Goal: Task Accomplishment & Management: Complete application form

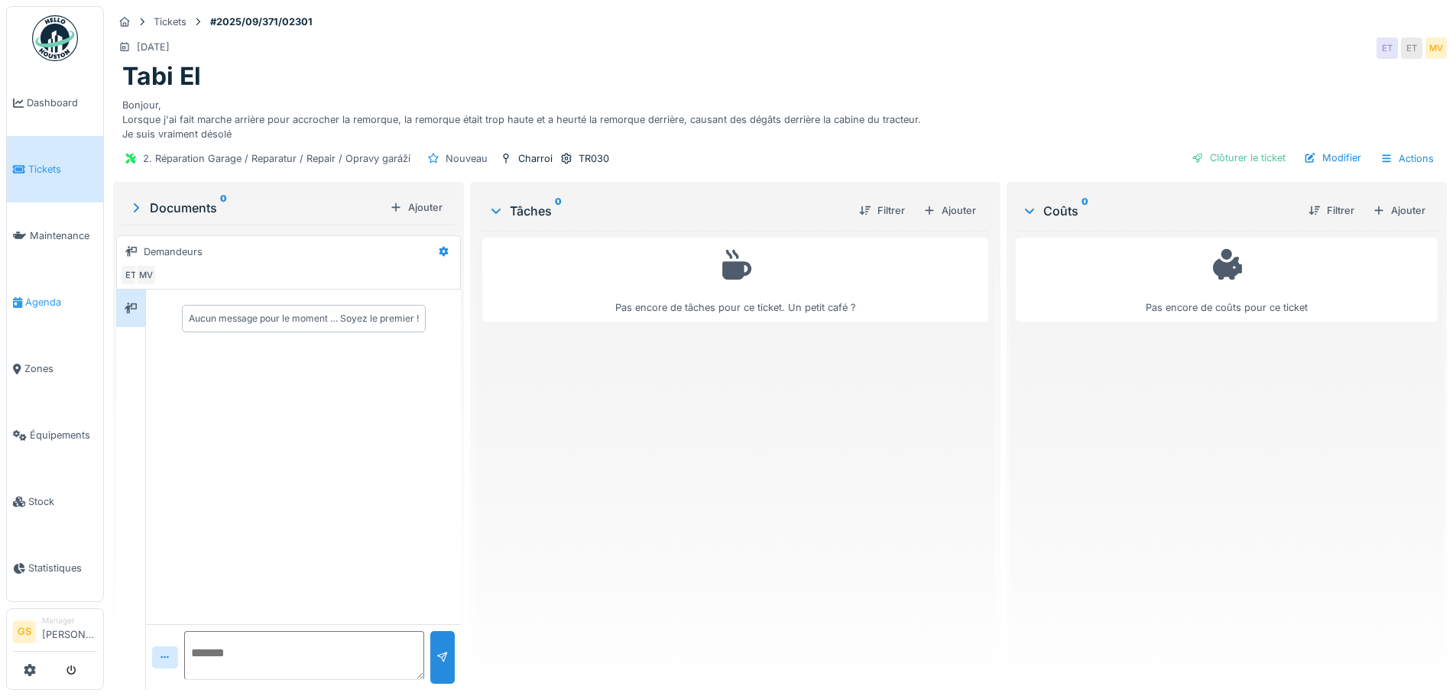
click at [34, 297] on span "Agenda" at bounding box center [61, 302] width 72 height 15
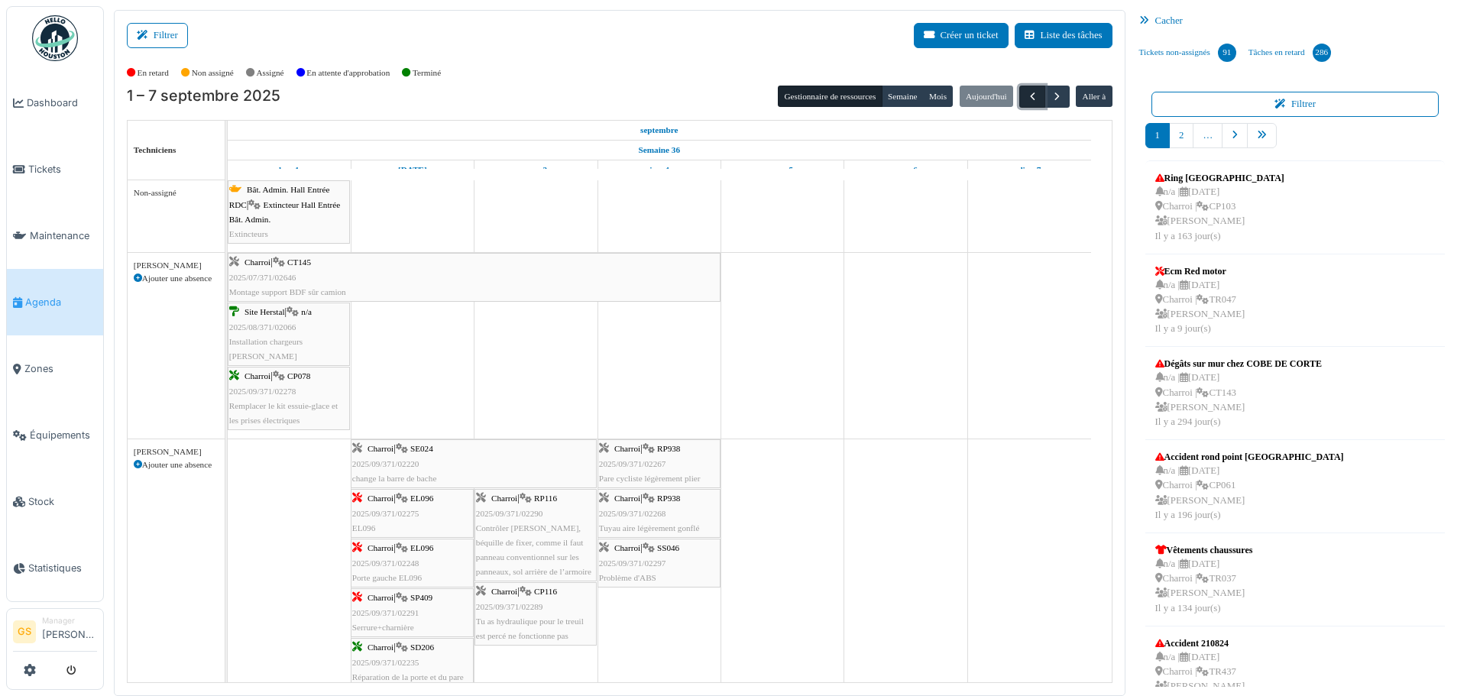
click at [1026, 94] on span "button" at bounding box center [1032, 96] width 13 height 13
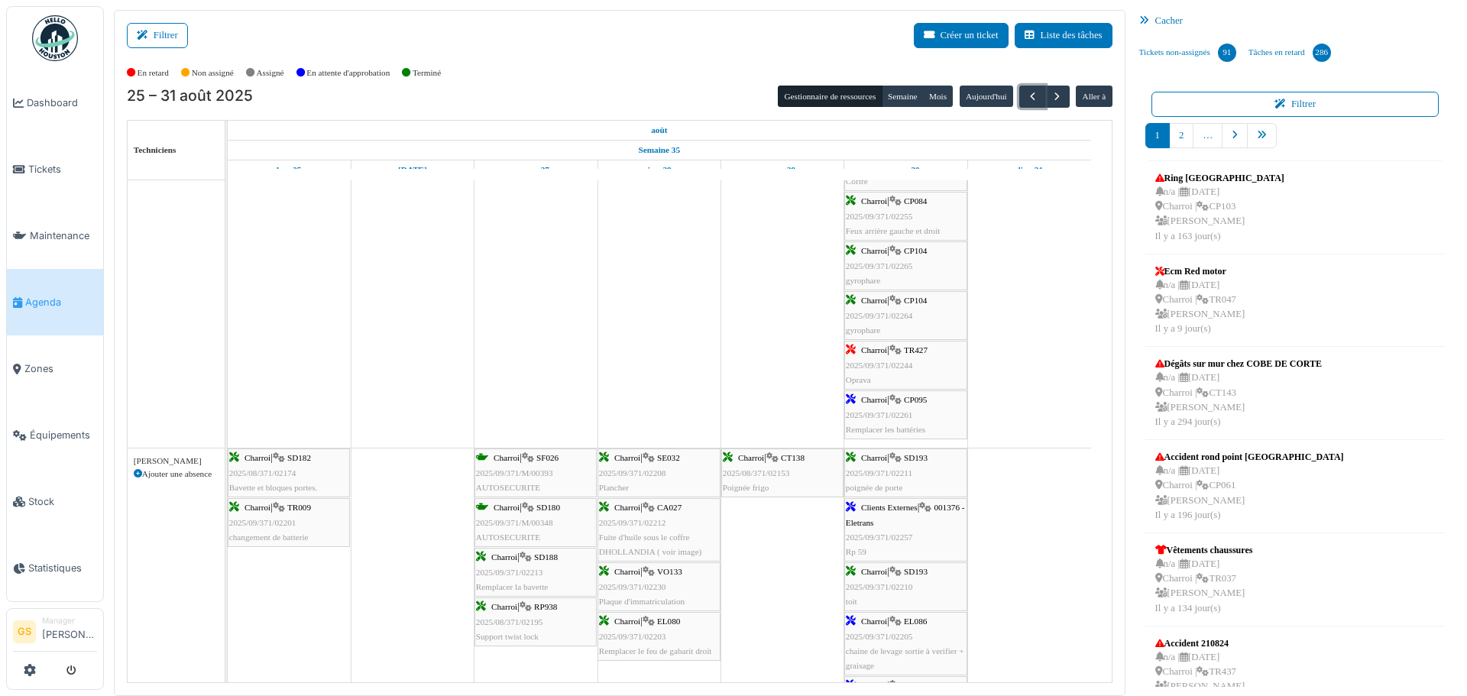
scroll to position [535, 0]
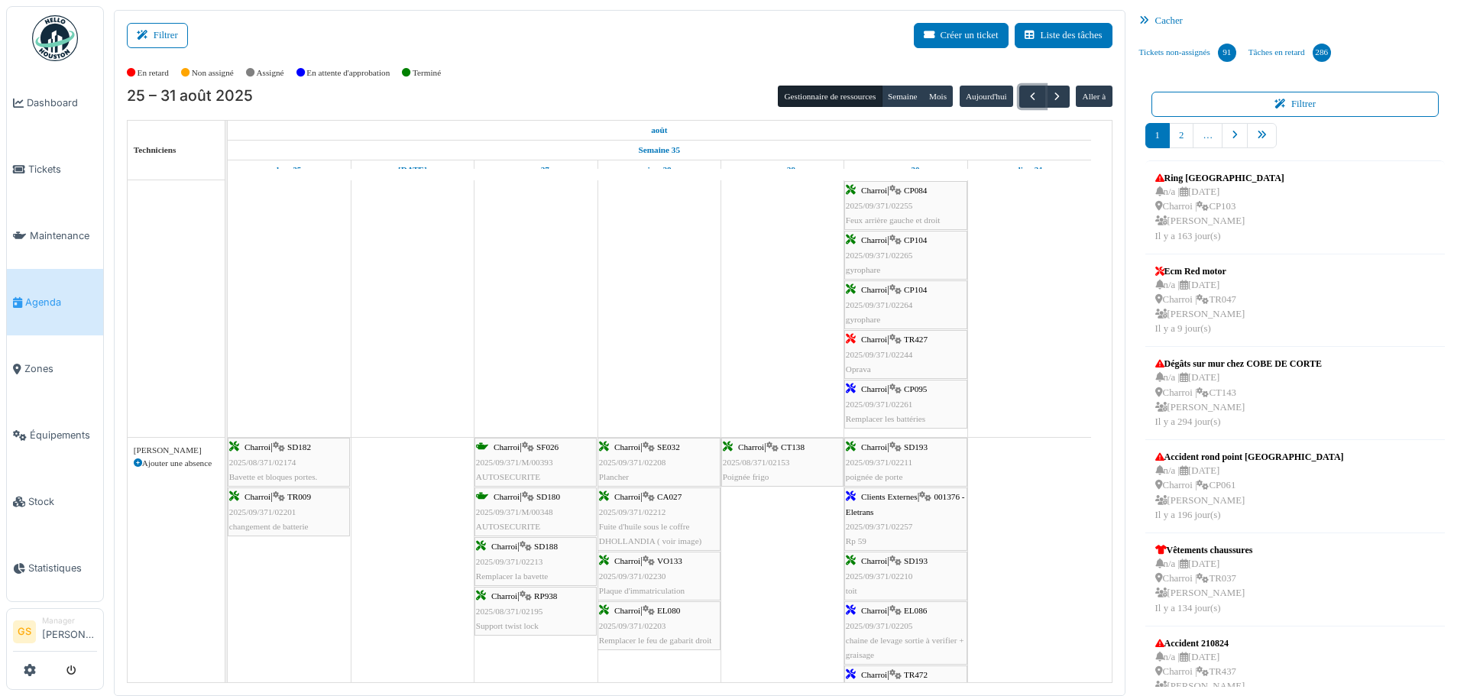
click at [880, 354] on span "2025/09/371/02244" at bounding box center [879, 354] width 67 height 9
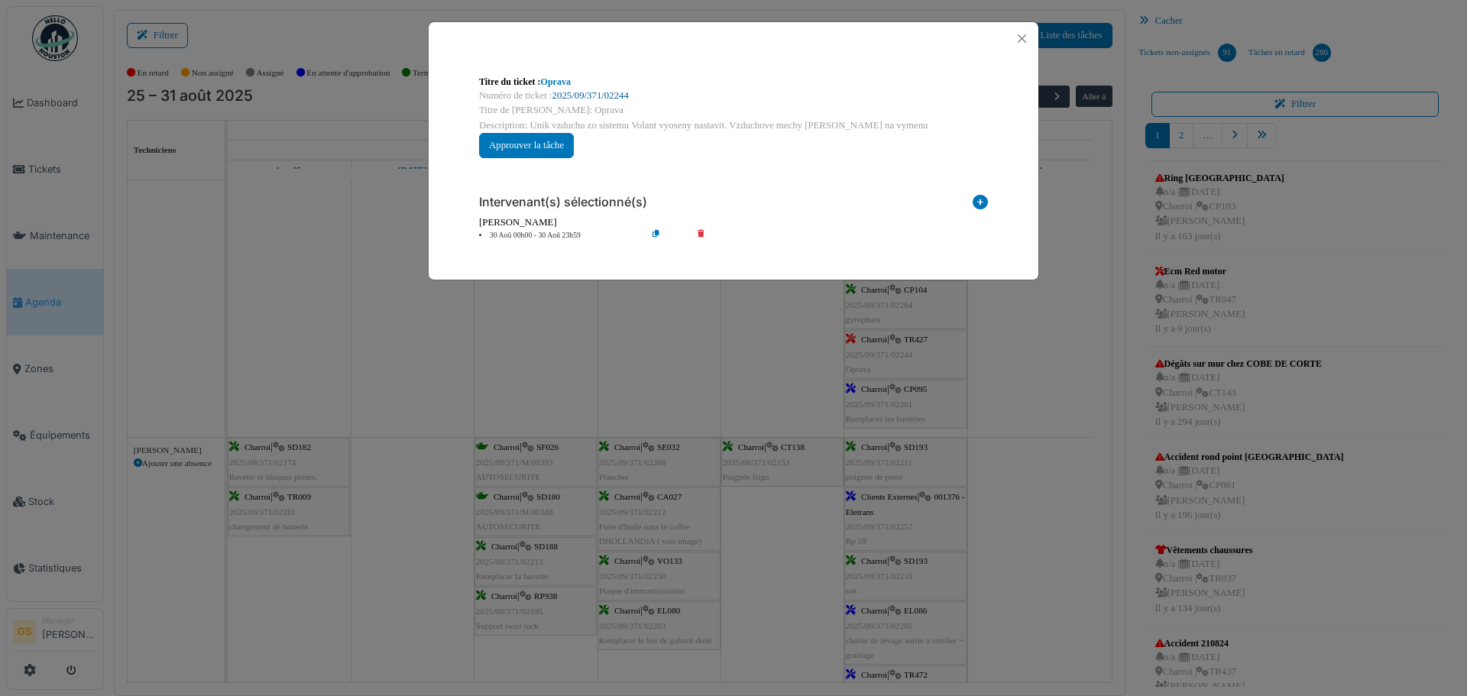
click at [602, 94] on link "2025/09/371/02244" at bounding box center [590, 95] width 76 height 11
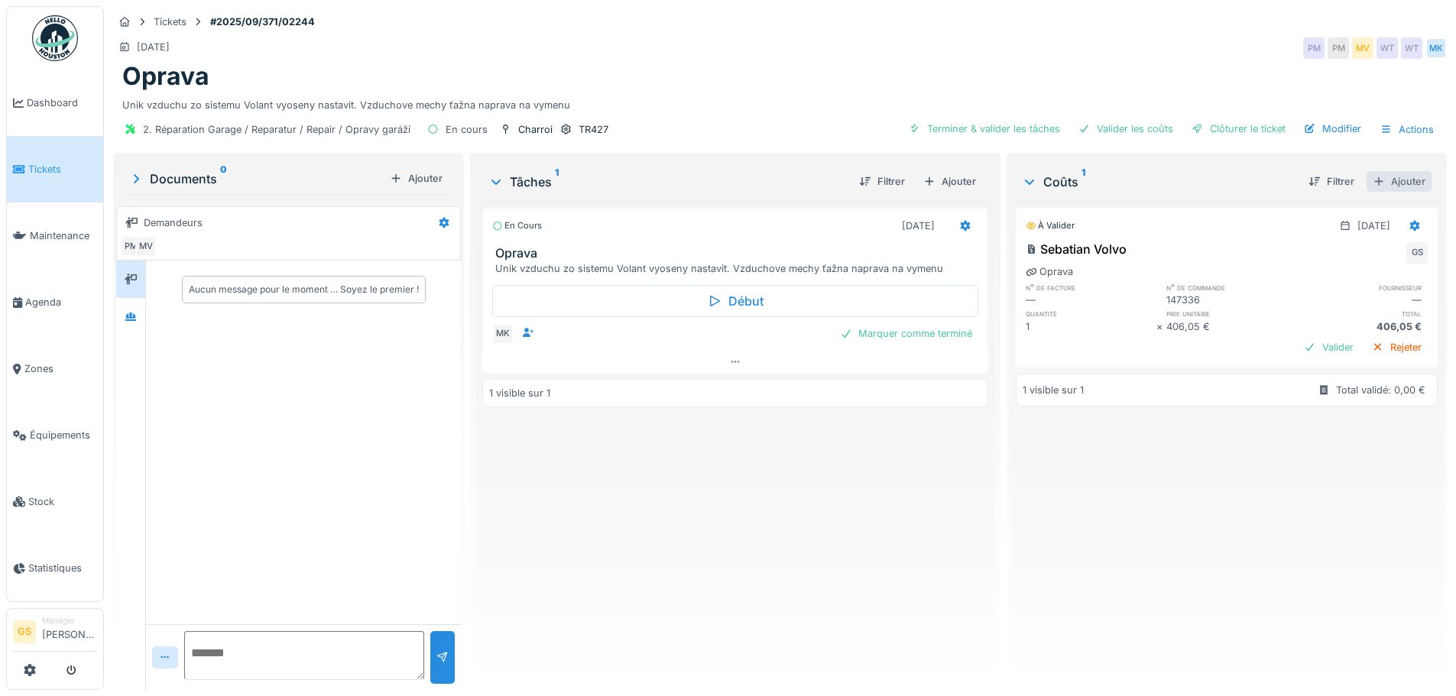
click at [1385, 180] on div "Ajouter" at bounding box center [1398, 181] width 65 height 21
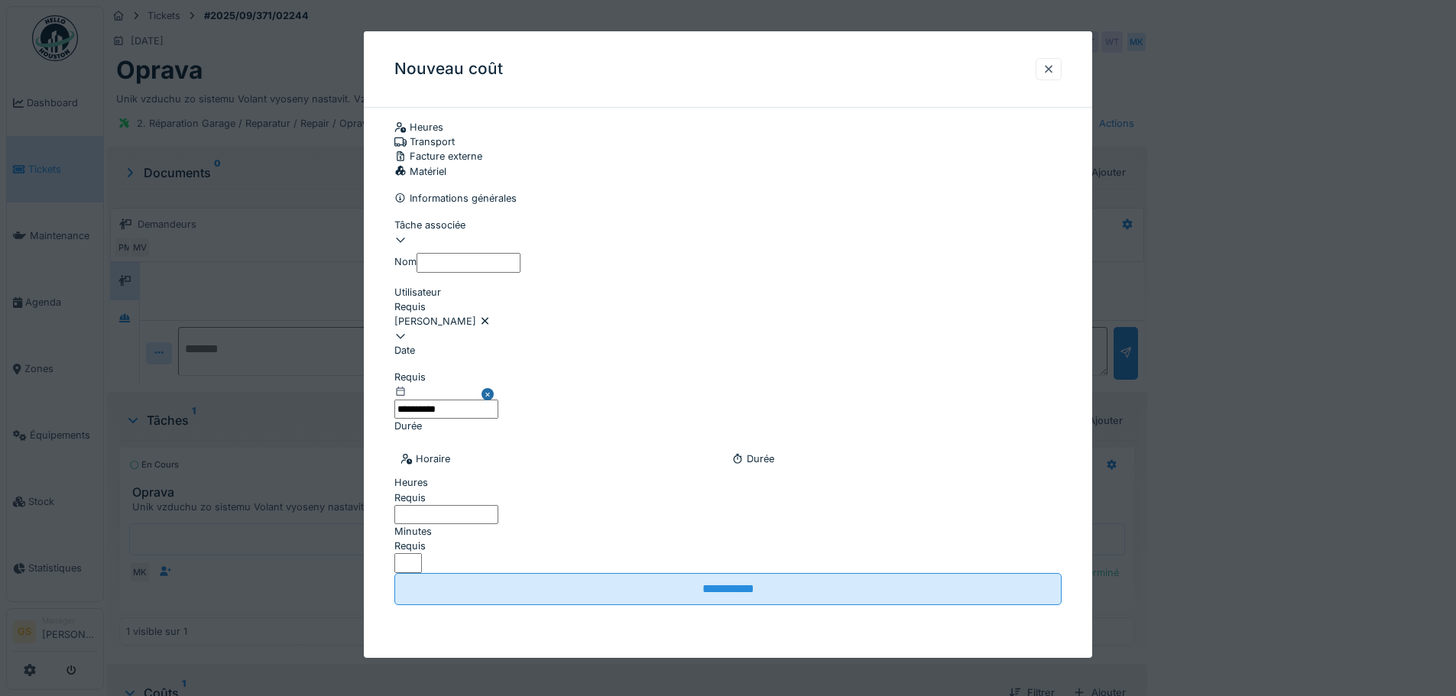
click at [795, 154] on div "Facture externe" at bounding box center [727, 156] width 667 height 15
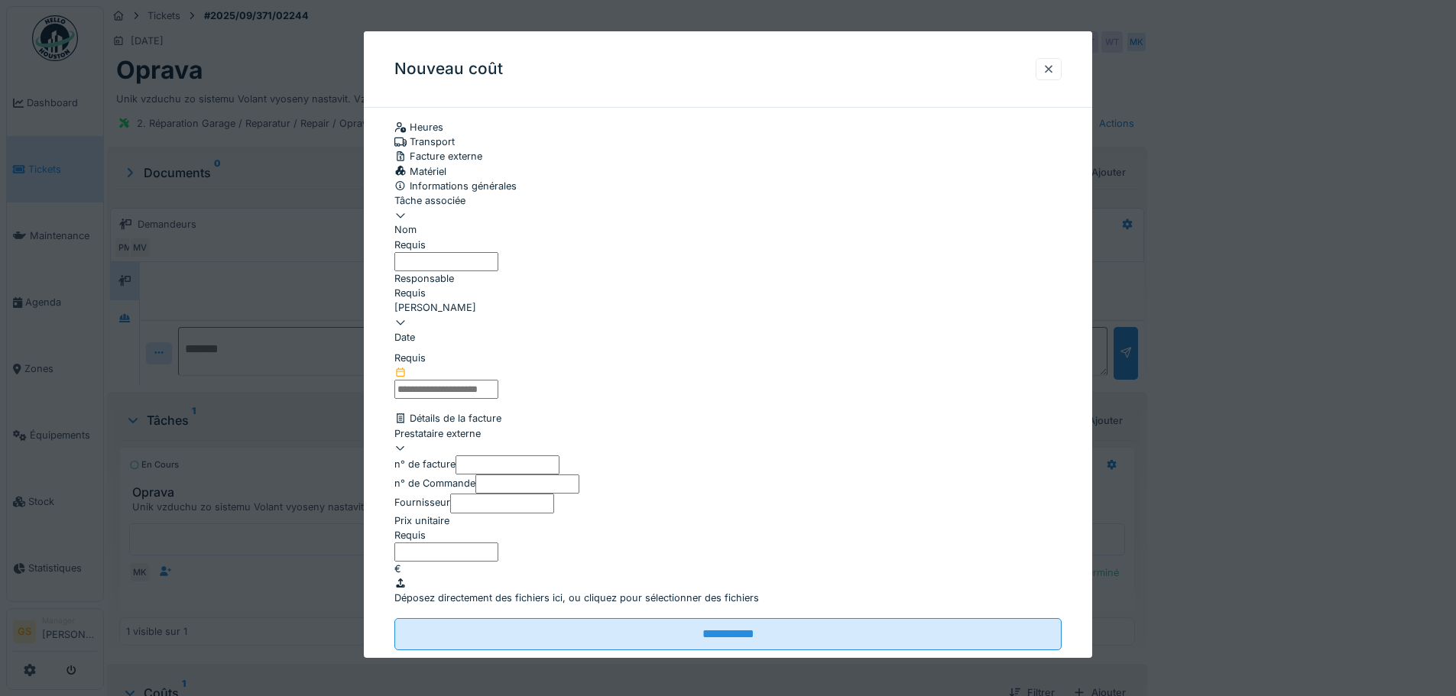
click at [449, 208] on div at bounding box center [727, 208] width 667 height 0
click at [456, 313] on div "Oprava" at bounding box center [730, 305] width 671 height 15
type input "******"
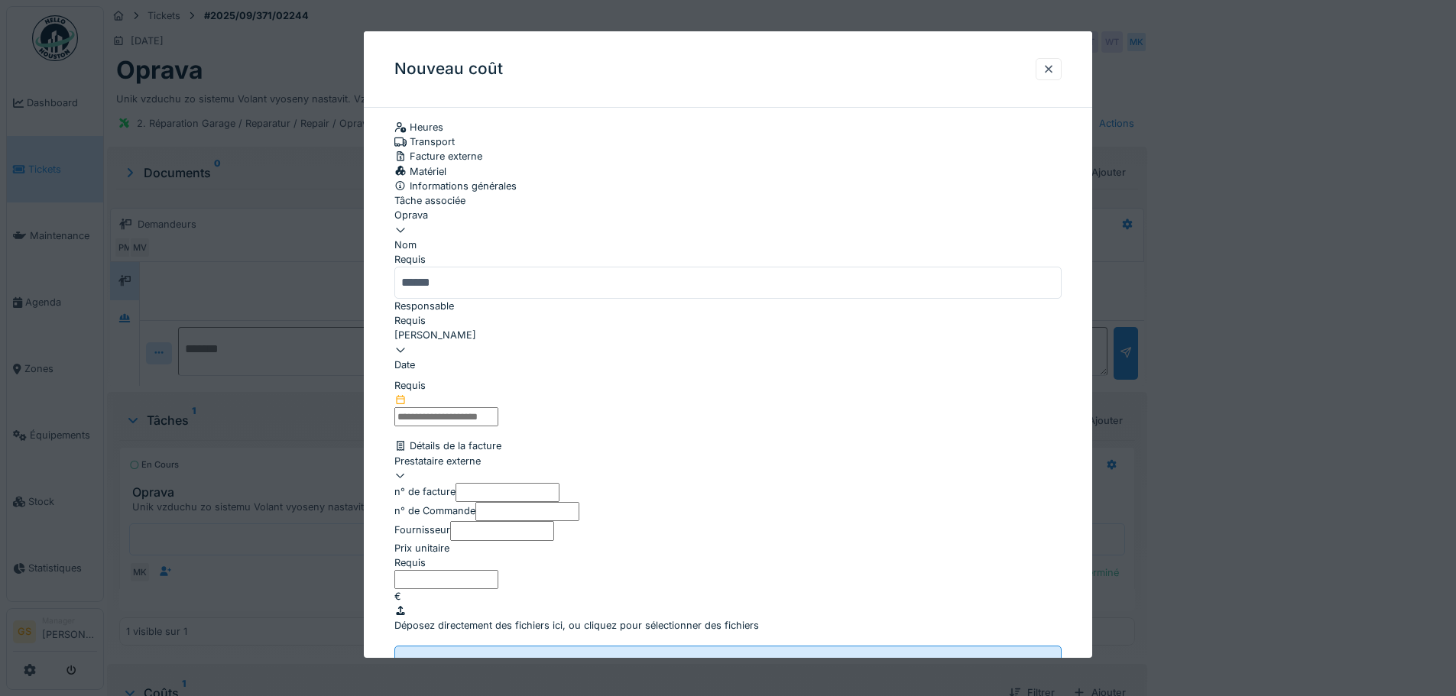
click at [467, 299] on input "******" at bounding box center [727, 283] width 667 height 32
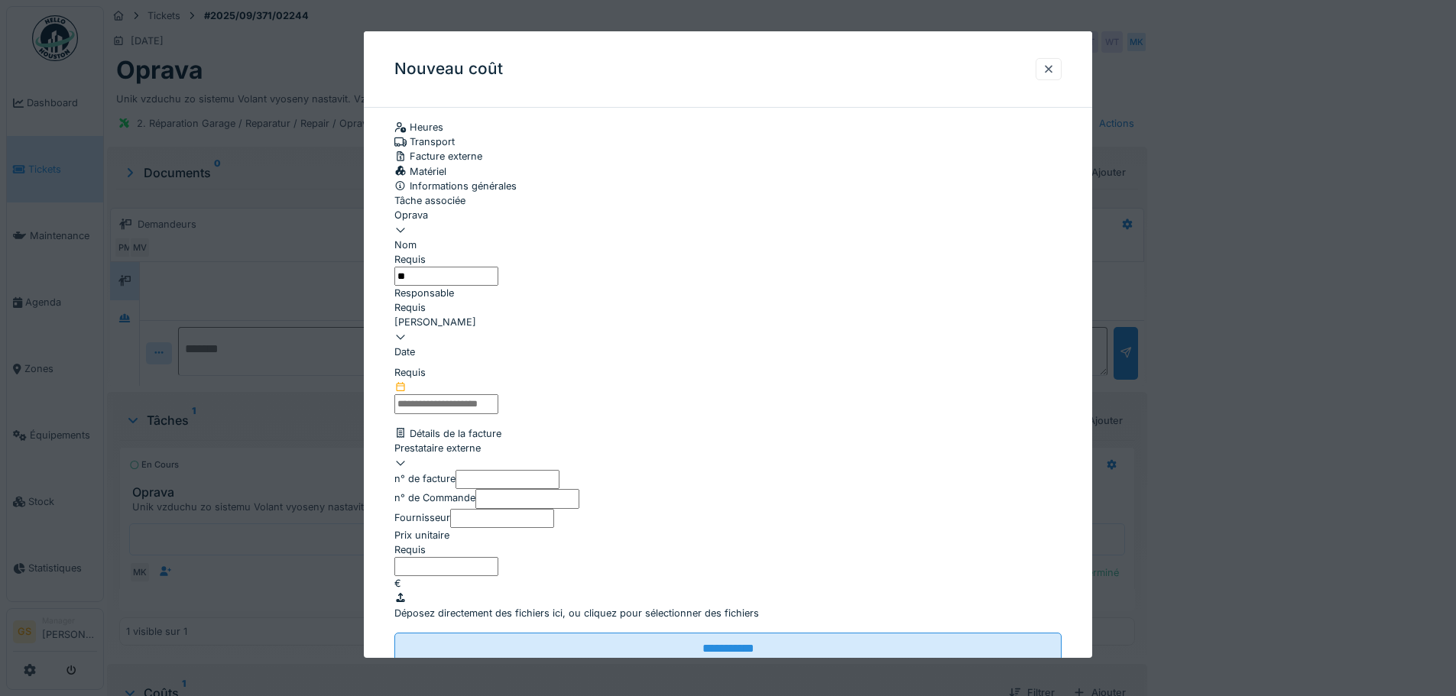
type input "*"
type input "***"
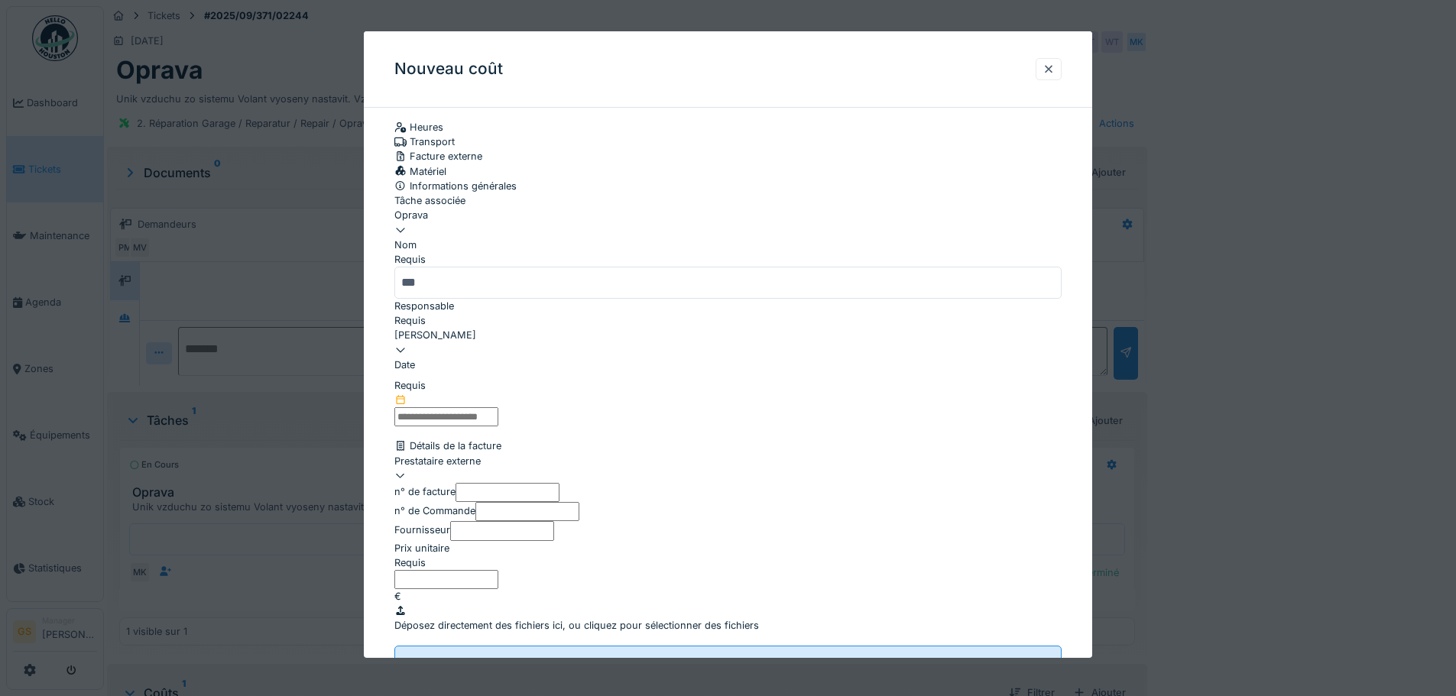
click at [407, 405] on icon at bounding box center [400, 400] width 12 height 10
click at [458, 413] on input "text" at bounding box center [446, 416] width 104 height 19
click at [405, 404] on icon at bounding box center [401, 399] width 8 height 9
click at [407, 405] on icon at bounding box center [400, 400] width 12 height 10
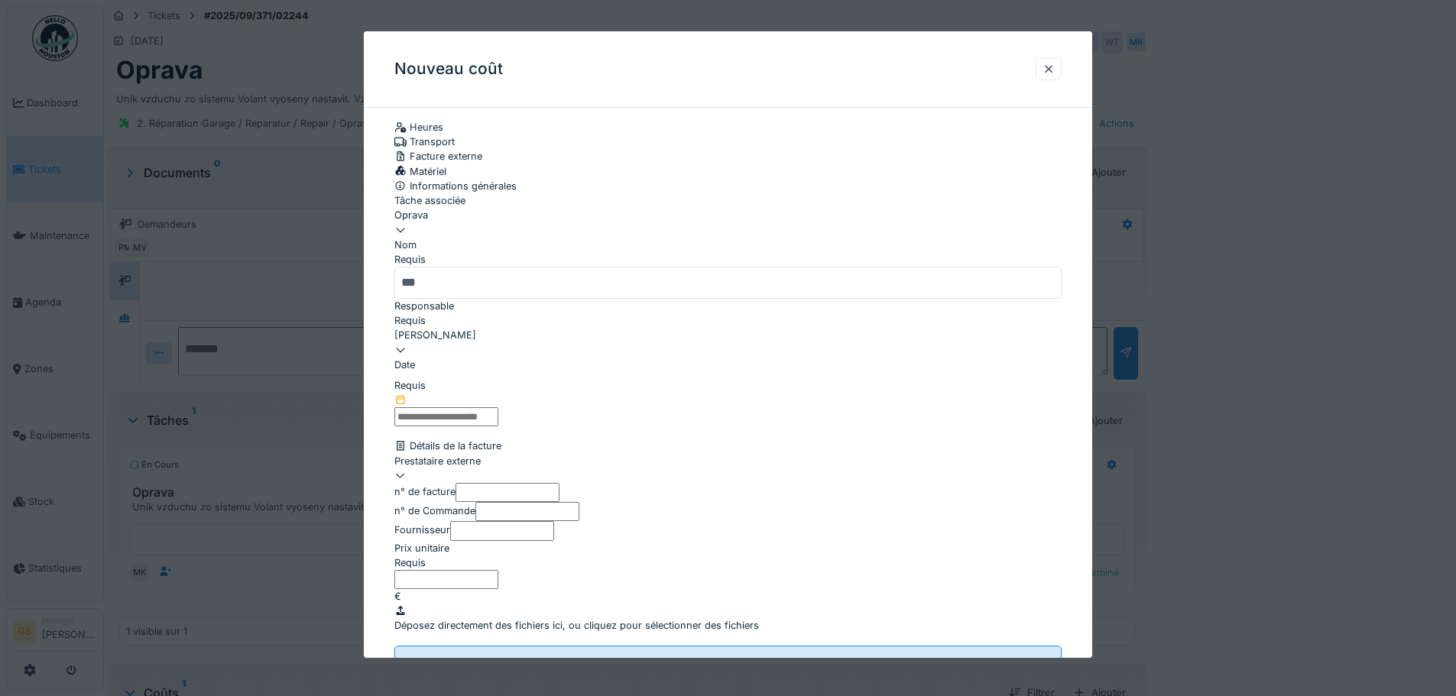
click at [471, 413] on input "text" at bounding box center [446, 416] width 104 height 19
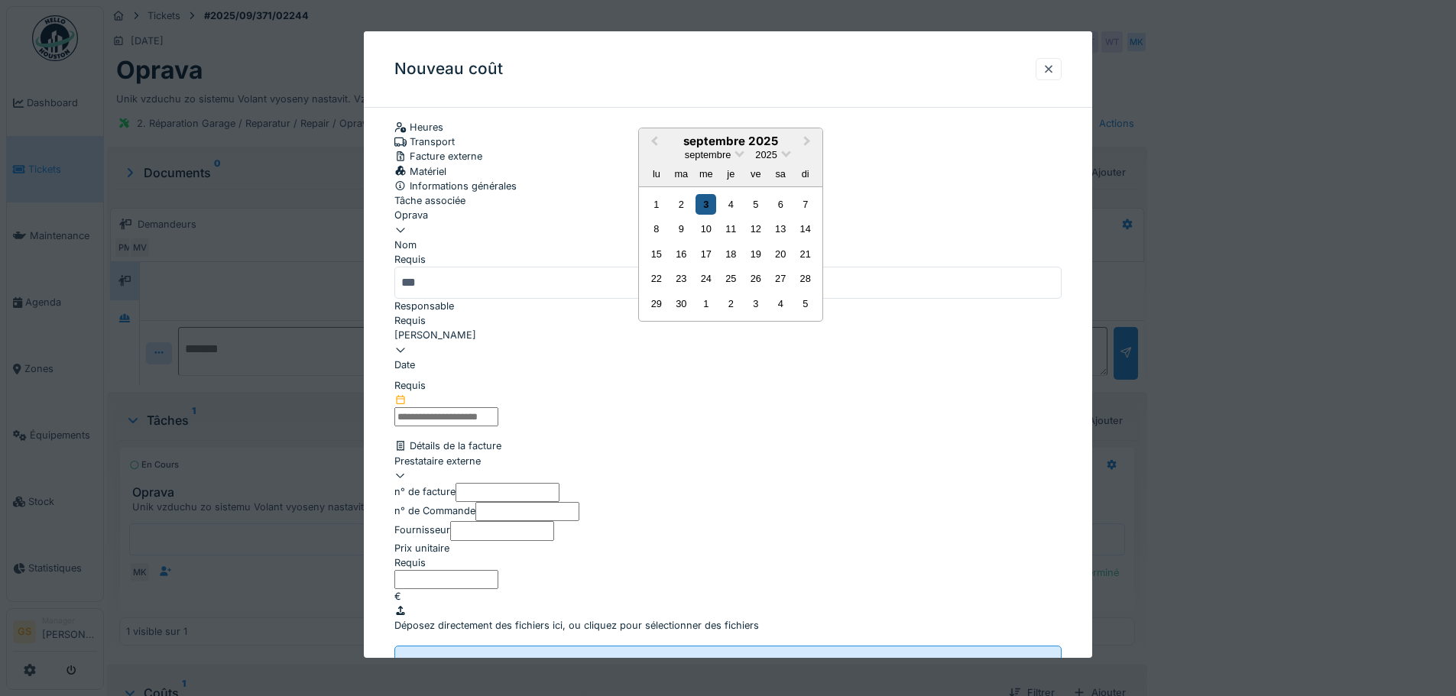
click at [706, 215] on div "3" at bounding box center [705, 204] width 21 height 21
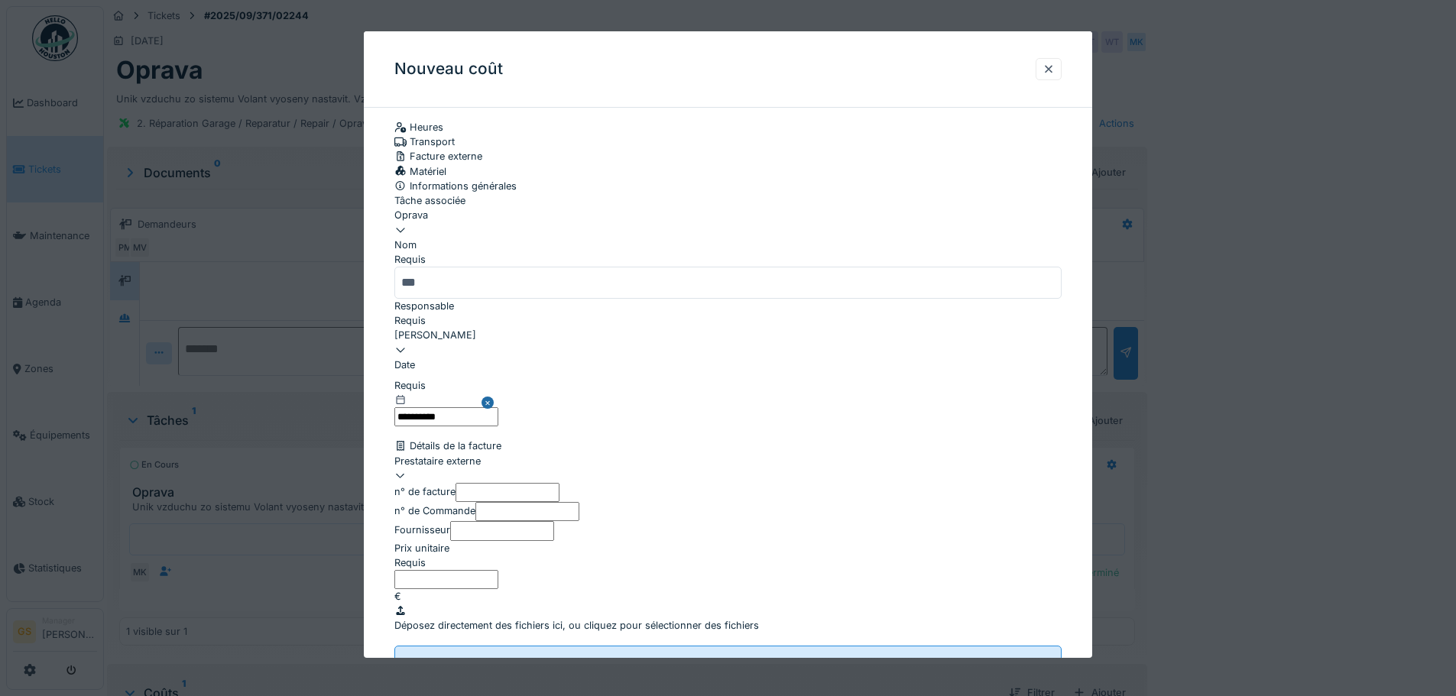
click at [432, 468] on div at bounding box center [727, 468] width 667 height 0
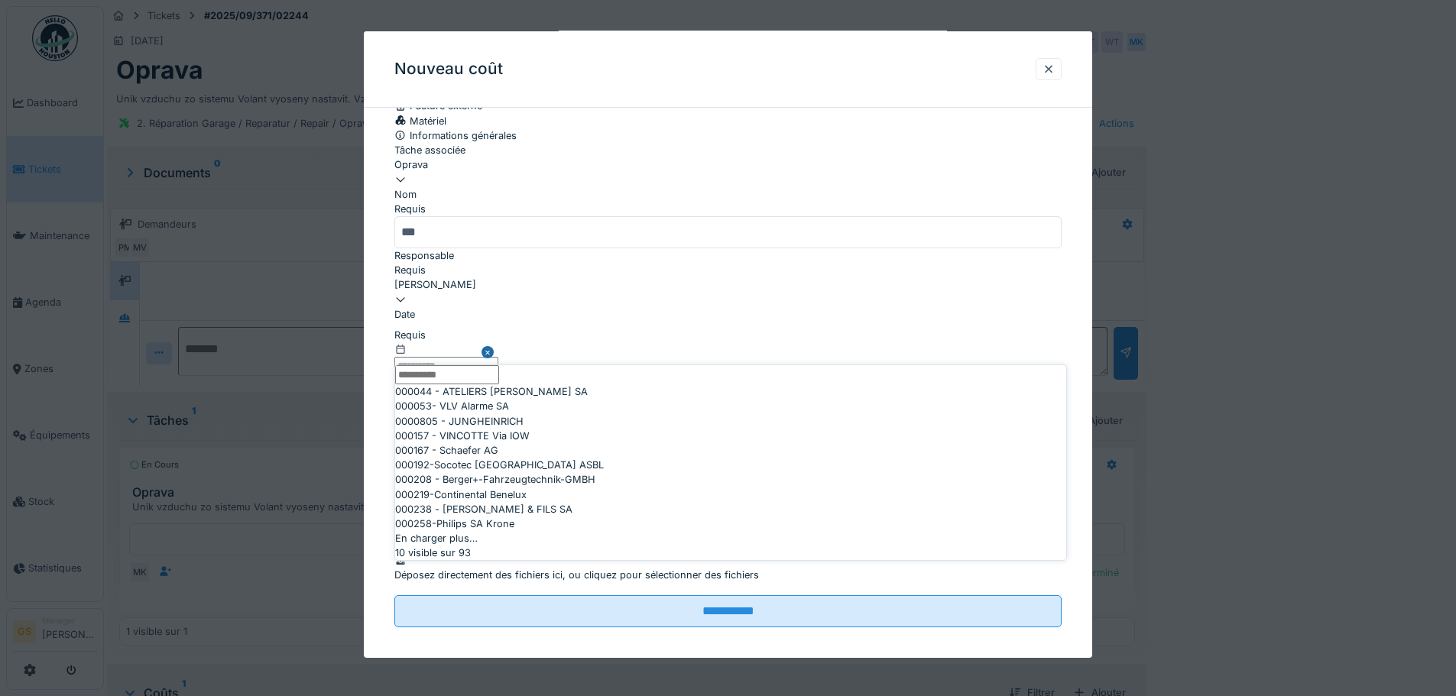
scroll to position [131, 0]
click at [703, 546] on div "En charger plus…" at bounding box center [730, 538] width 671 height 15
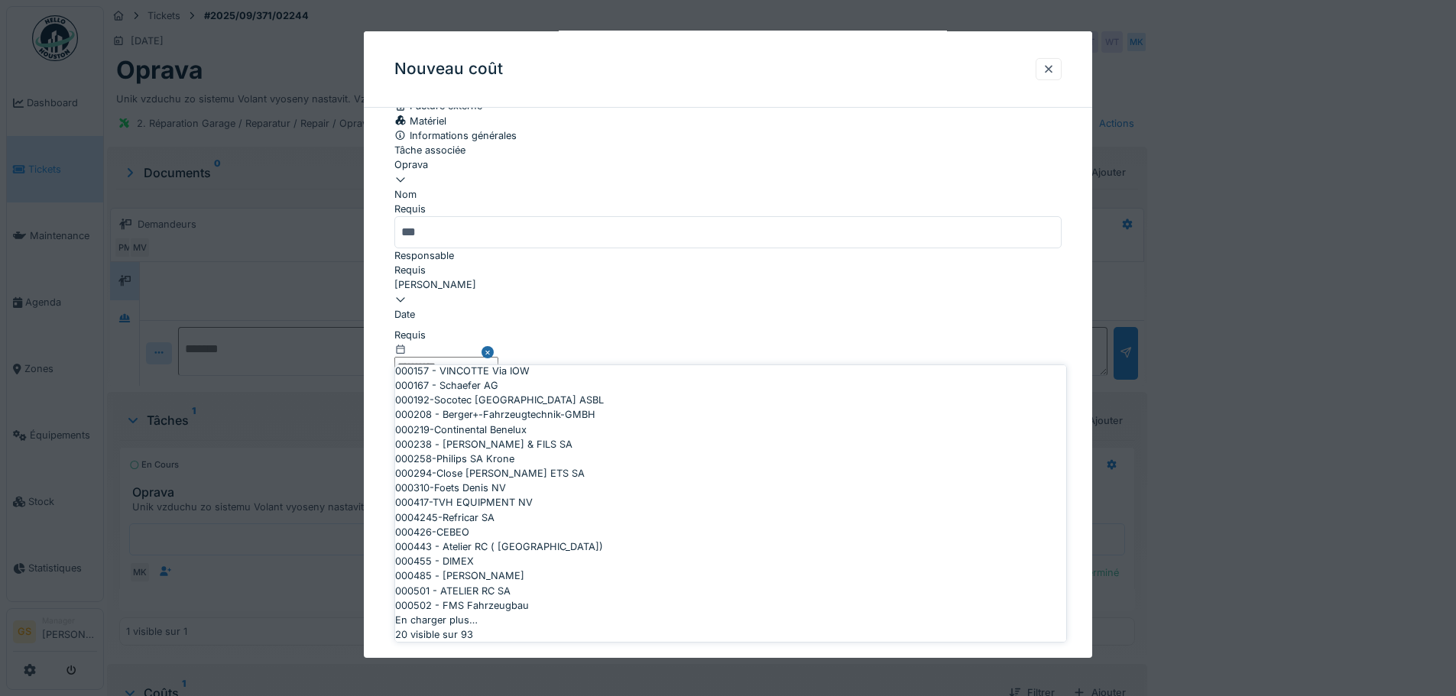
scroll to position [437, 0]
click at [700, 613] on div "En charger plus…" at bounding box center [730, 620] width 671 height 15
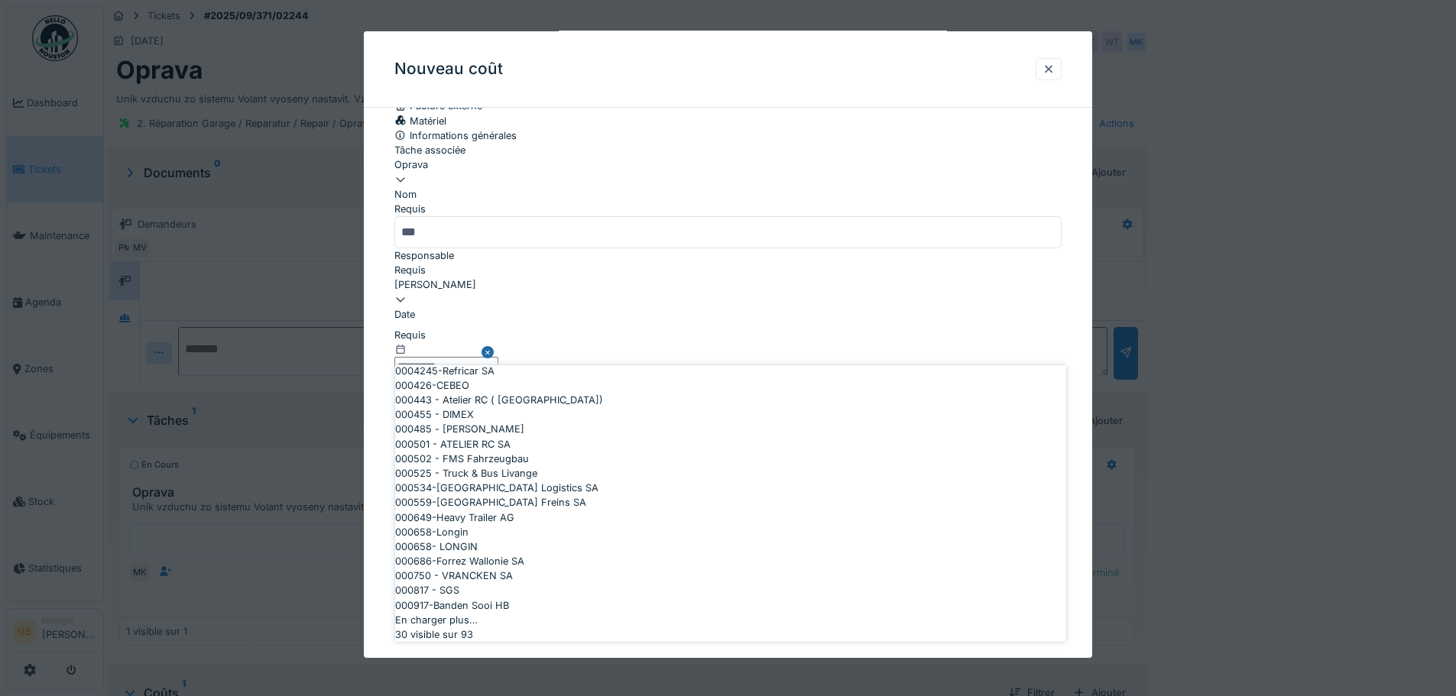
click at [733, 613] on div "En charger plus…" at bounding box center [730, 620] width 671 height 15
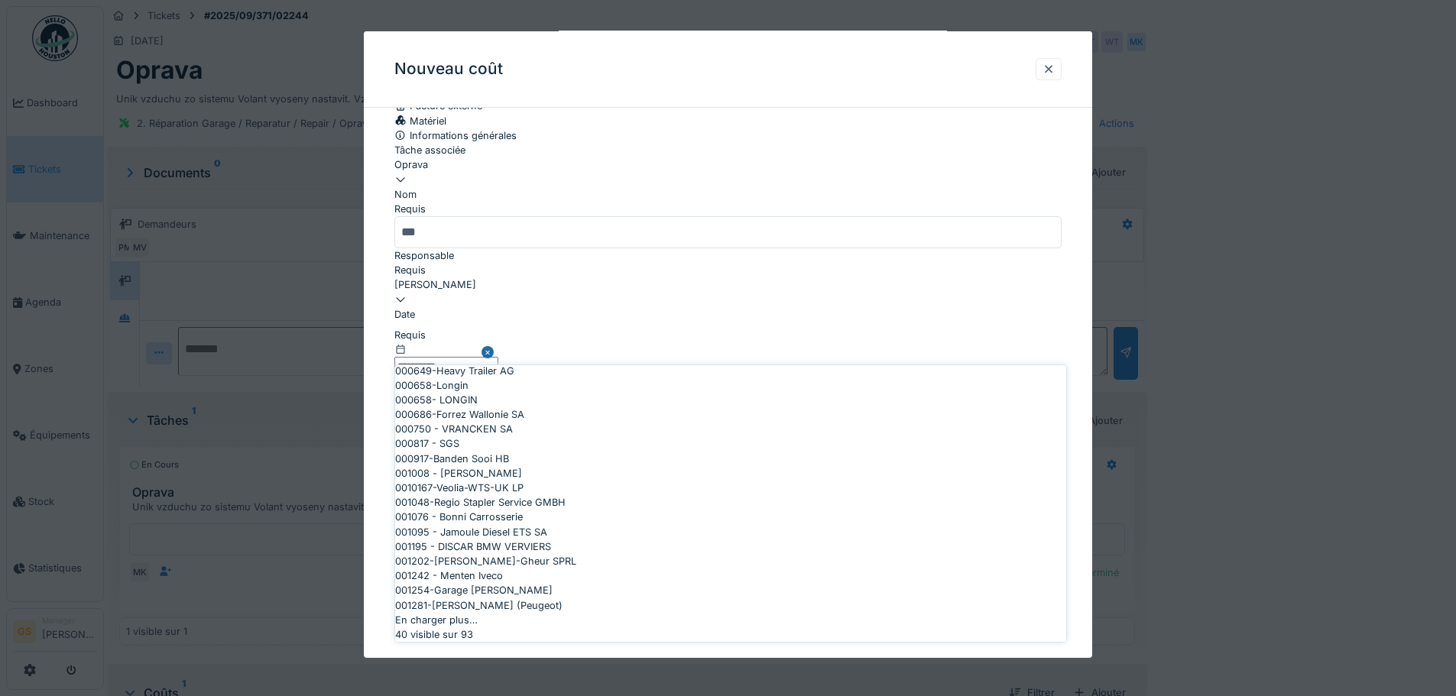
scroll to position [1048, 0]
click at [721, 613] on div "En charger plus…" at bounding box center [730, 620] width 671 height 15
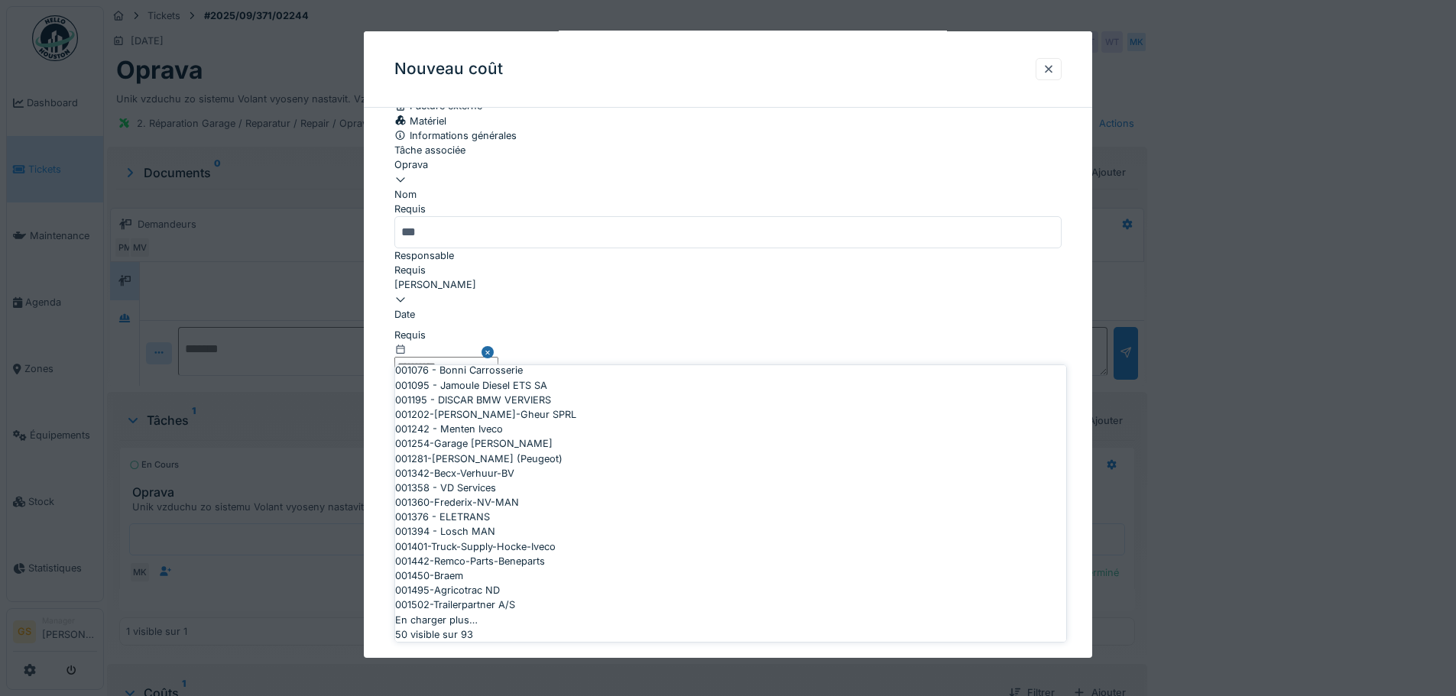
scroll to position [1354, 0]
click at [725, 613] on div "En charger plus…" at bounding box center [730, 620] width 671 height 15
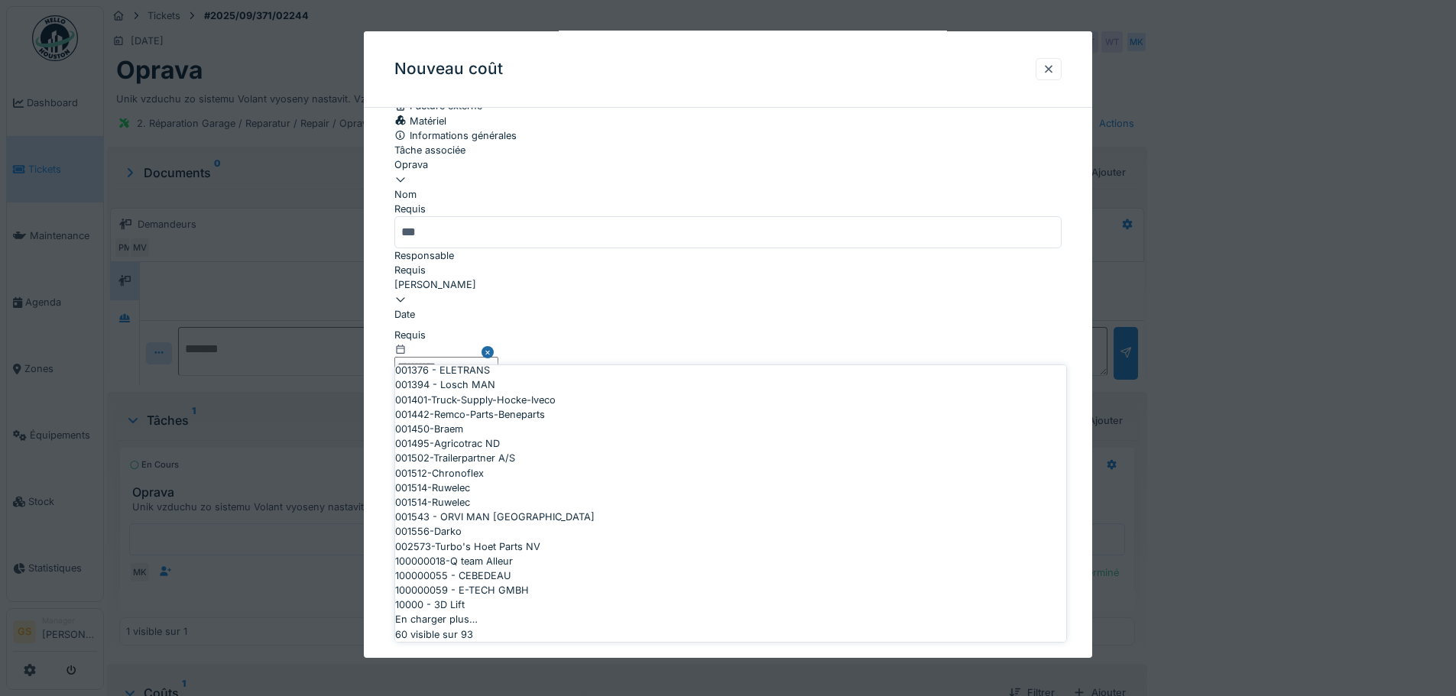
scroll to position [1660, 0]
click at [725, 612] on div "En charger plus…" at bounding box center [730, 619] width 671 height 15
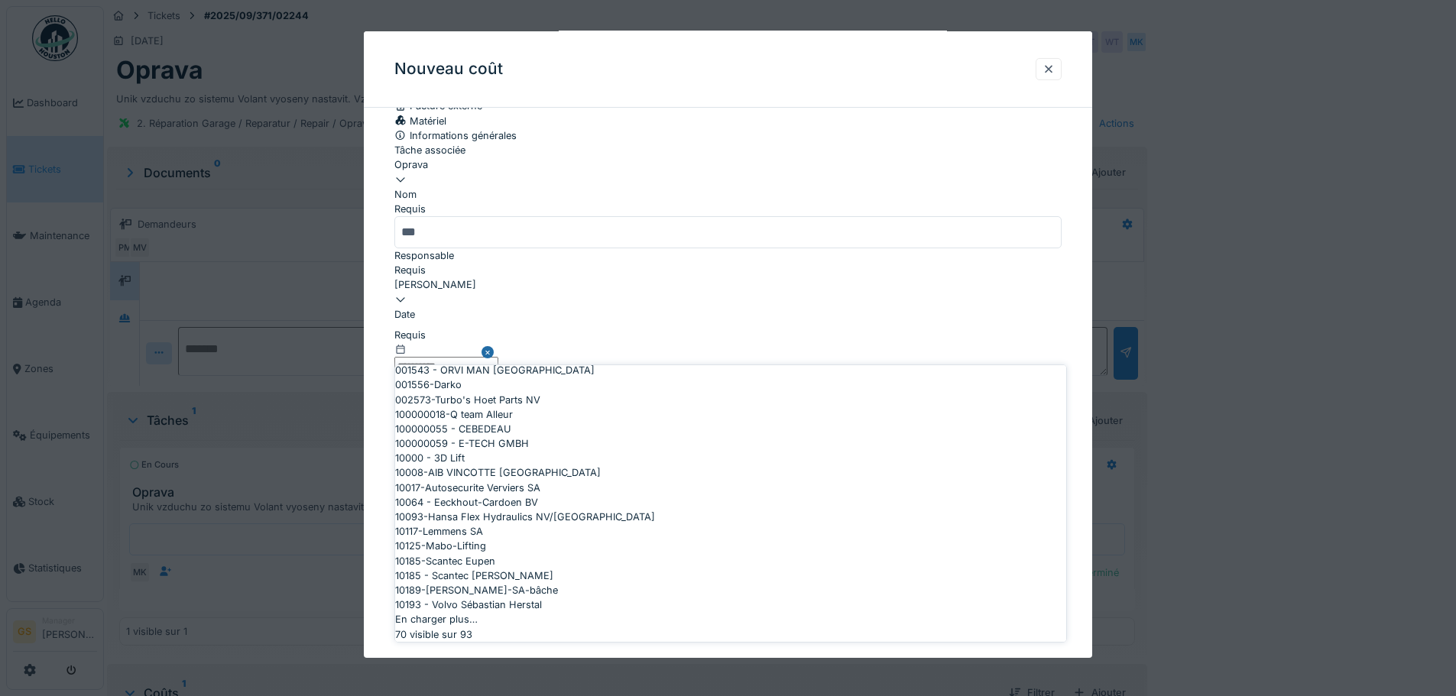
scroll to position [1965, 0]
click at [718, 612] on div "En charger plus…" at bounding box center [730, 619] width 671 height 15
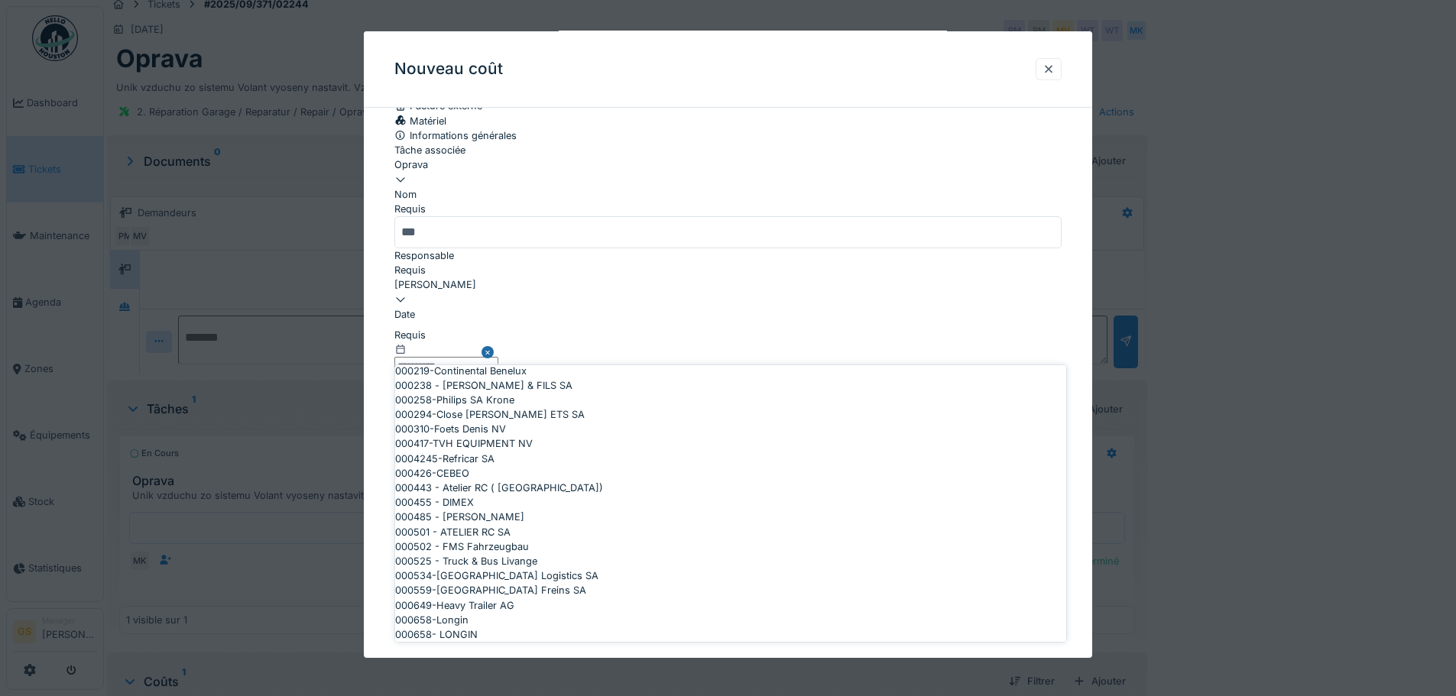
scroll to position [306, 0]
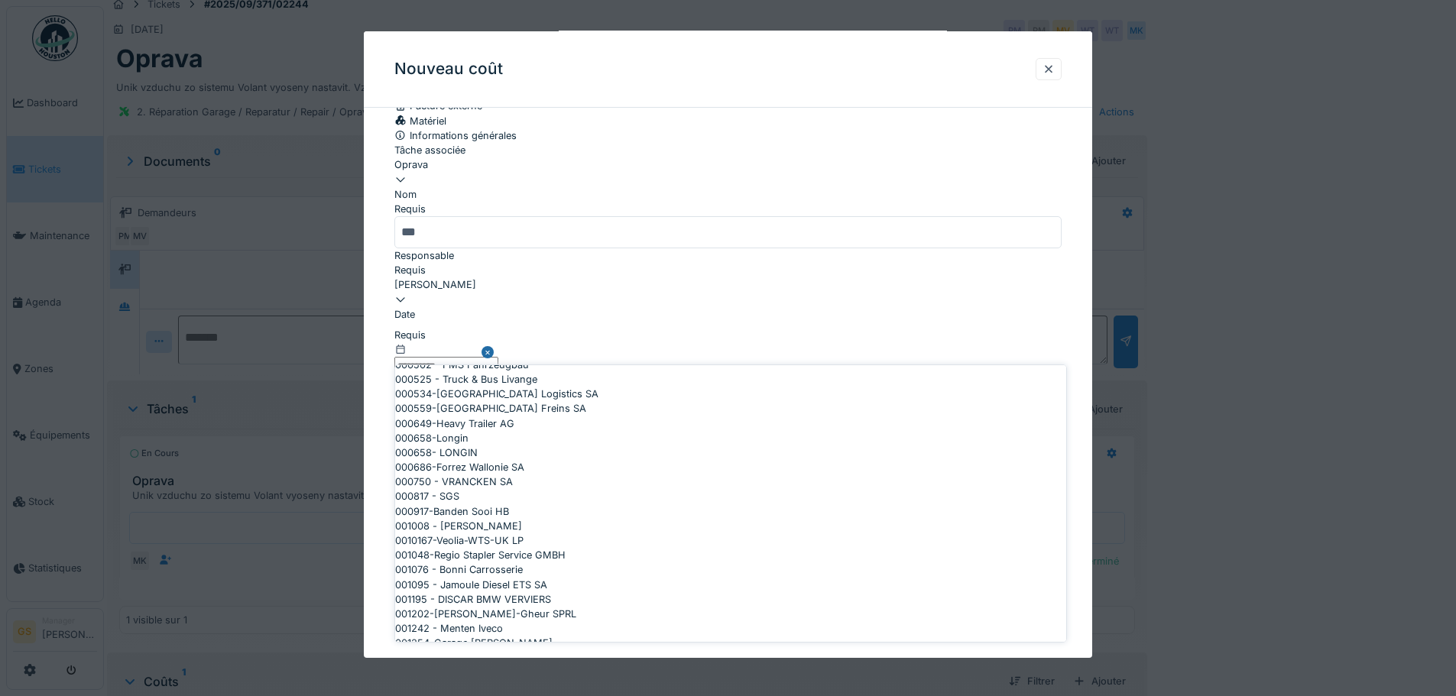
click at [426, 418] on div at bounding box center [727, 418] width 667 height 0
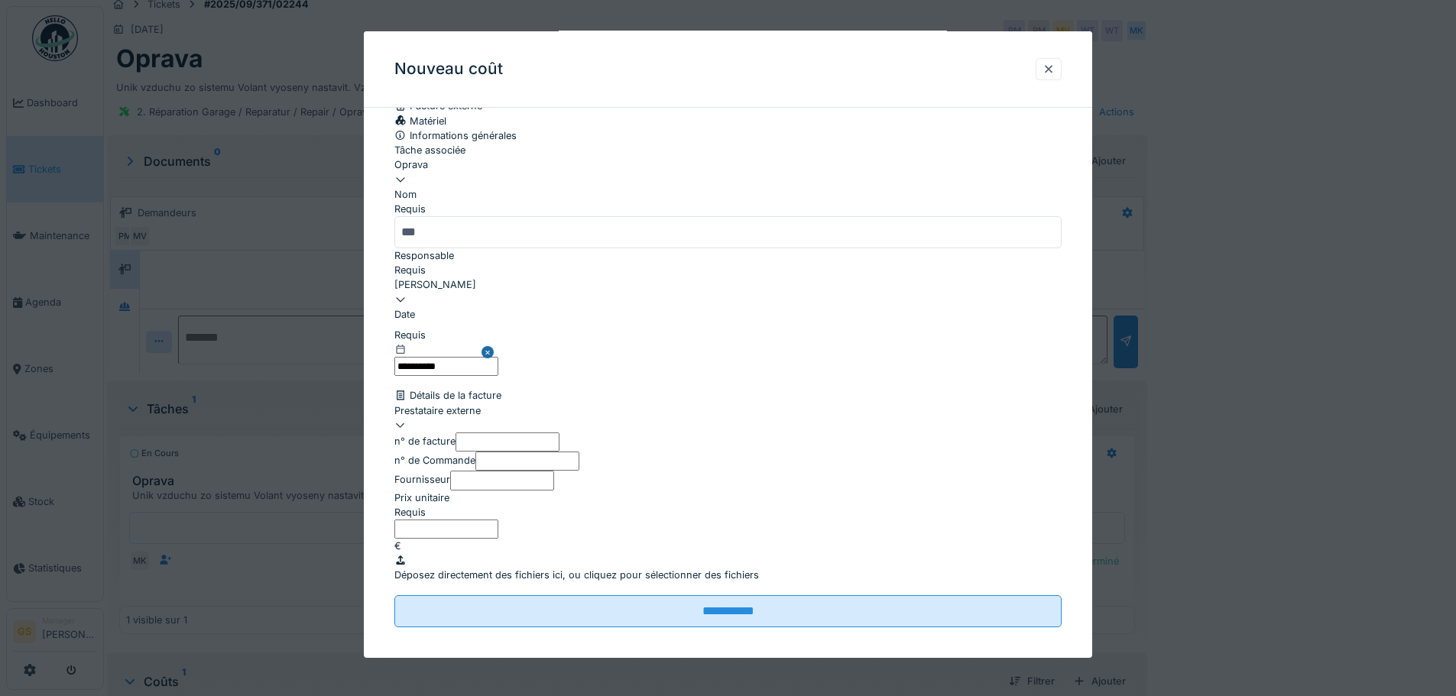
click at [436, 418] on div at bounding box center [727, 418] width 667 height 0
type input "***"
click at [525, 399] on div "10270 - ICT TRUCK & TRAILER PARTS NV" at bounding box center [730, 391] width 671 height 15
type input "*****"
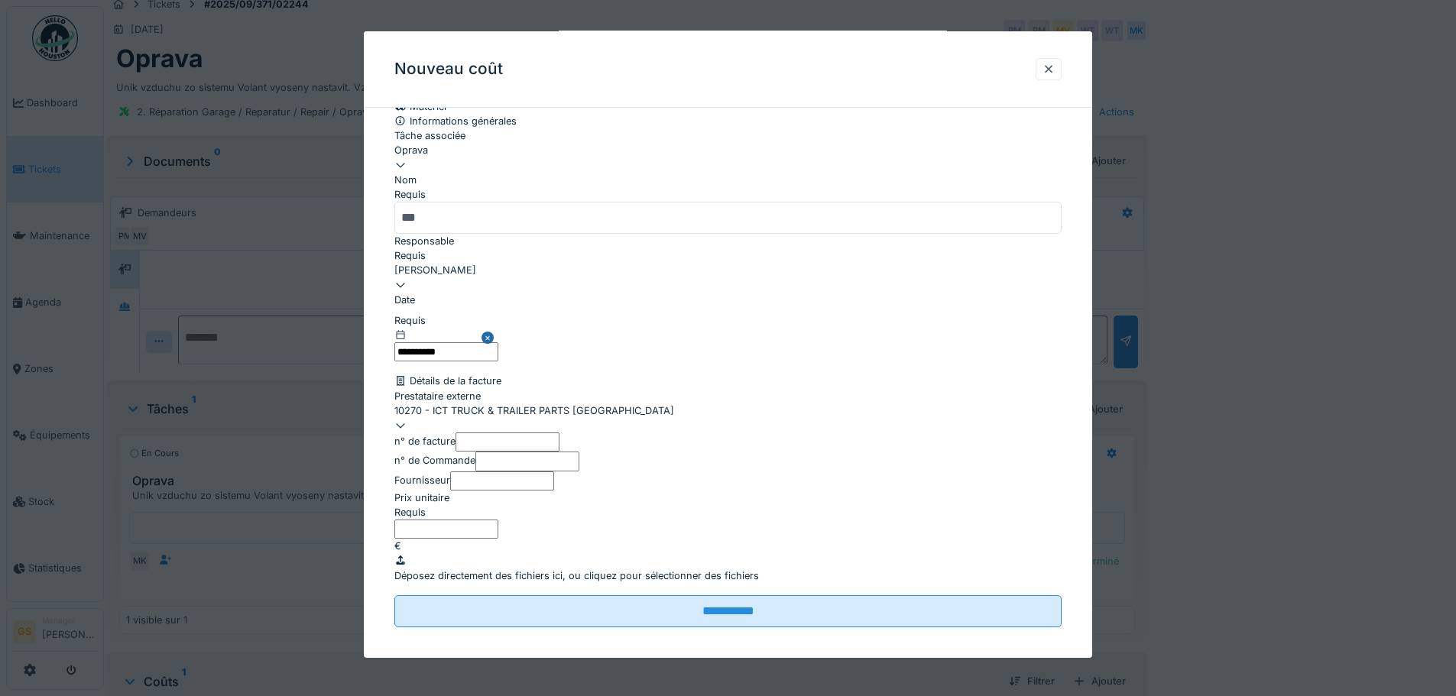
click at [523, 452] on input "n° de Commande" at bounding box center [527, 461] width 104 height 19
type input "*******"
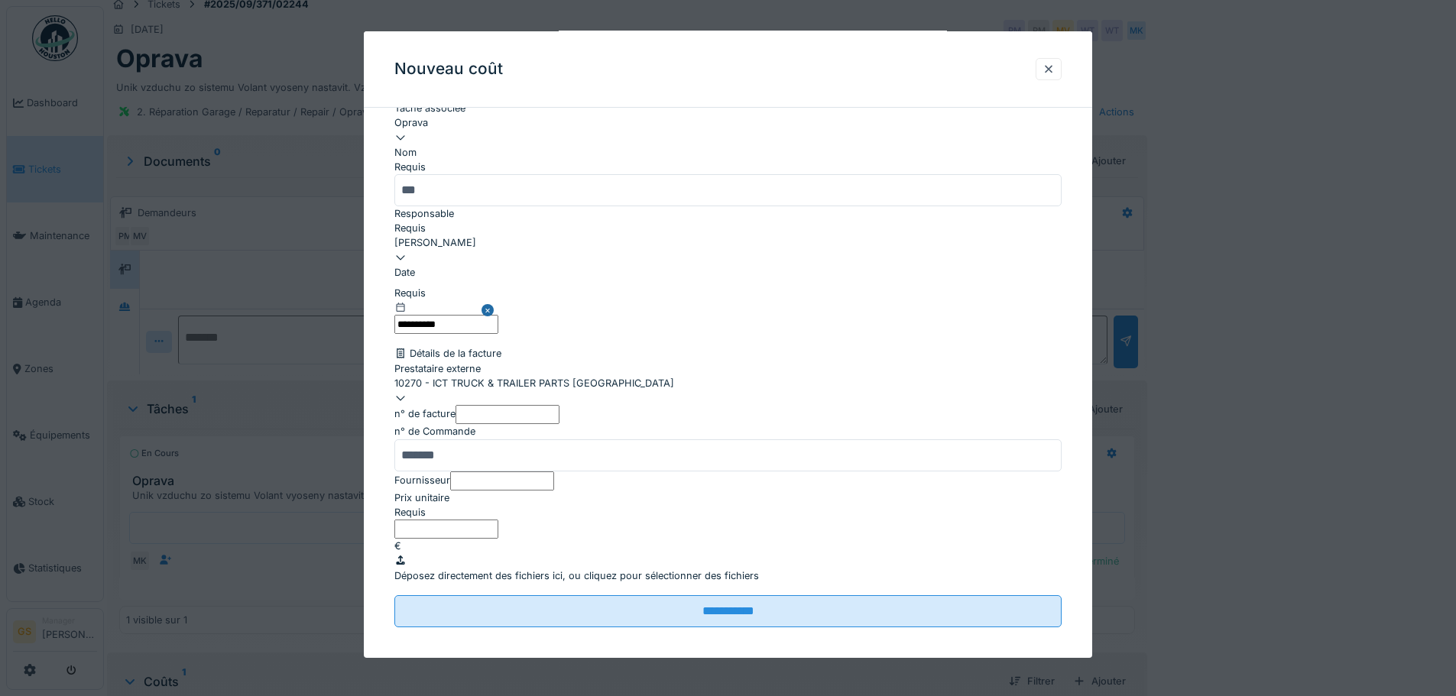
click at [449, 505] on label "Prix unitaire" at bounding box center [421, 498] width 55 height 15
click at [458, 520] on input "Prix unitaire" at bounding box center [446, 529] width 104 height 19
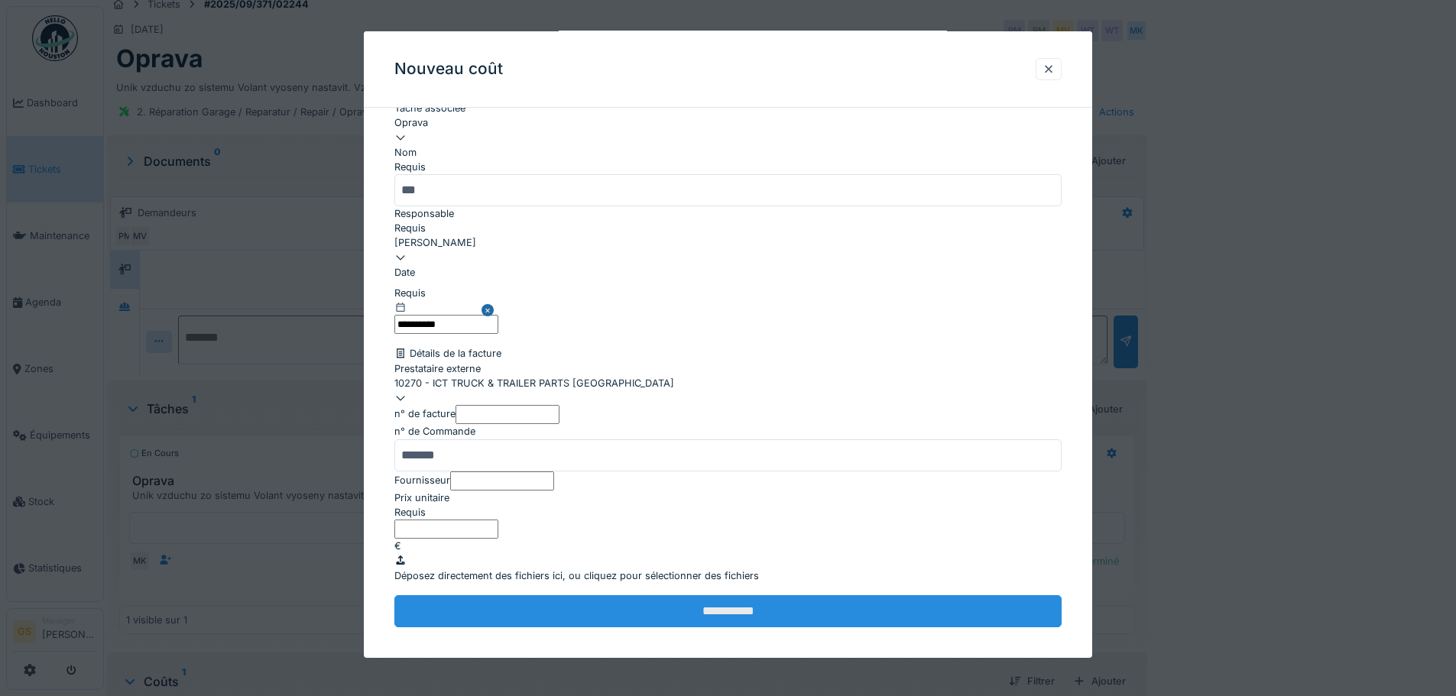
type input "******"
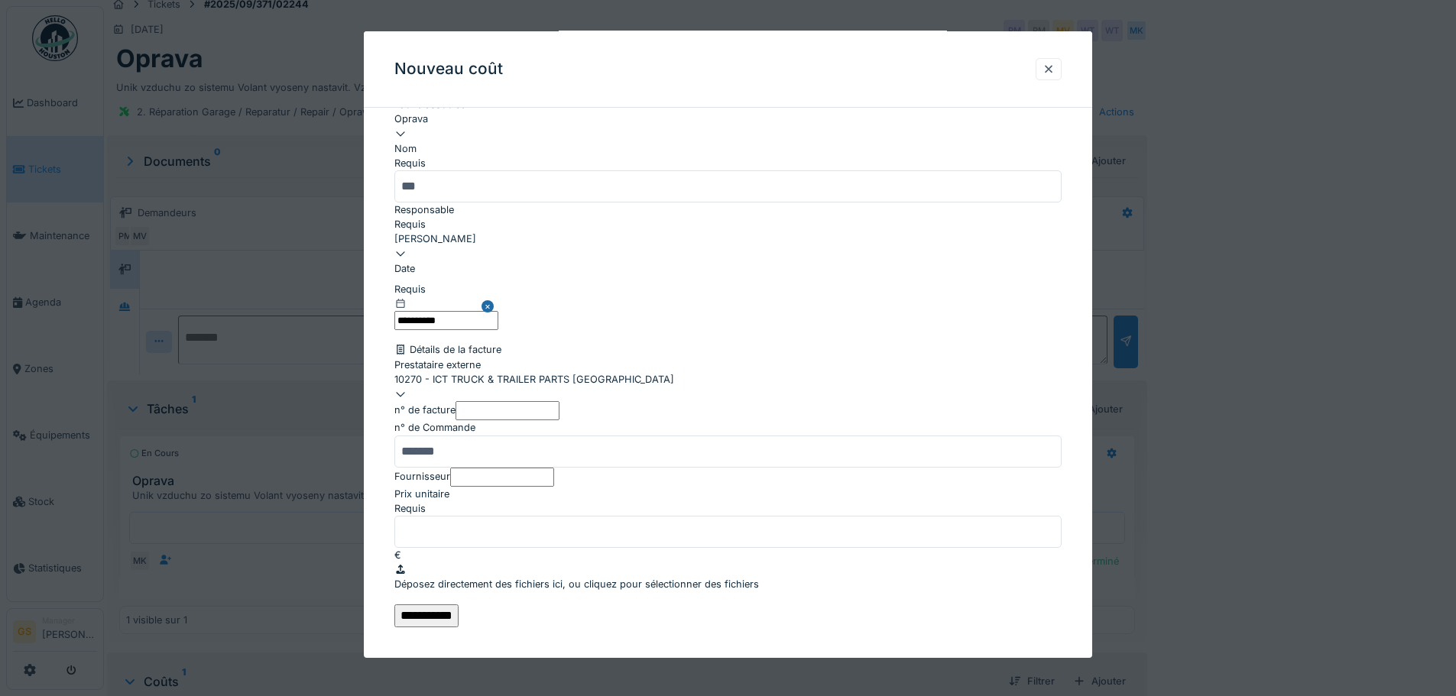
click at [458, 604] on input "**********" at bounding box center [426, 615] width 64 height 23
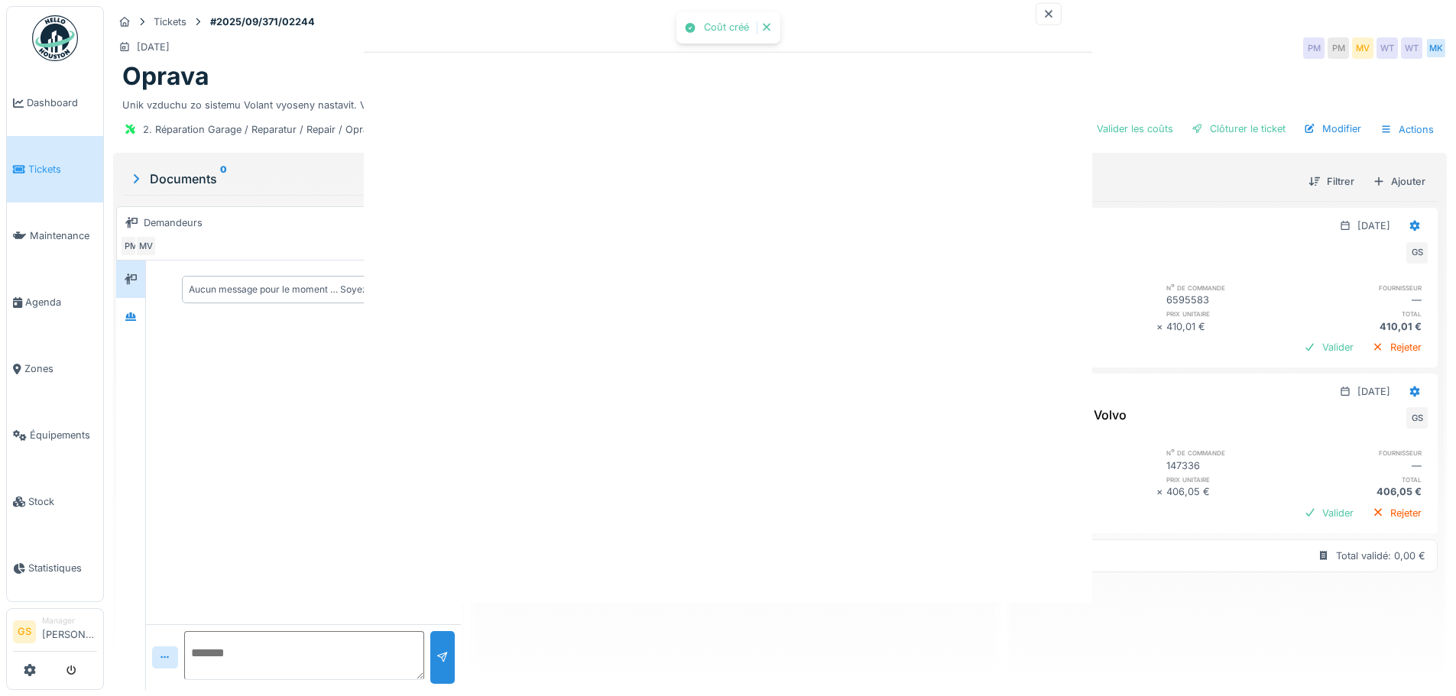
scroll to position [0, 0]
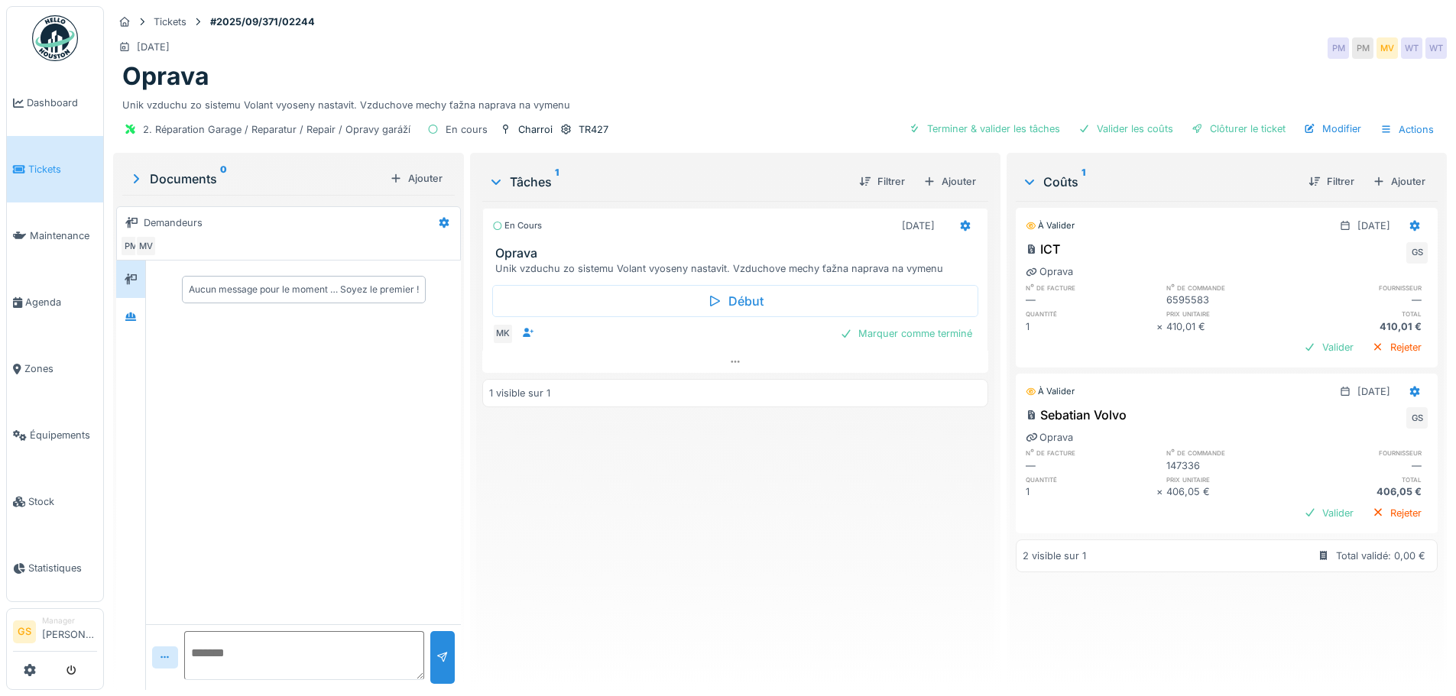
click at [47, 169] on span "Tickets" at bounding box center [62, 169] width 69 height 15
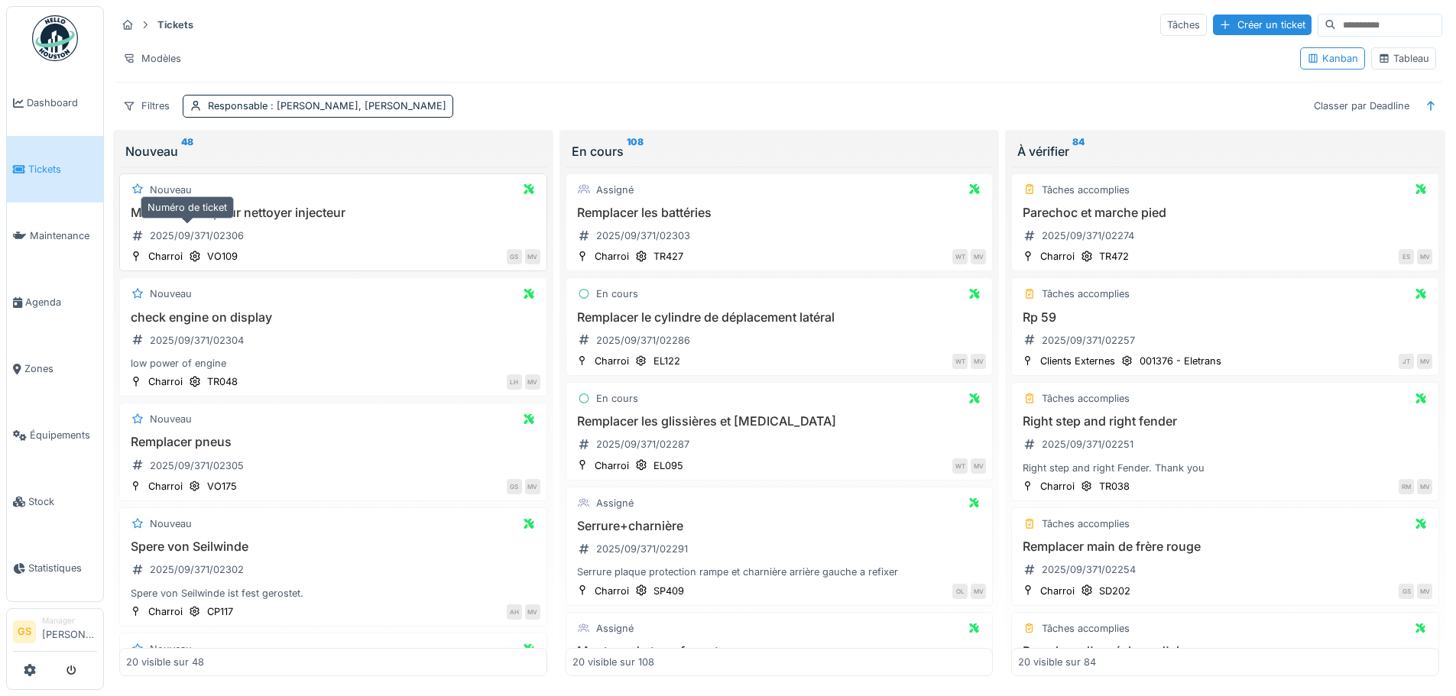
click at [212, 234] on div "2025/09/371/02306" at bounding box center [197, 235] width 94 height 15
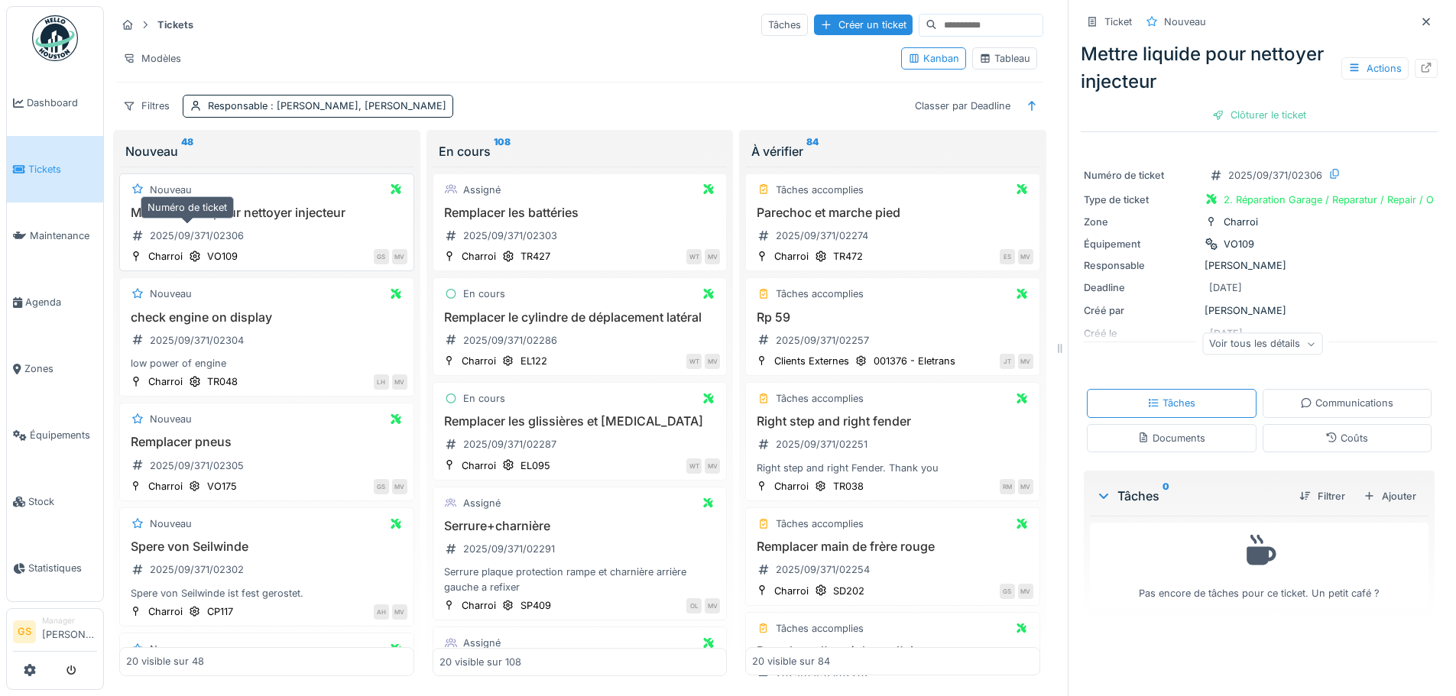
click at [193, 234] on div "2025/09/371/02306" at bounding box center [197, 235] width 94 height 15
click at [1420, 66] on icon at bounding box center [1426, 68] width 12 height 10
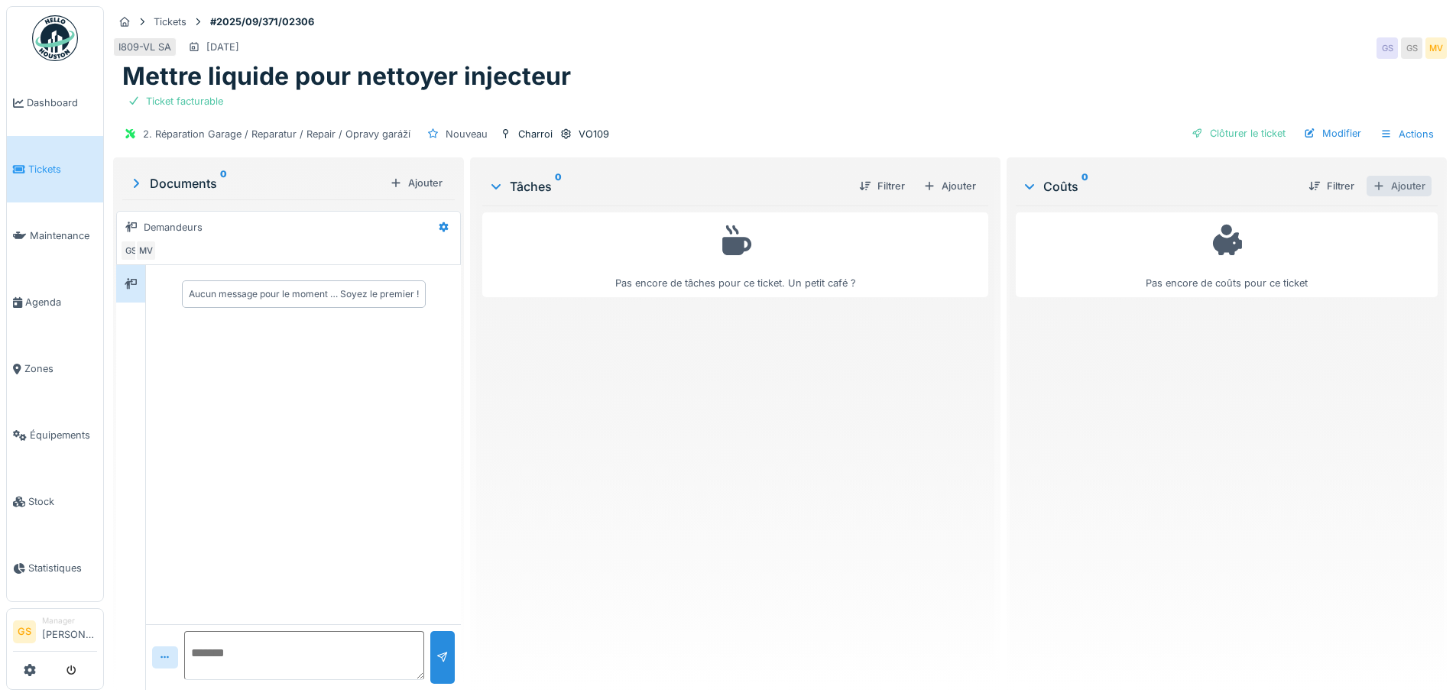
click at [1377, 186] on div "Ajouter" at bounding box center [1398, 186] width 65 height 21
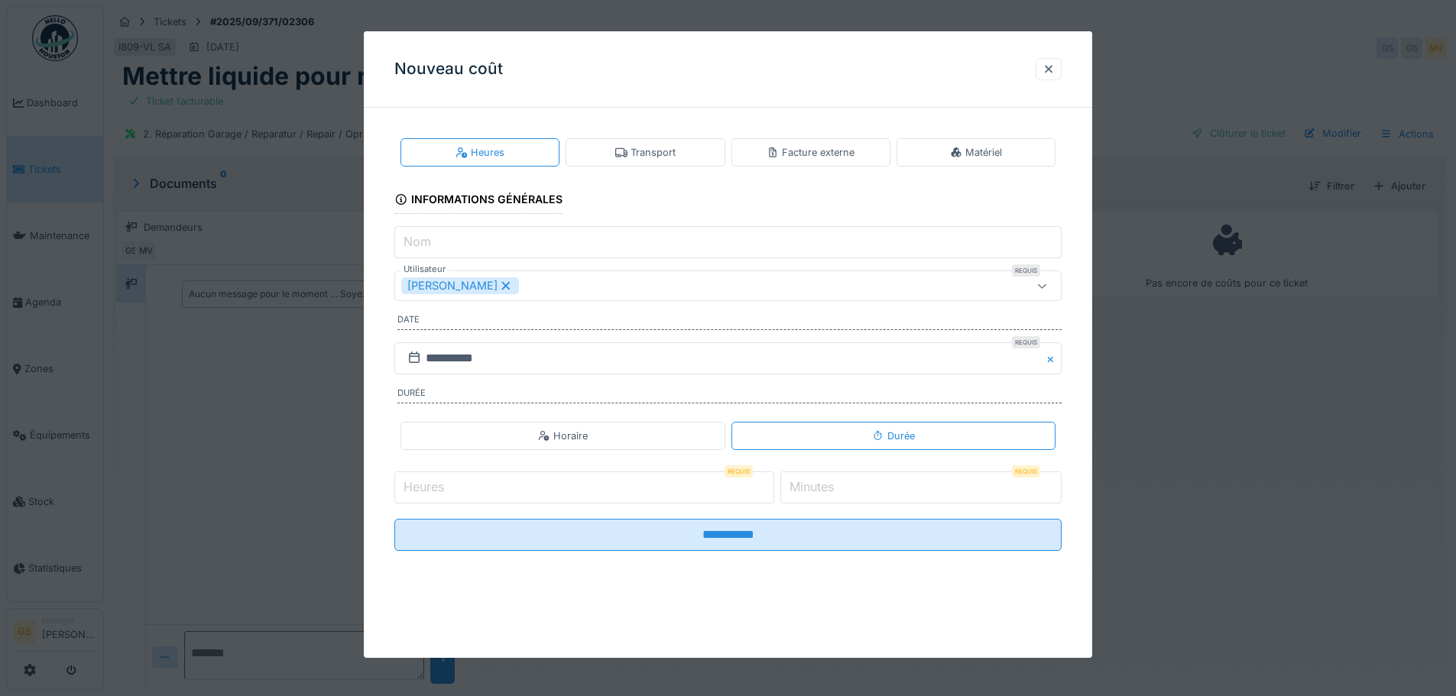
click at [820, 147] on div "Facture externe" at bounding box center [810, 152] width 88 height 15
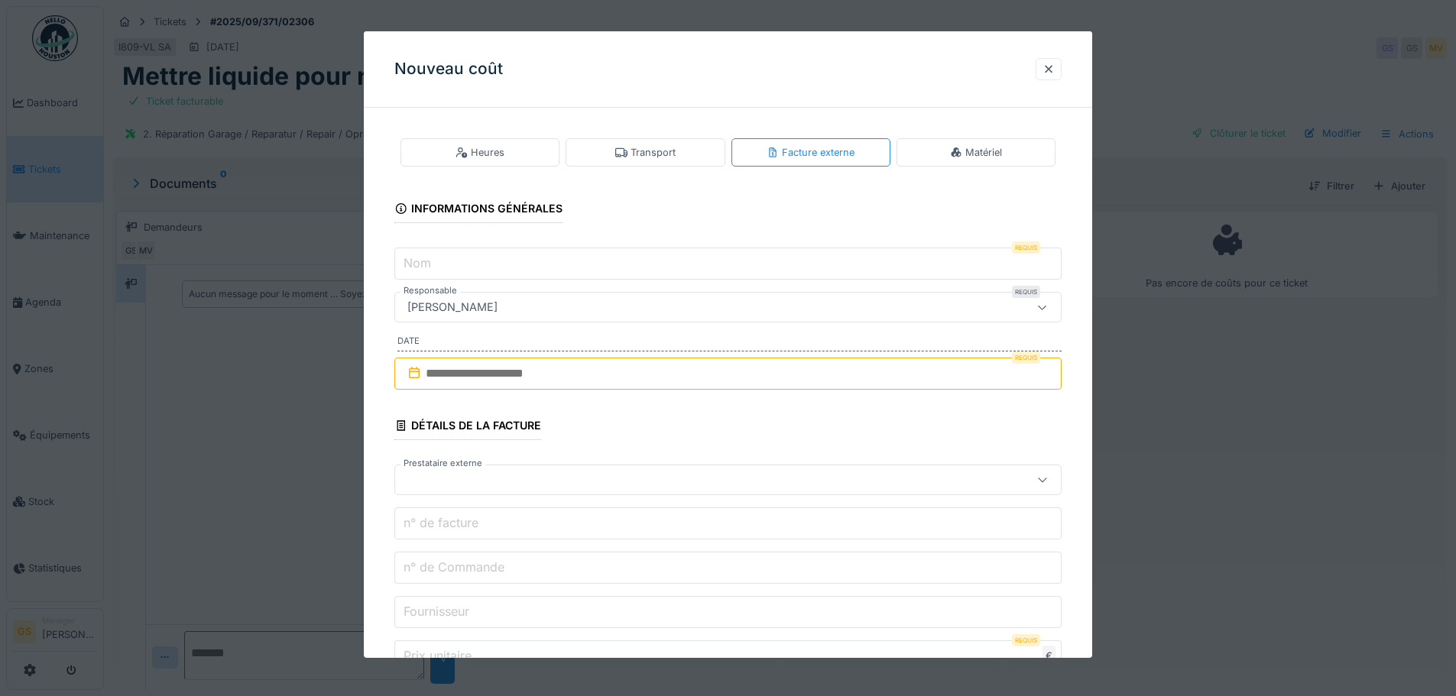
click at [432, 268] on label "Nom" at bounding box center [417, 263] width 34 height 18
click at [432, 268] on input "Nom" at bounding box center [727, 264] width 667 height 32
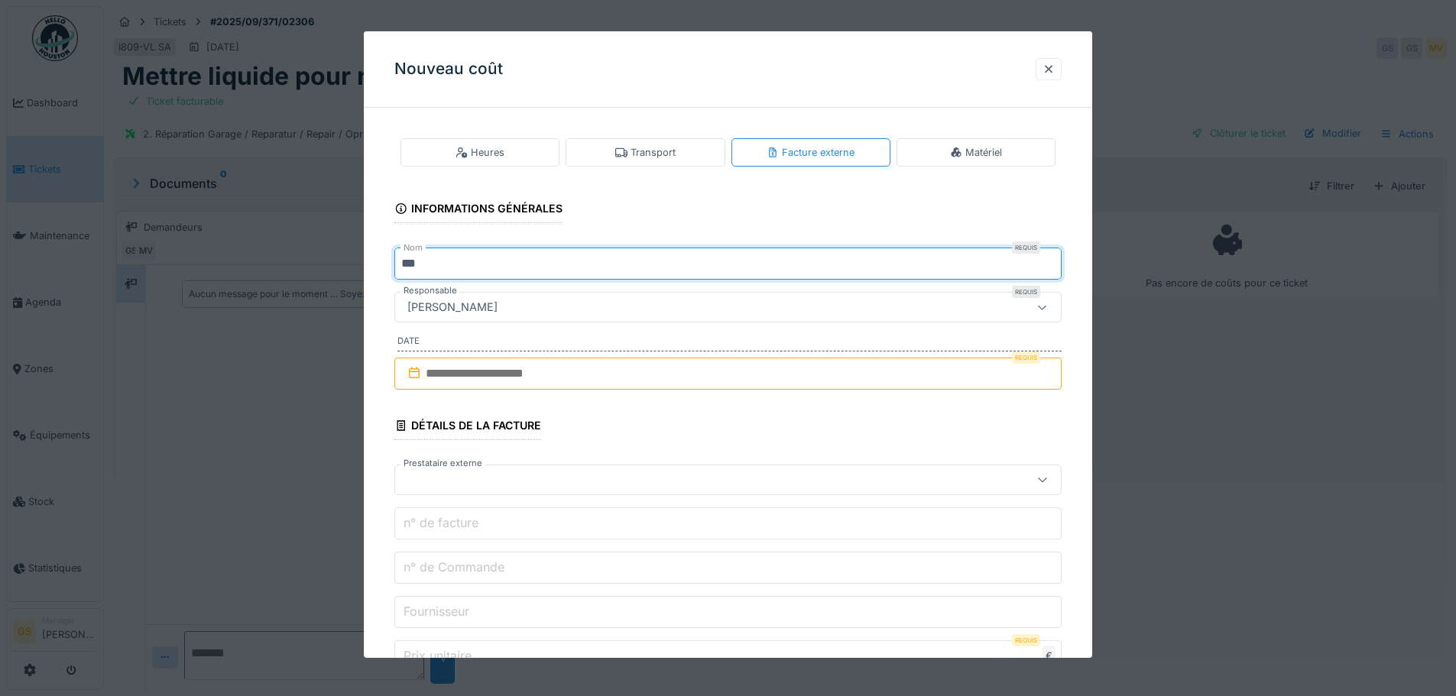
type input "**********"
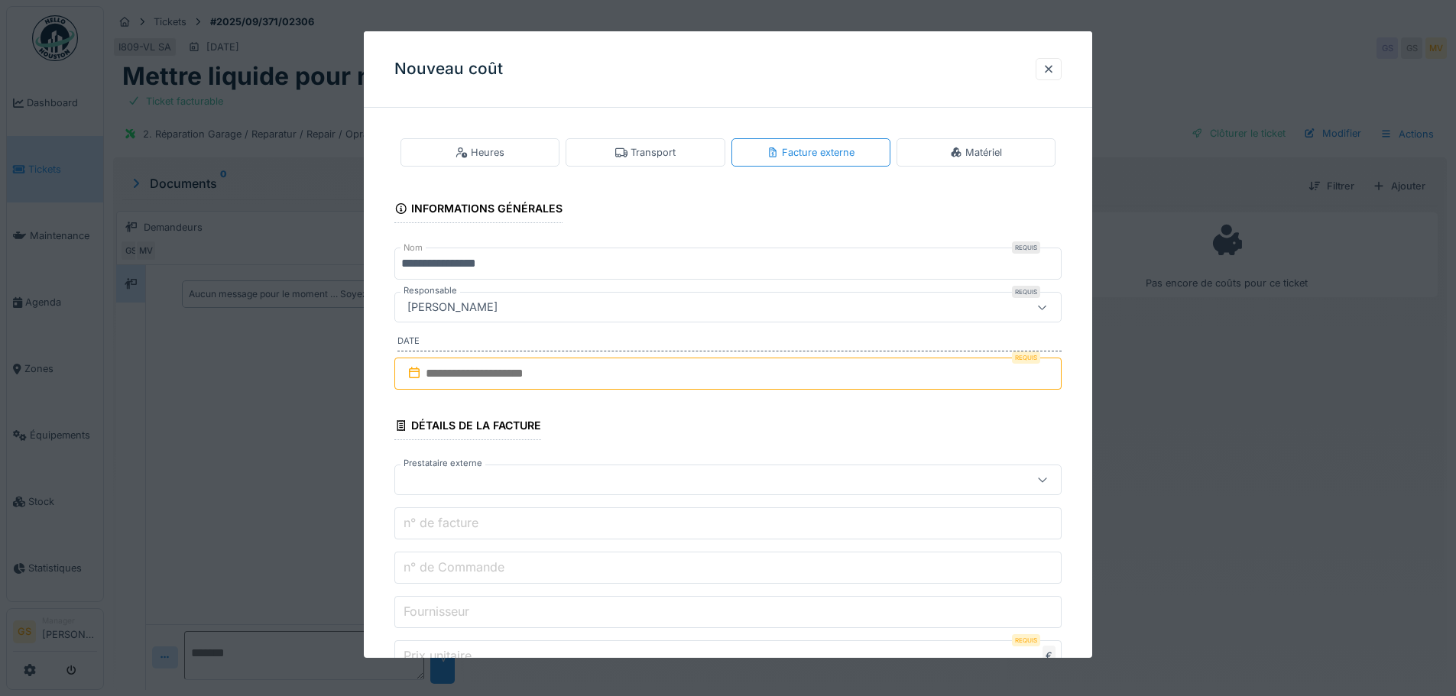
click at [413, 368] on icon at bounding box center [414, 373] width 15 height 12
click at [443, 368] on input "text" at bounding box center [727, 374] width 667 height 32
click at [709, 475] on div "3" at bounding box center [705, 474] width 21 height 22
click at [446, 478] on div at bounding box center [688, 479] width 575 height 17
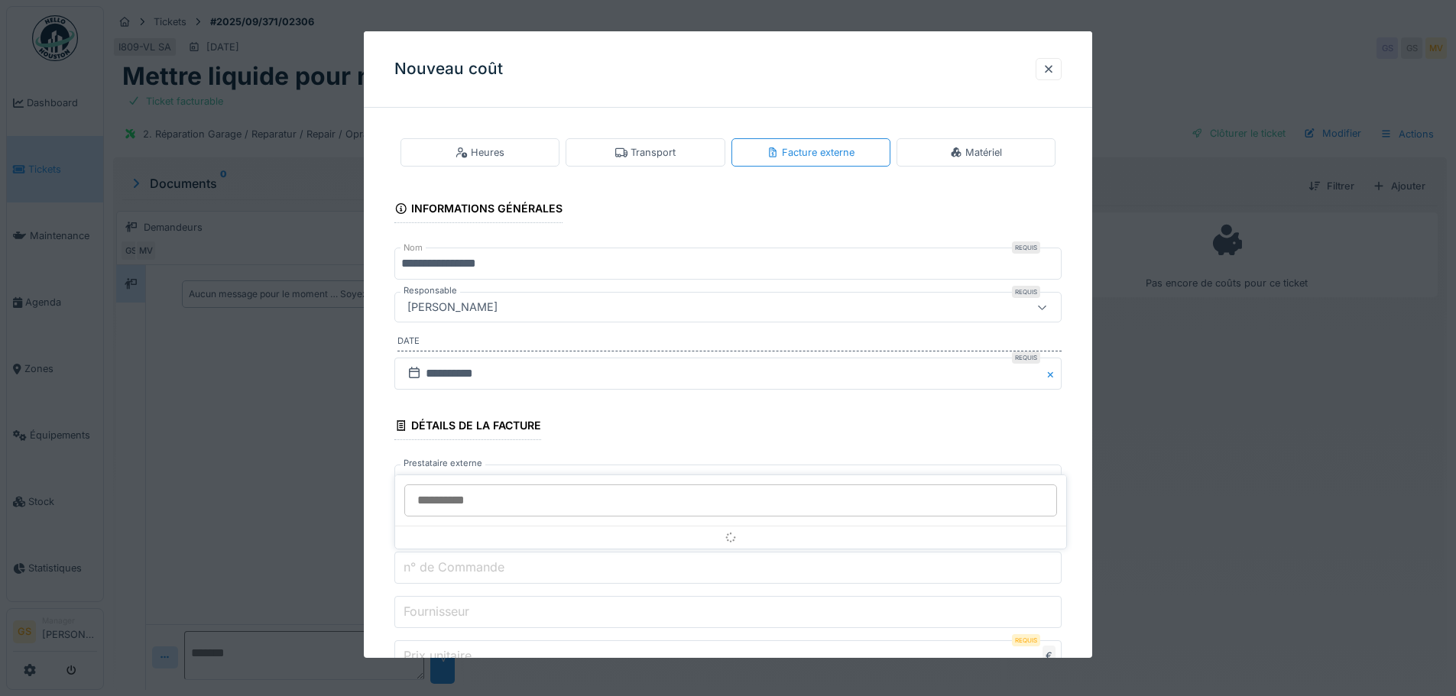
scroll to position [135, 0]
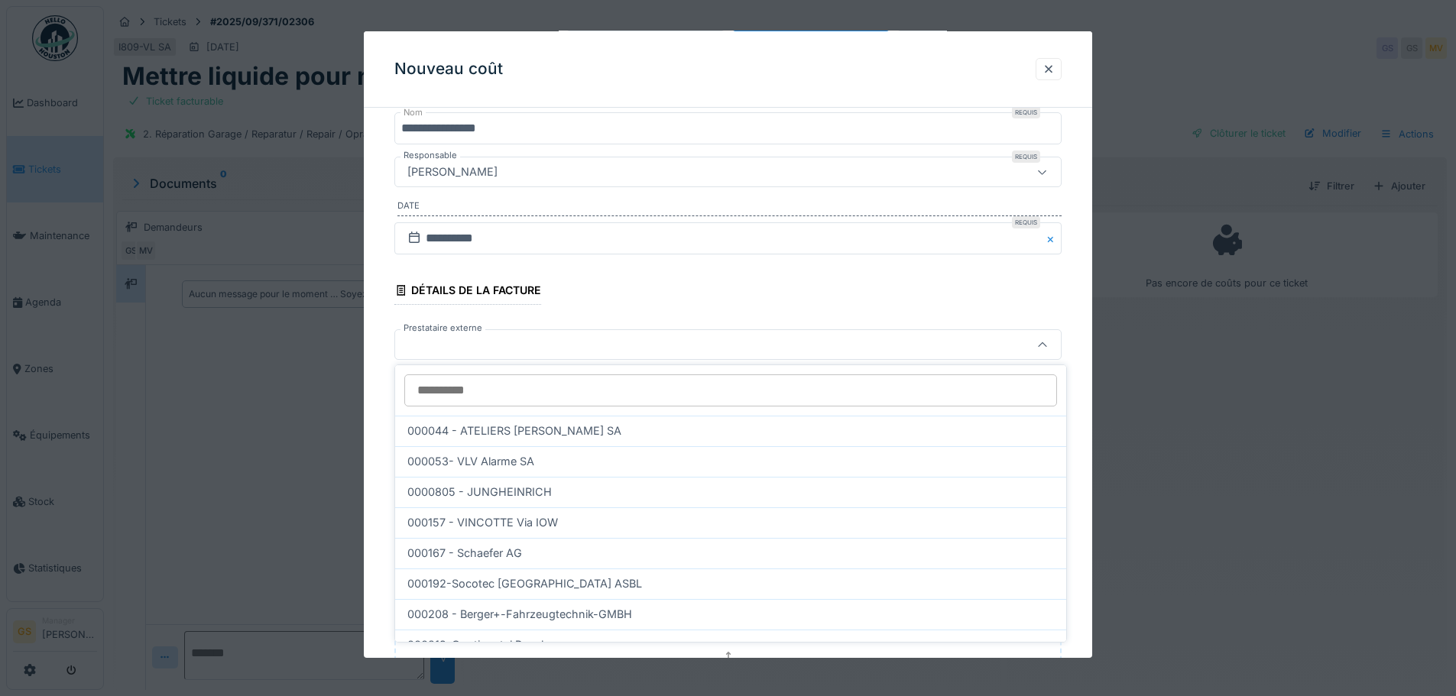
click at [436, 345] on div at bounding box center [688, 344] width 575 height 17
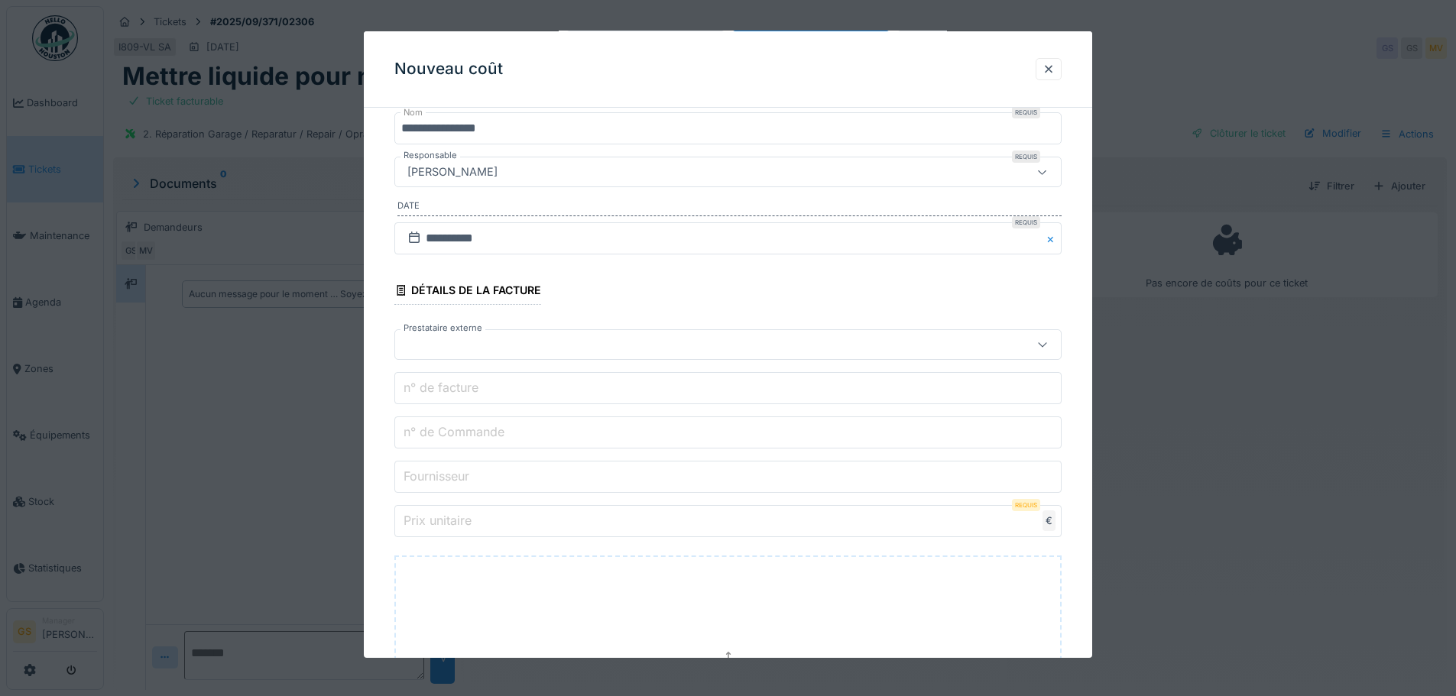
click at [433, 341] on div at bounding box center [688, 344] width 575 height 17
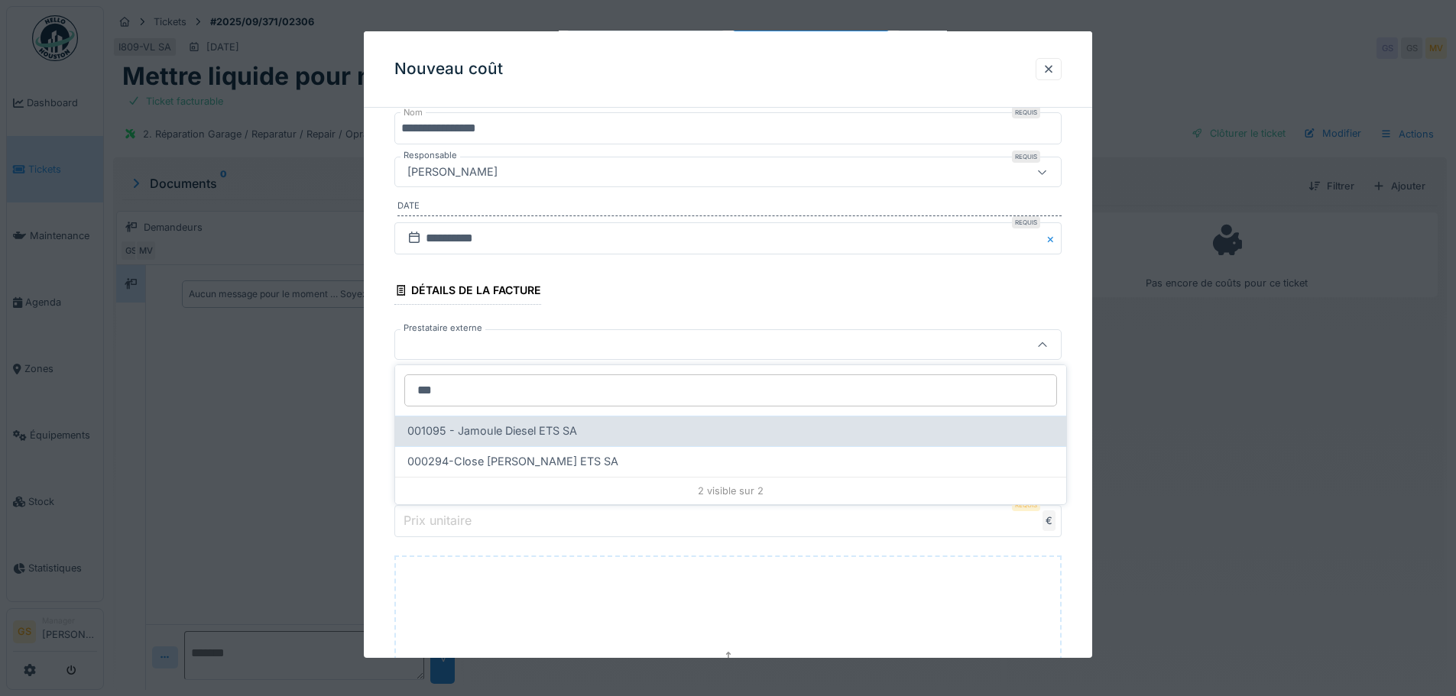
type input "***"
click at [547, 433] on span "001095 - Jamoule Diesel ETS SA" at bounding box center [492, 431] width 170 height 17
type input "*****"
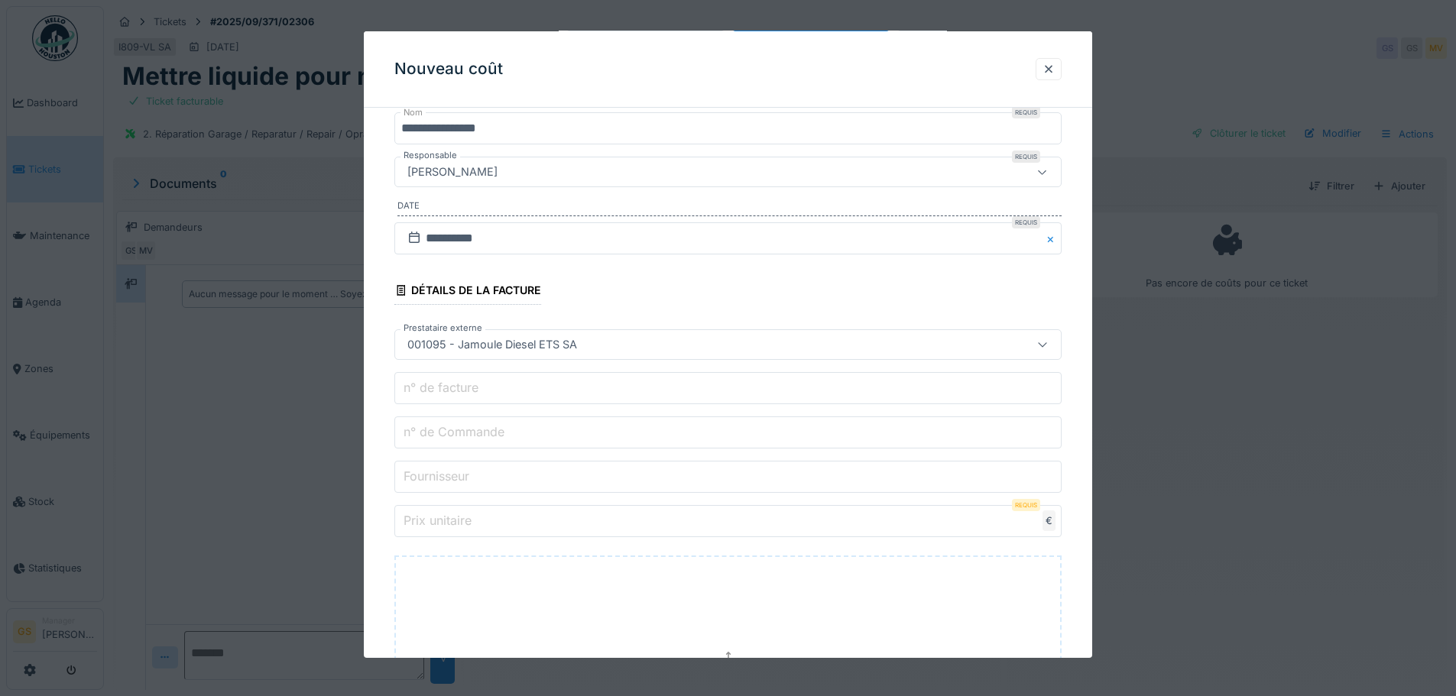
click at [442, 435] on label "n° de Commande" at bounding box center [453, 432] width 107 height 18
click at [442, 435] on input "n° de Commande" at bounding box center [727, 432] width 667 height 32
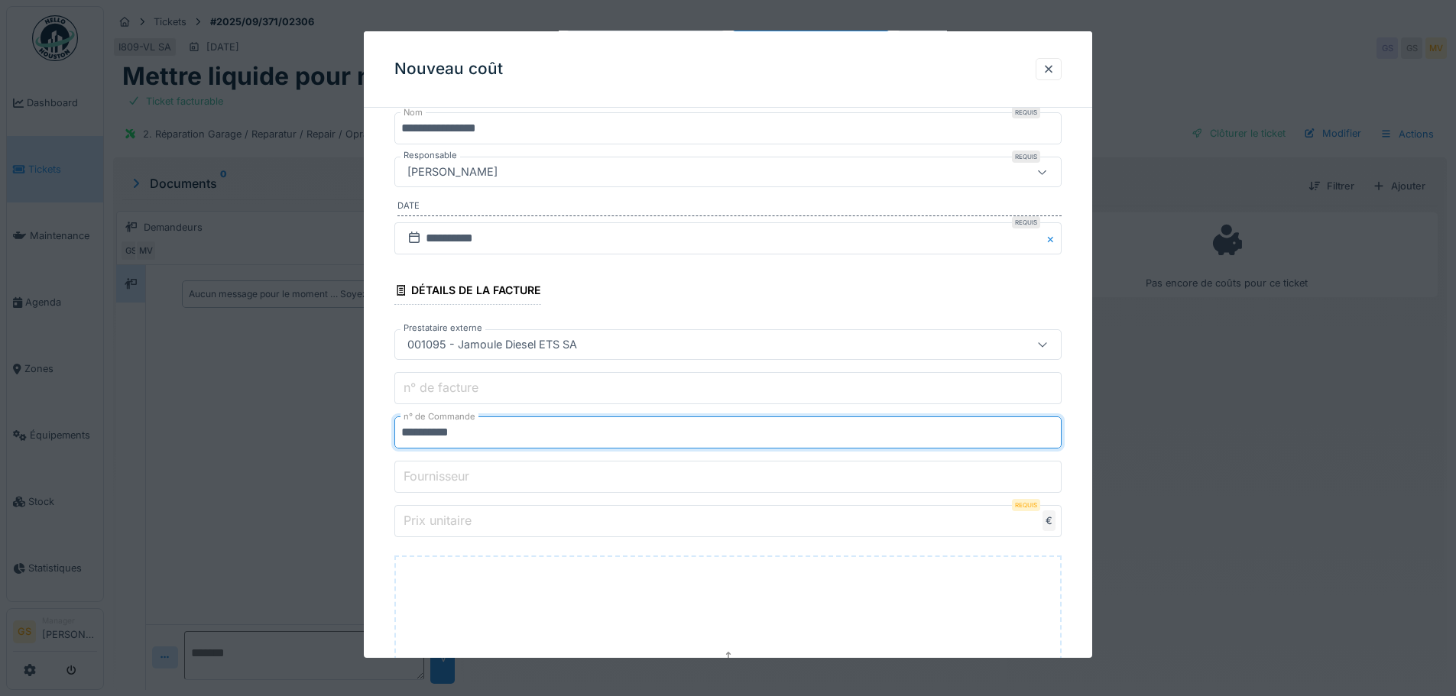
type input "**********"
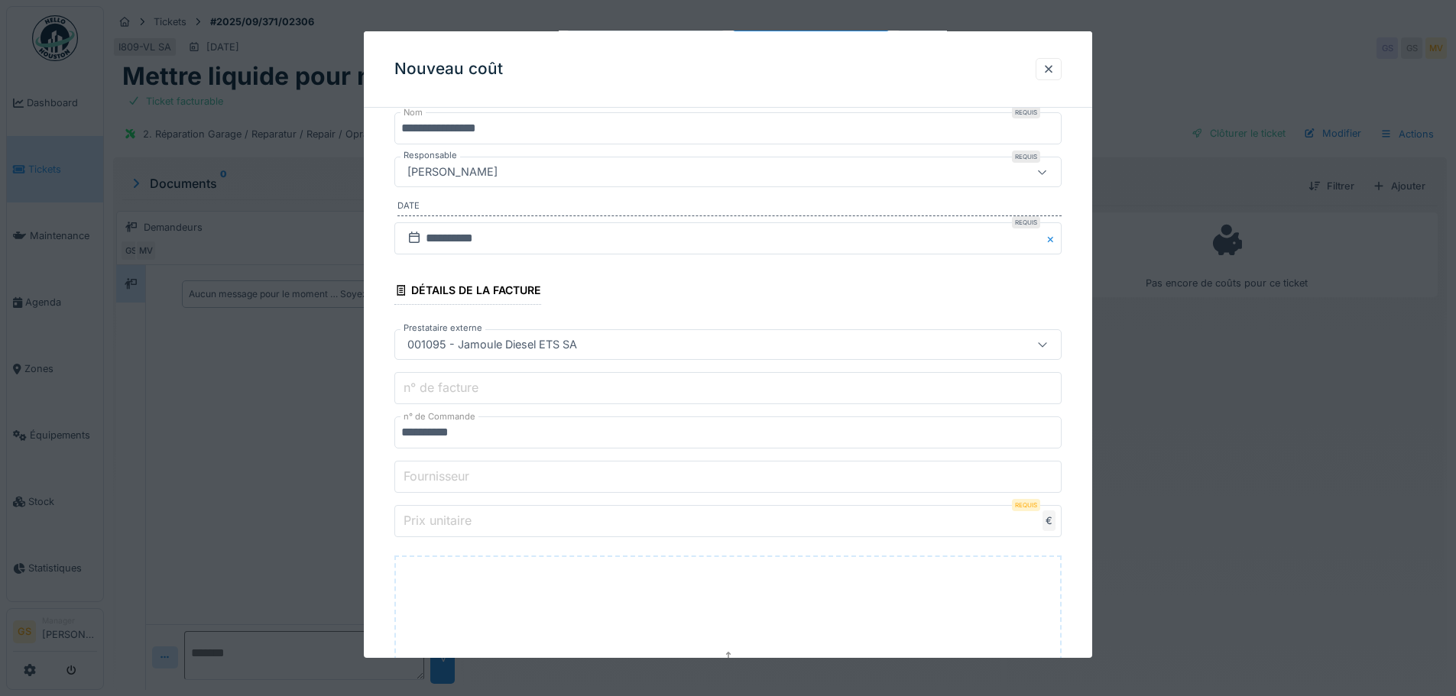
click at [441, 519] on label "Prix unitaire" at bounding box center [437, 520] width 74 height 18
click at [441, 519] on input "Prix unitaire" at bounding box center [727, 521] width 667 height 32
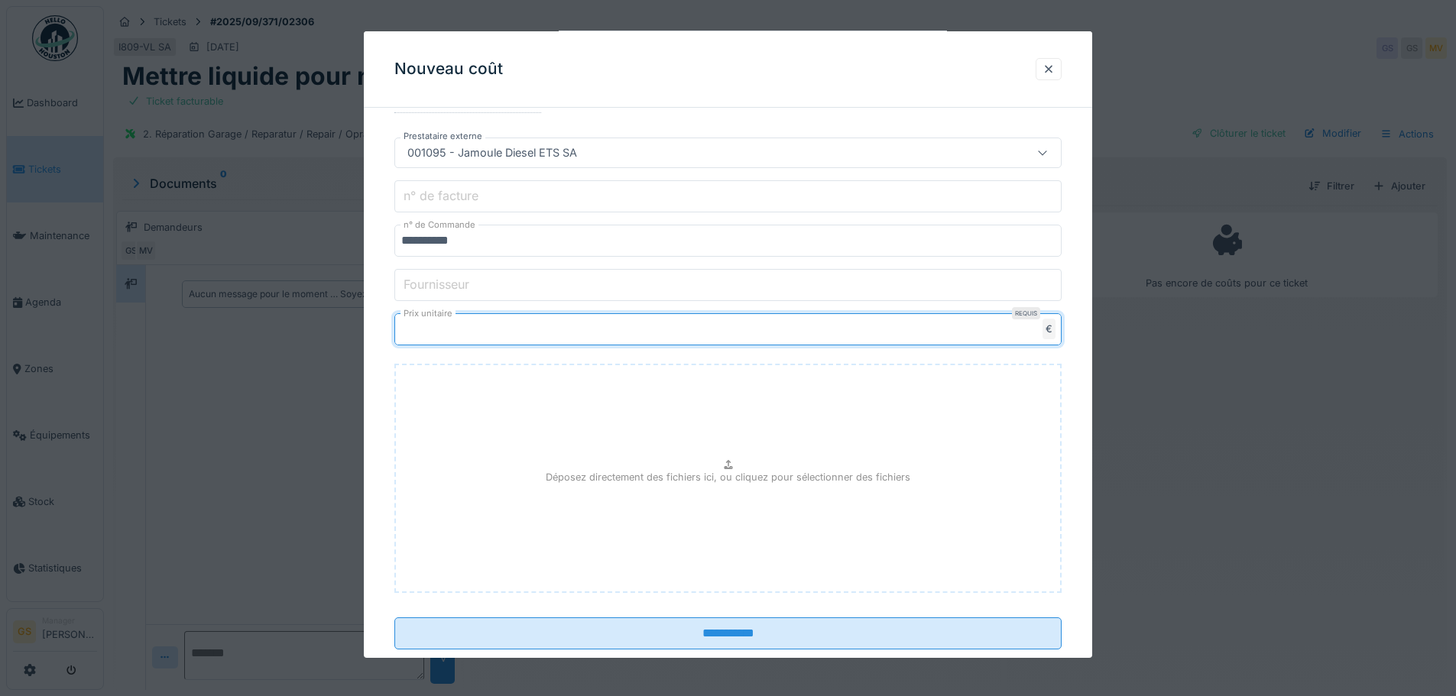
scroll to position [361, 0]
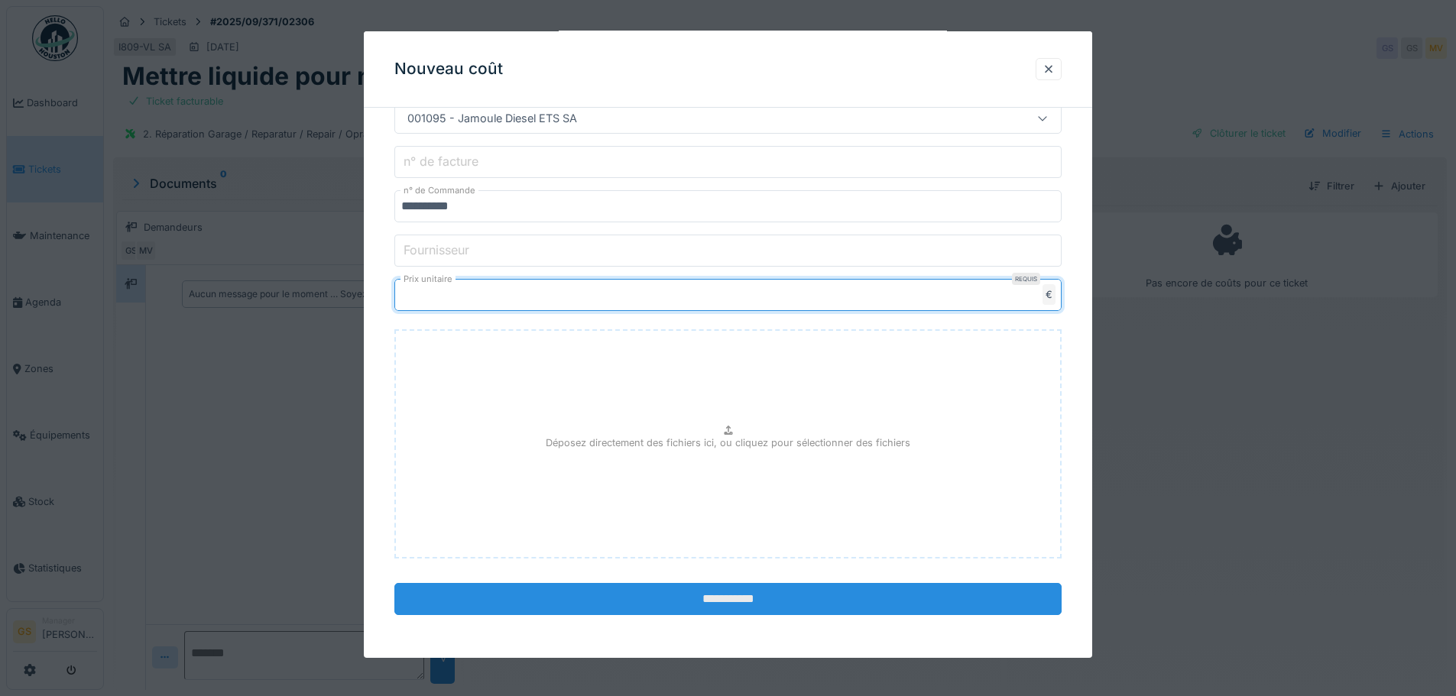
type input "*****"
click at [699, 597] on input "**********" at bounding box center [727, 599] width 667 height 32
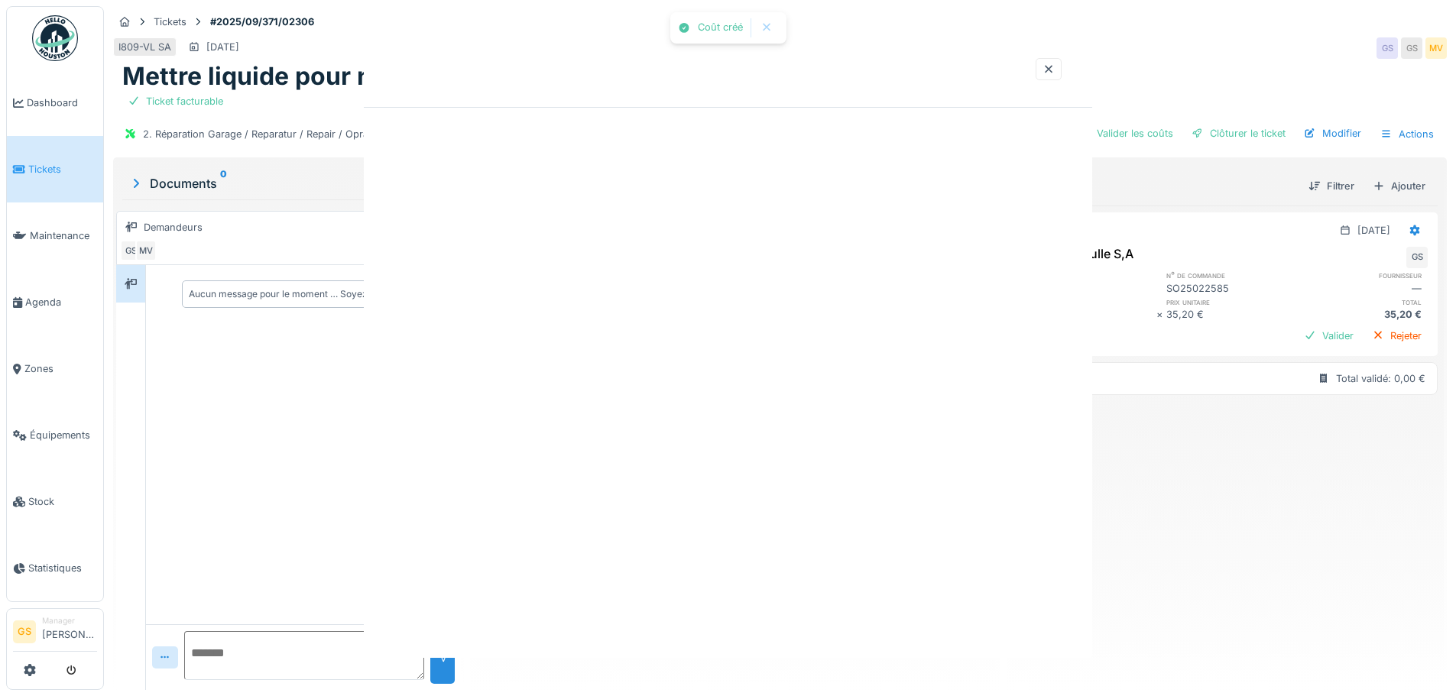
scroll to position [0, 0]
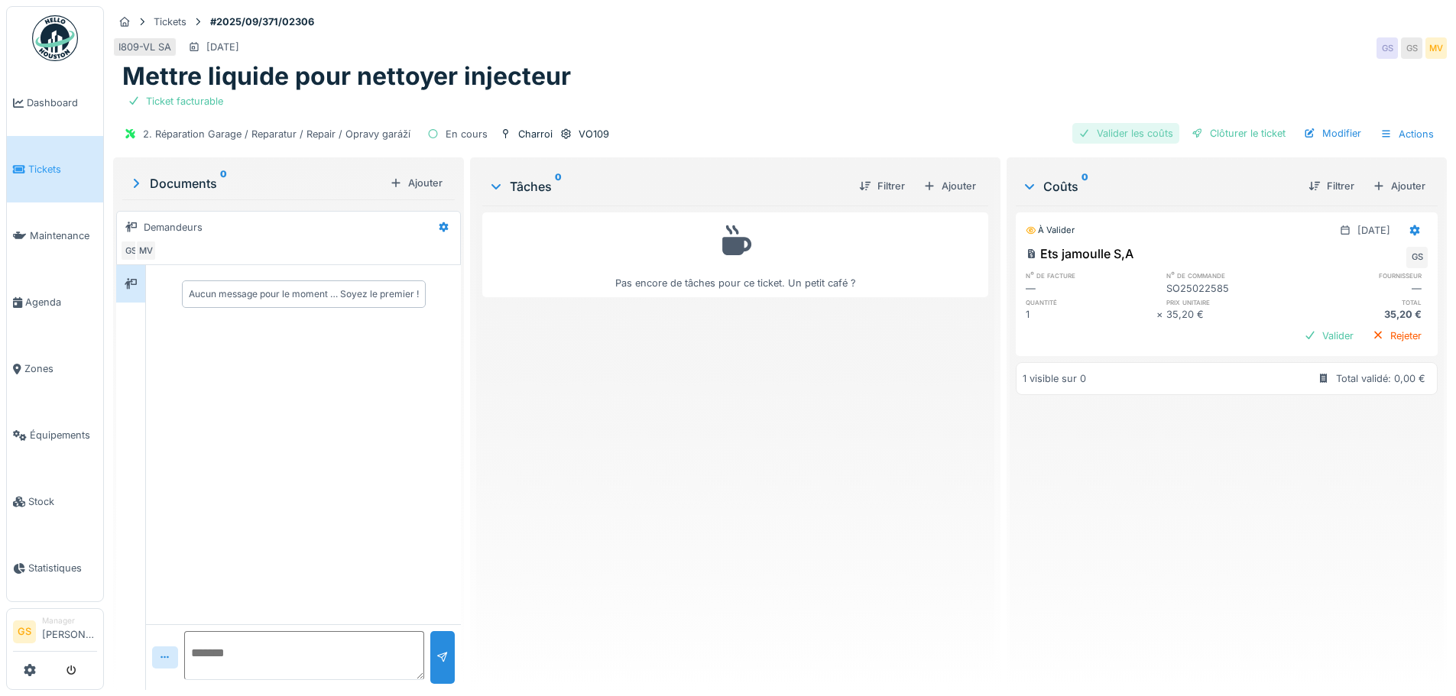
click at [1129, 134] on div "Valider les coûts" at bounding box center [1125, 133] width 107 height 21
click at [1222, 133] on div "Clôturer le ticket" at bounding box center [1238, 133] width 106 height 21
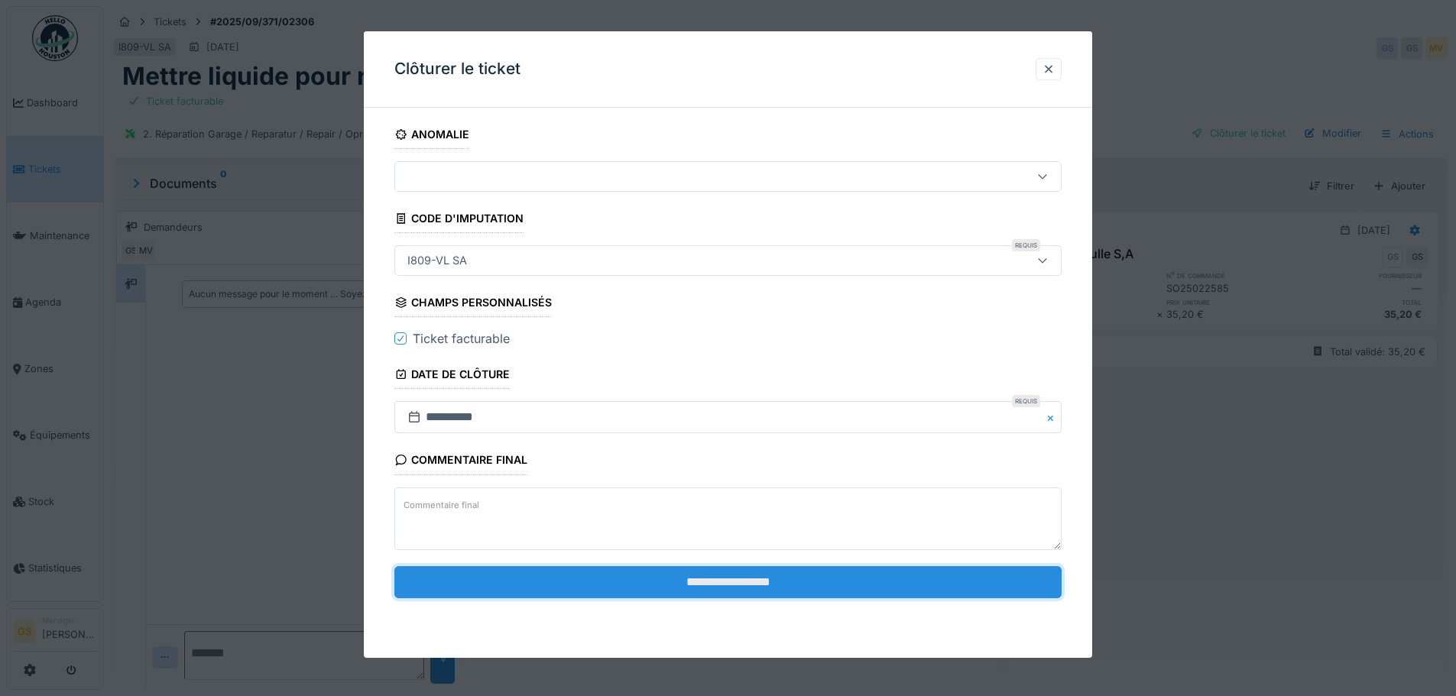
click at [699, 585] on input "**********" at bounding box center [727, 582] width 667 height 32
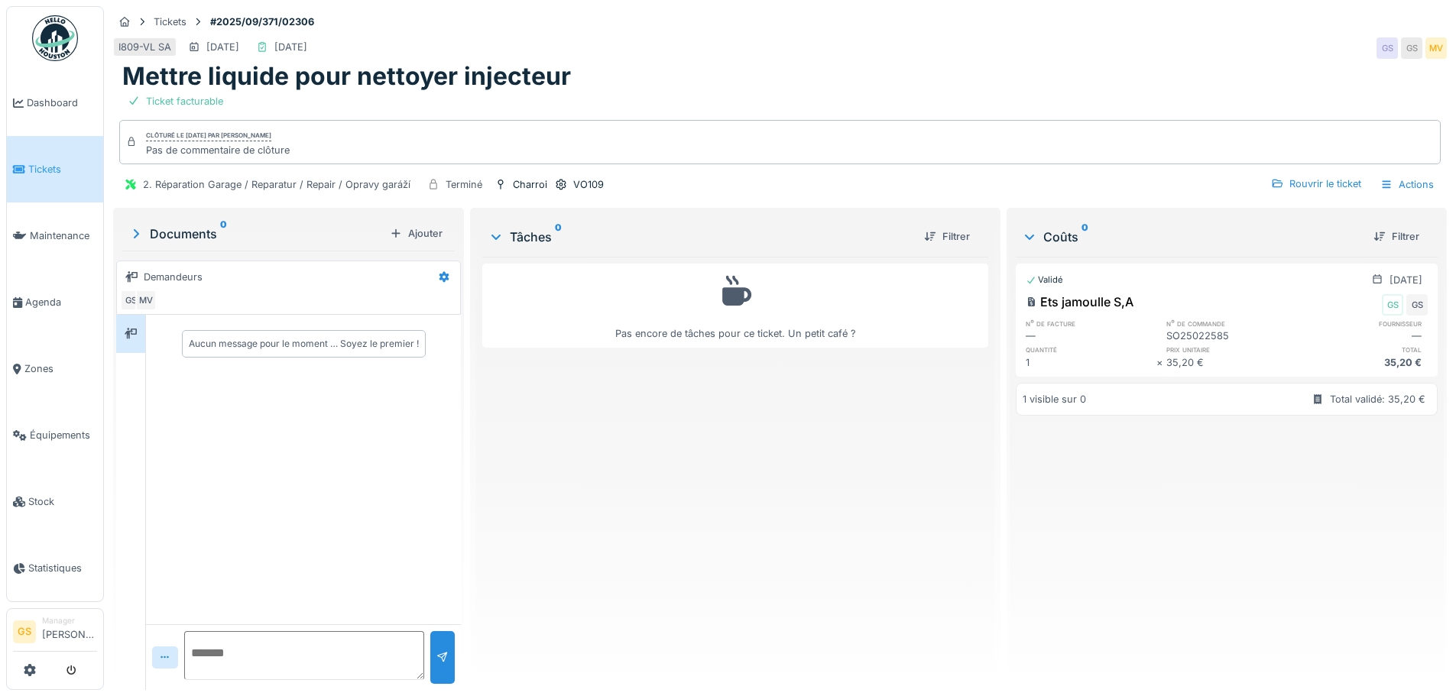
click at [54, 165] on span "Tickets" at bounding box center [62, 169] width 69 height 15
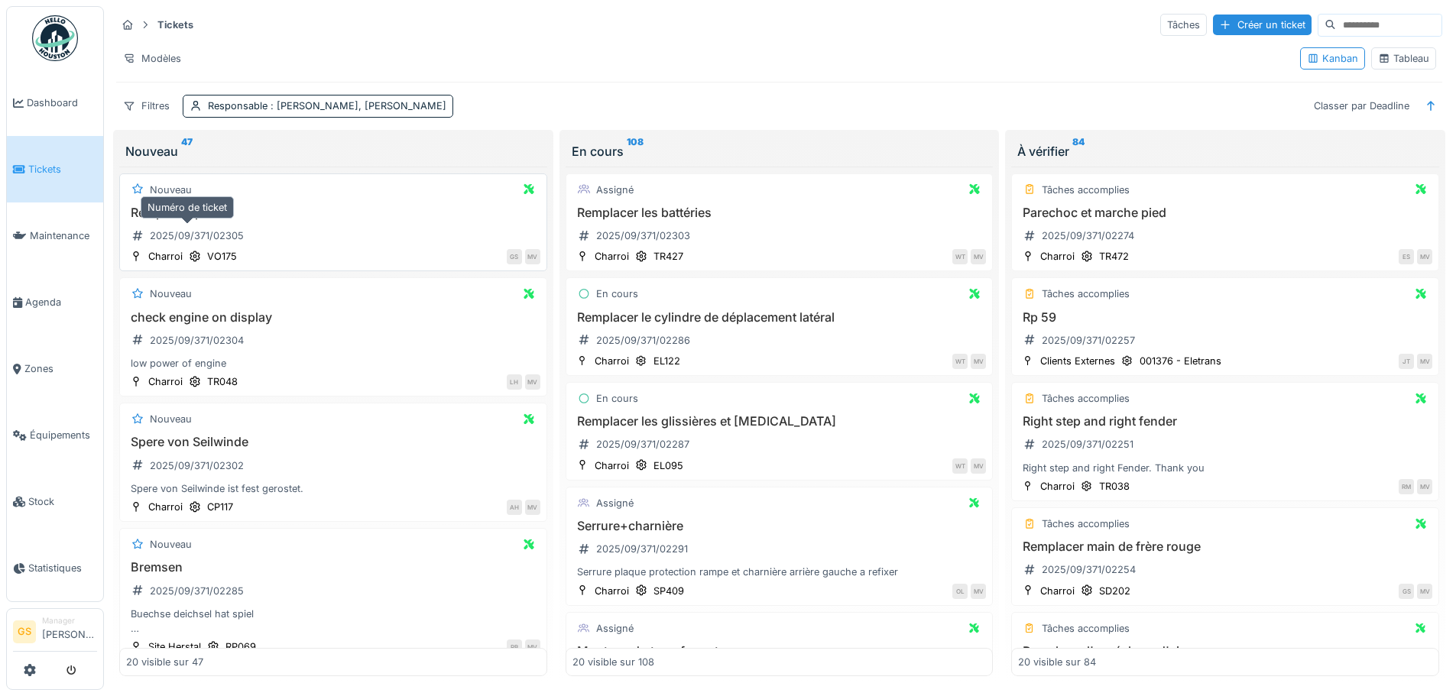
click at [153, 232] on div "2025/09/371/02305" at bounding box center [197, 235] width 94 height 15
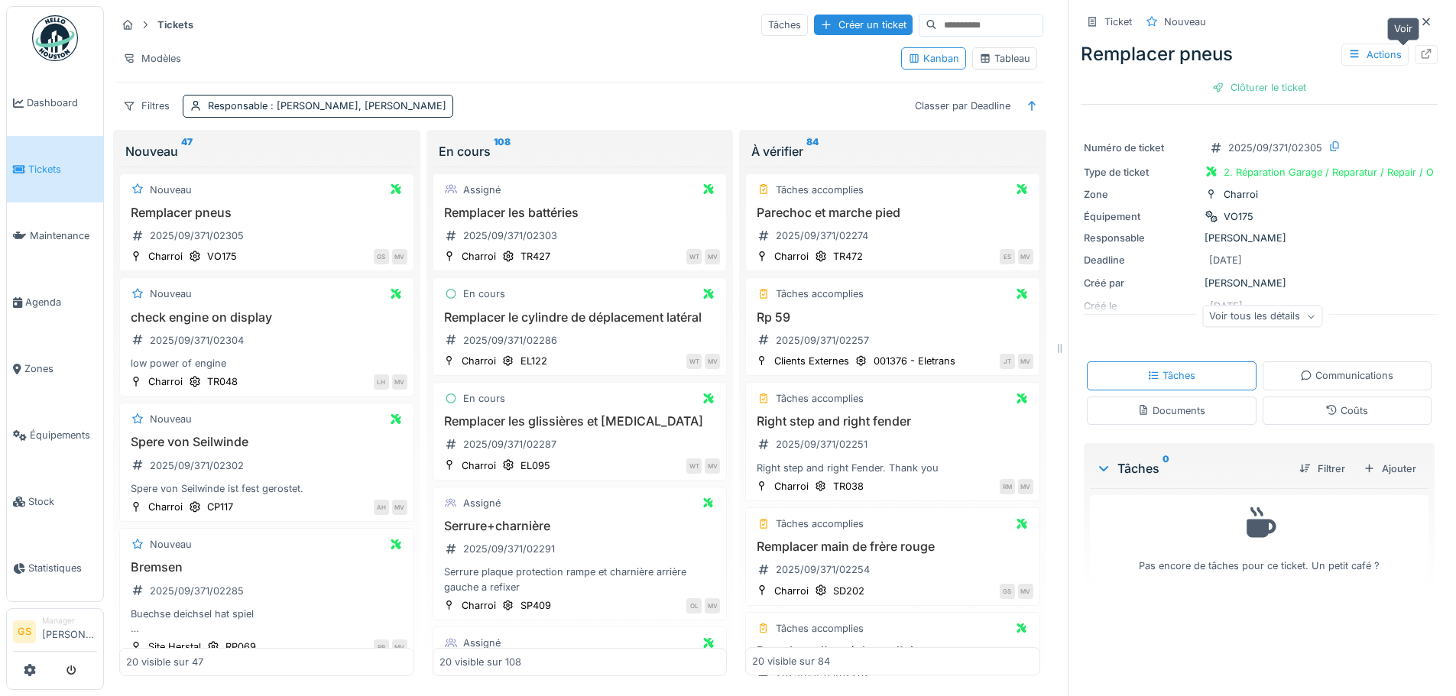
click at [1420, 53] on icon at bounding box center [1426, 54] width 12 height 10
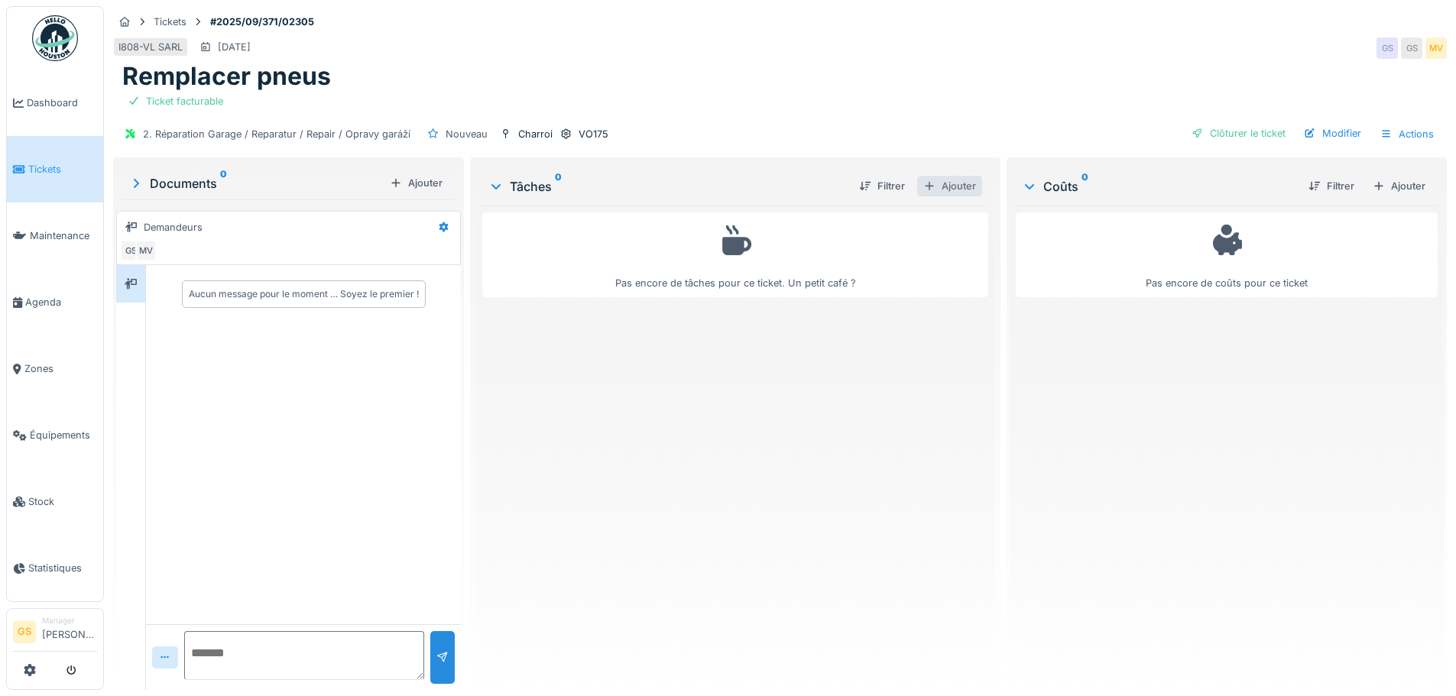
click at [948, 186] on div "Ajouter" at bounding box center [949, 186] width 65 height 21
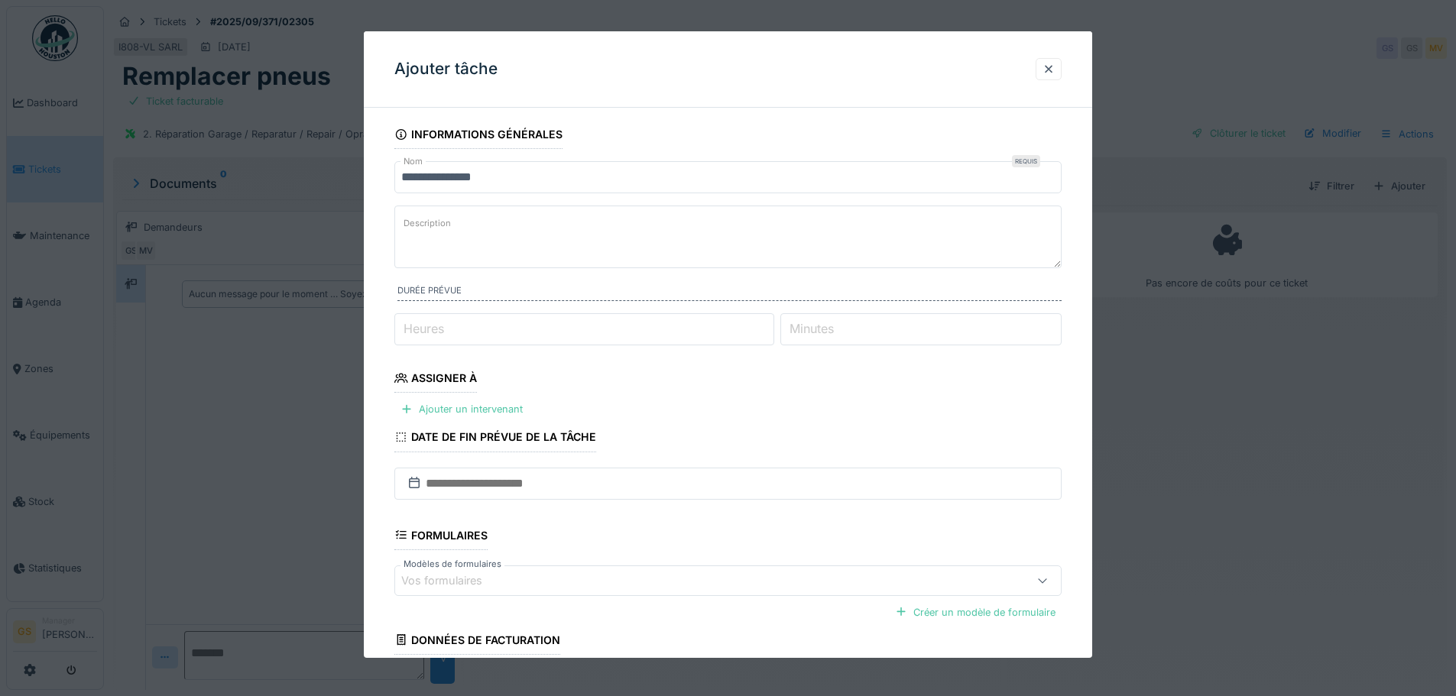
click at [815, 325] on label "Minutes" at bounding box center [811, 328] width 50 height 18
click at [815, 325] on input "Minutes" at bounding box center [920, 329] width 281 height 32
click at [436, 407] on div "Ajouter un intervenant" at bounding box center [461, 409] width 134 height 21
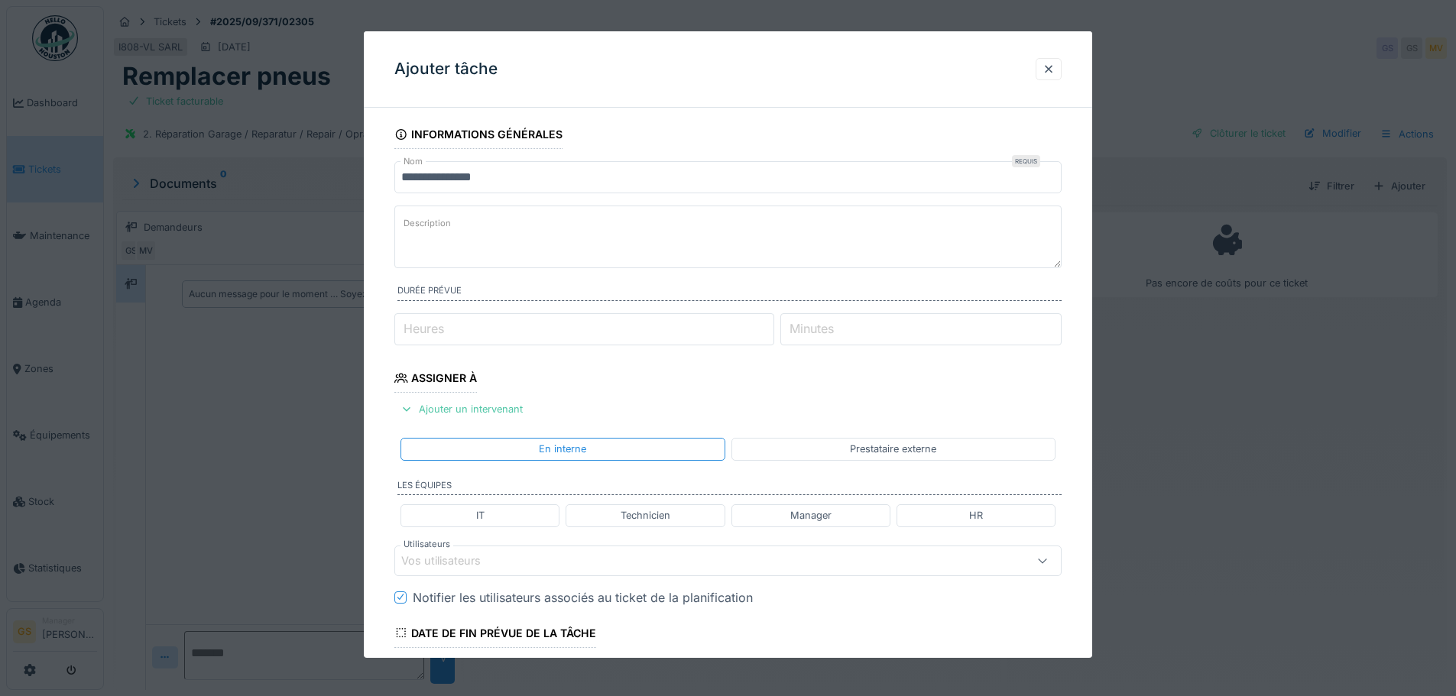
click at [857, 449] on div "Prestataire externe" at bounding box center [893, 449] width 86 height 15
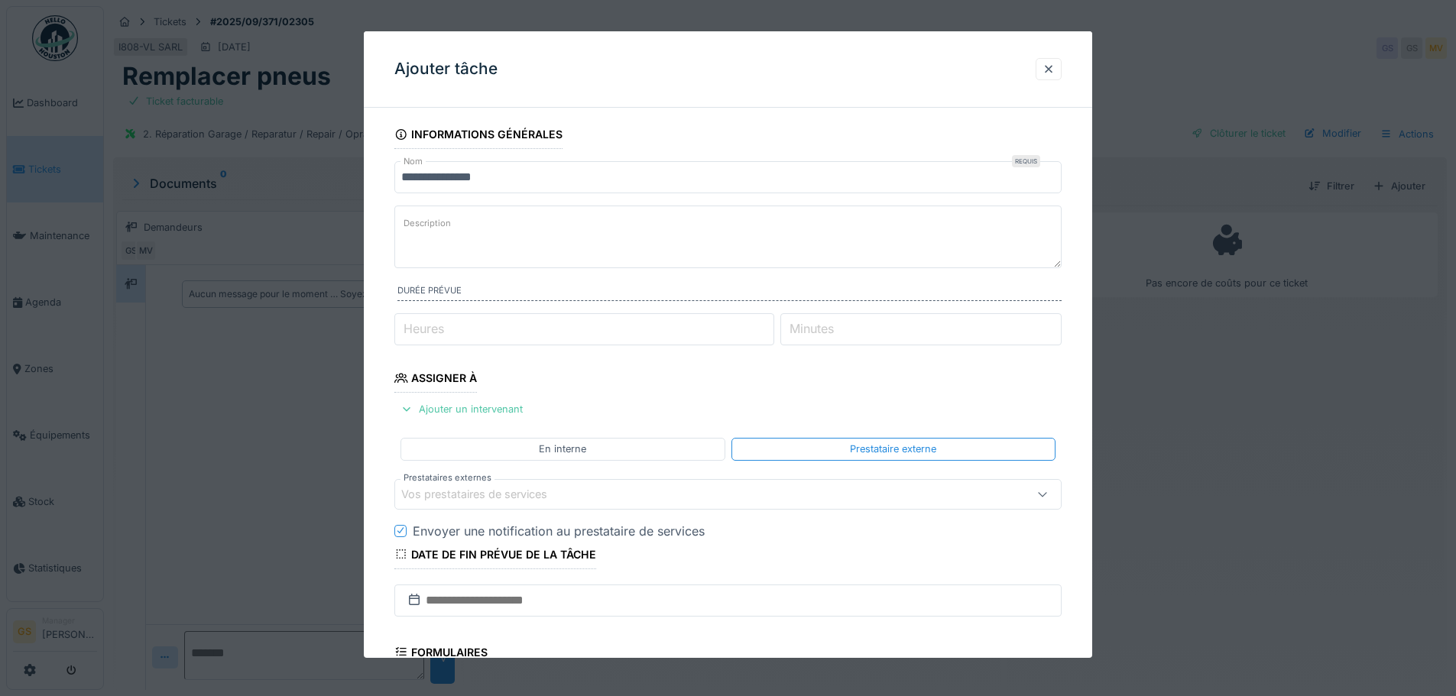
click at [484, 493] on div "Vos prestataires de services" at bounding box center [484, 494] width 167 height 17
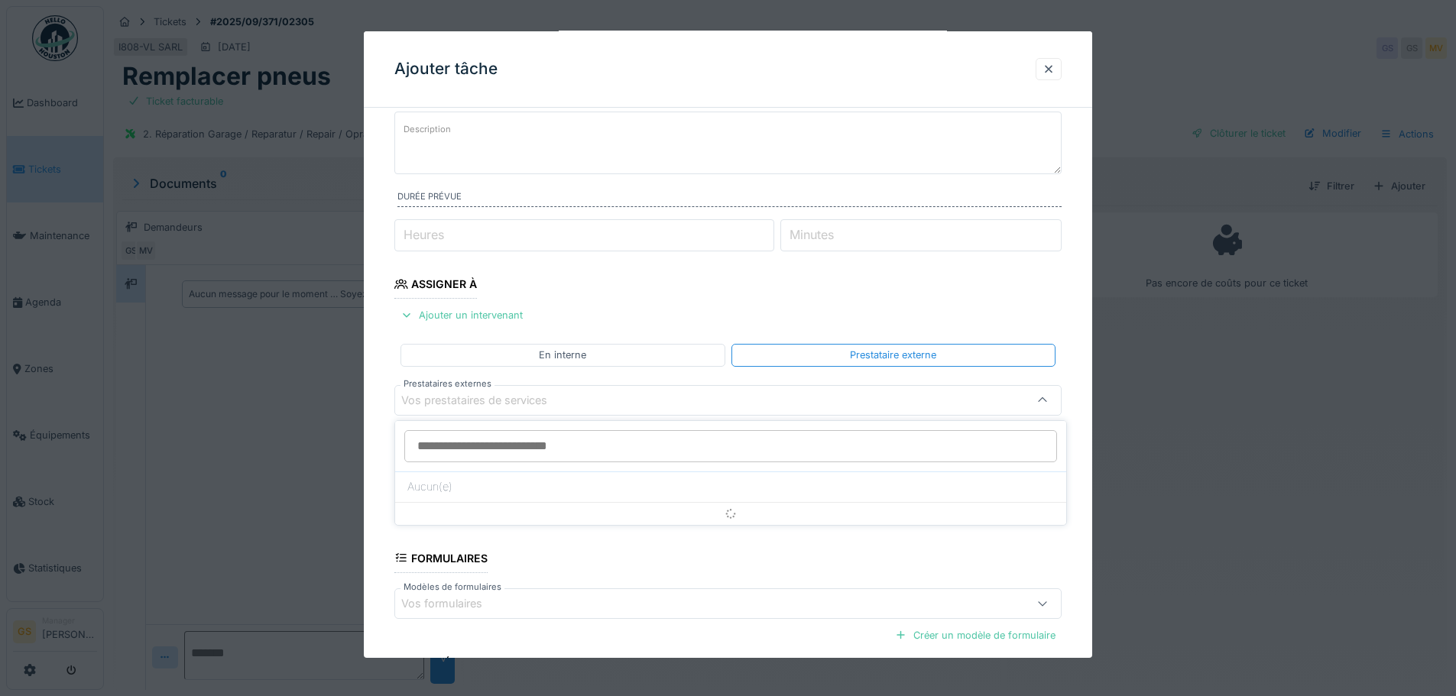
scroll to position [150, 0]
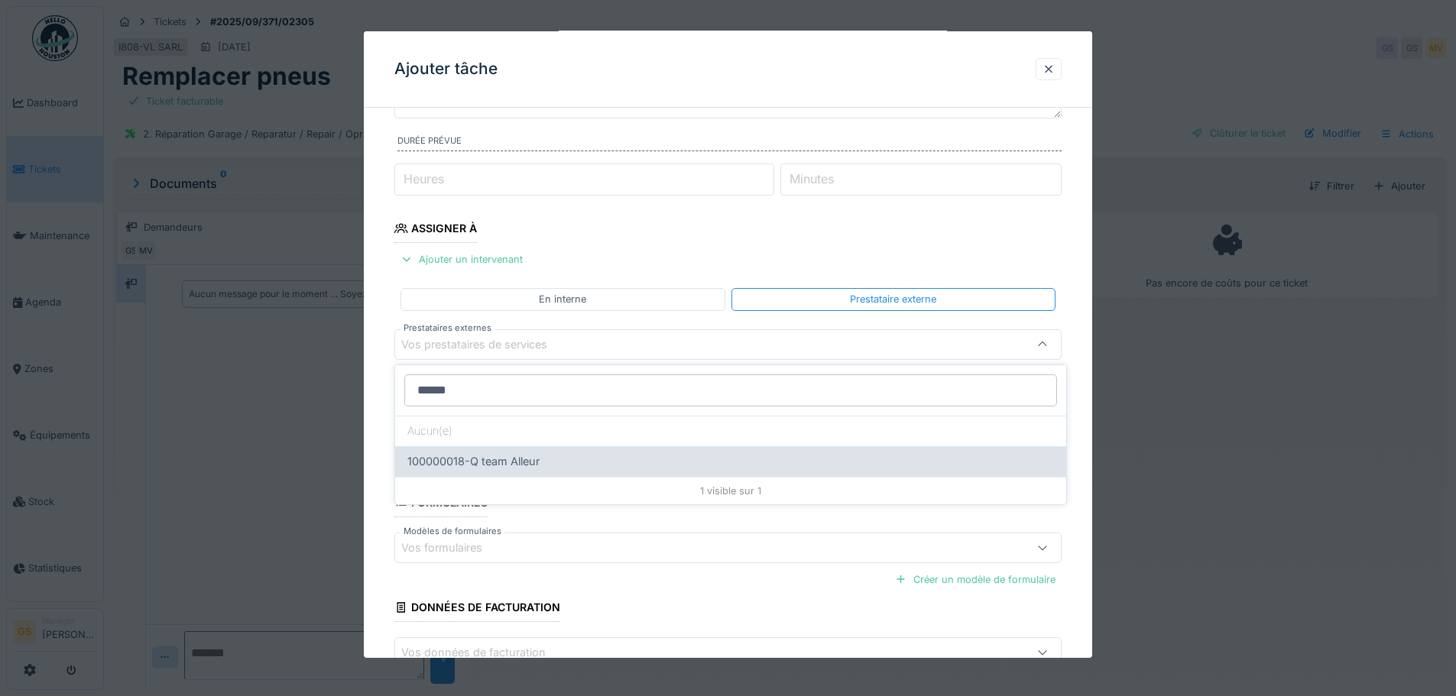
type input "******"
click at [515, 462] on span "100000018-Q team Alleur" at bounding box center [473, 461] width 132 height 17
type input "*****"
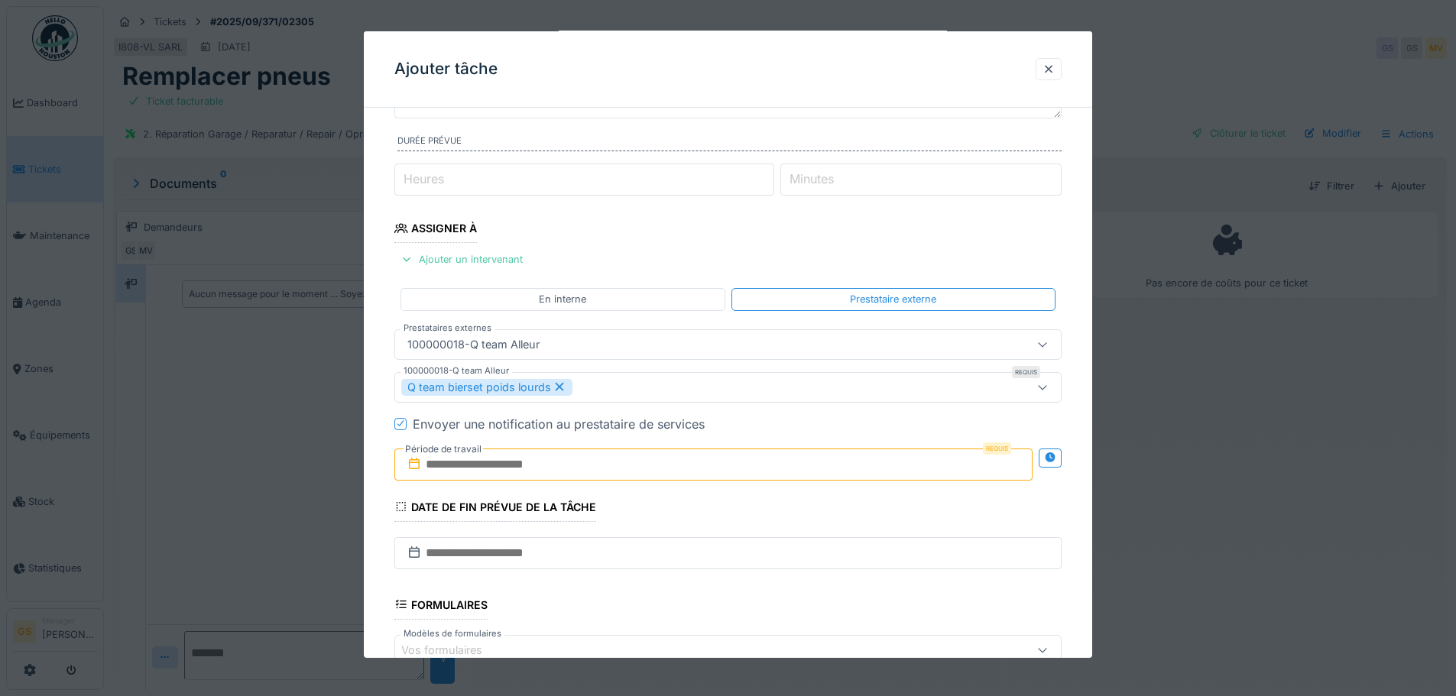
click at [413, 463] on icon at bounding box center [414, 464] width 15 height 12
click at [462, 467] on input "text" at bounding box center [713, 465] width 638 height 32
click at [640, 257] on span "Previous Month" at bounding box center [640, 260] width 0 height 18
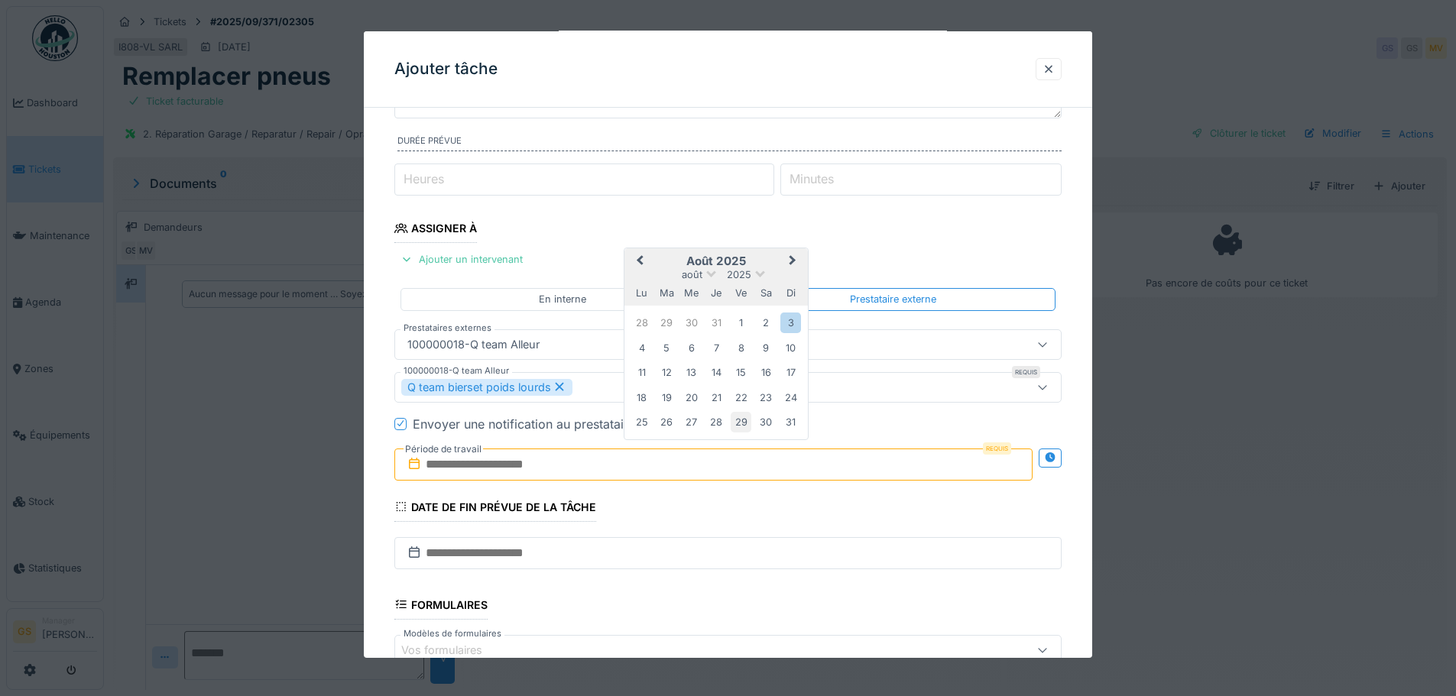
click at [742, 421] on div "29" at bounding box center [741, 422] width 21 height 21
click at [397, 425] on icon at bounding box center [400, 424] width 9 height 8
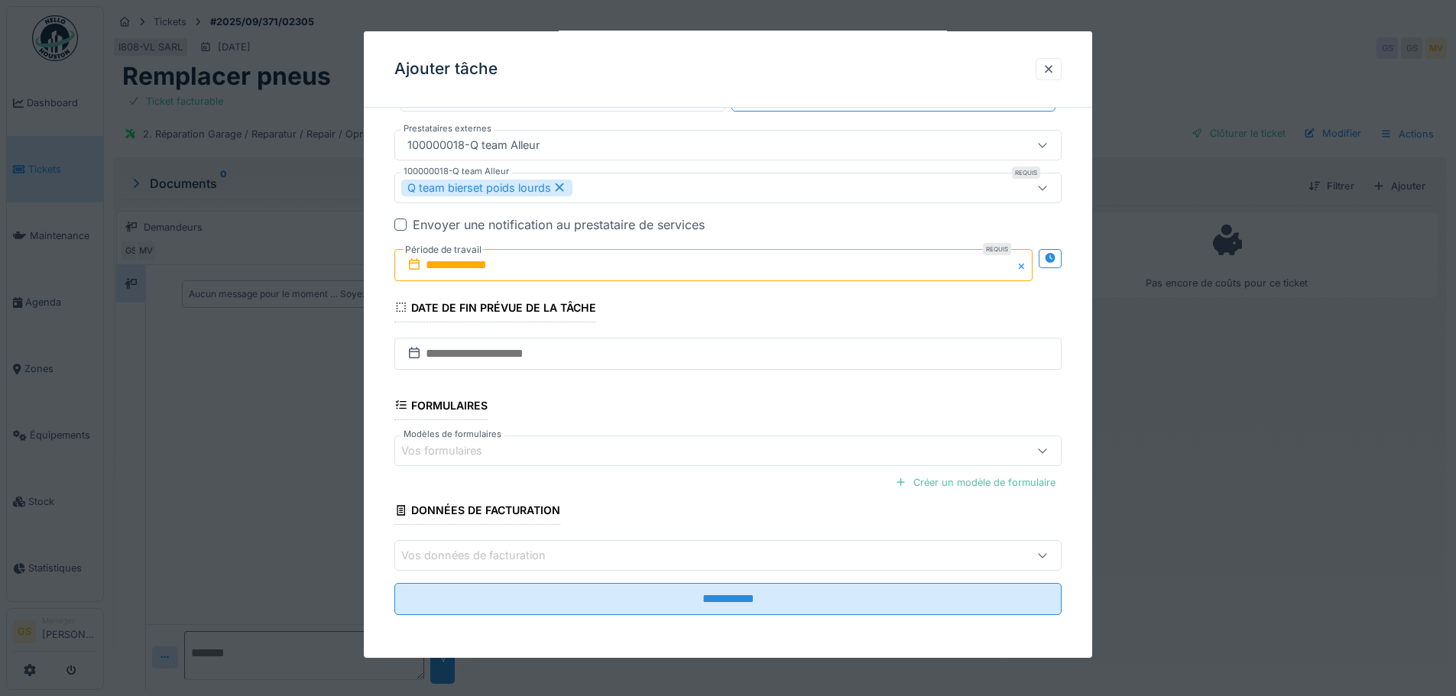
scroll to position [11, 0]
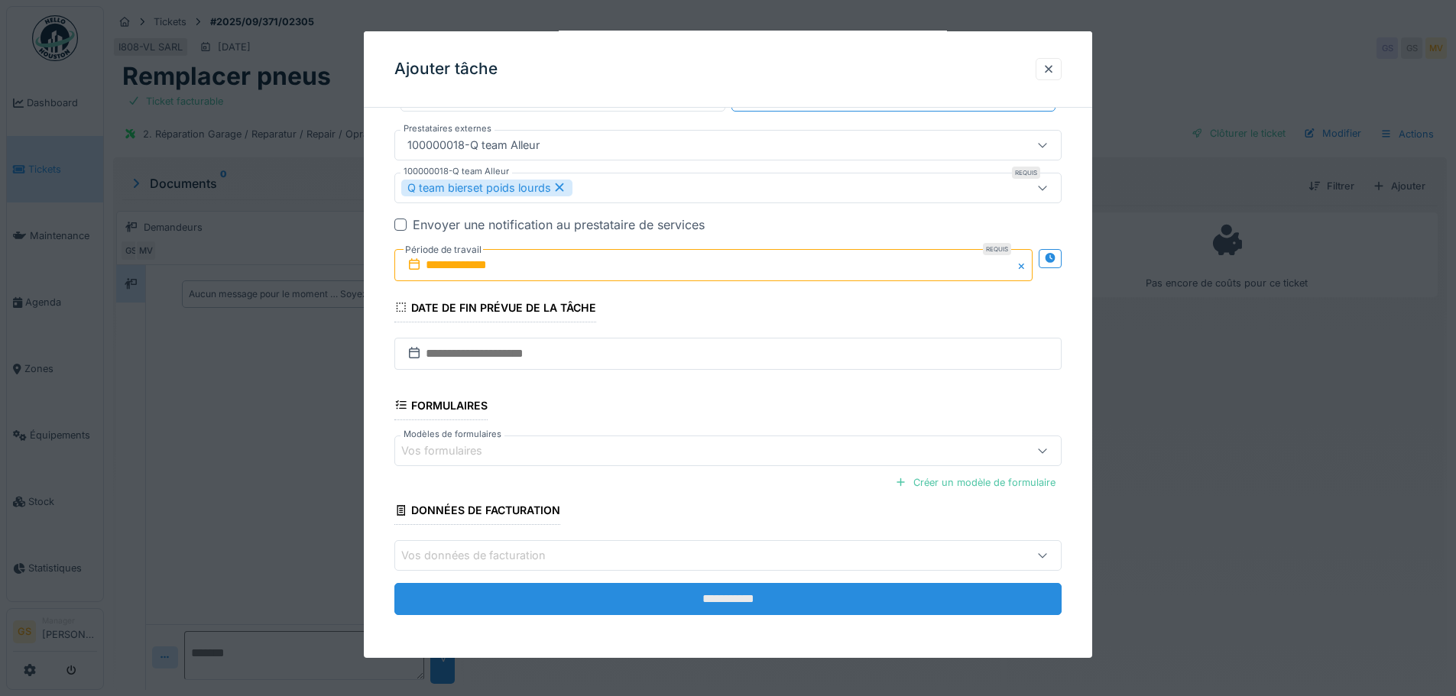
click at [558, 602] on input "**********" at bounding box center [727, 599] width 667 height 32
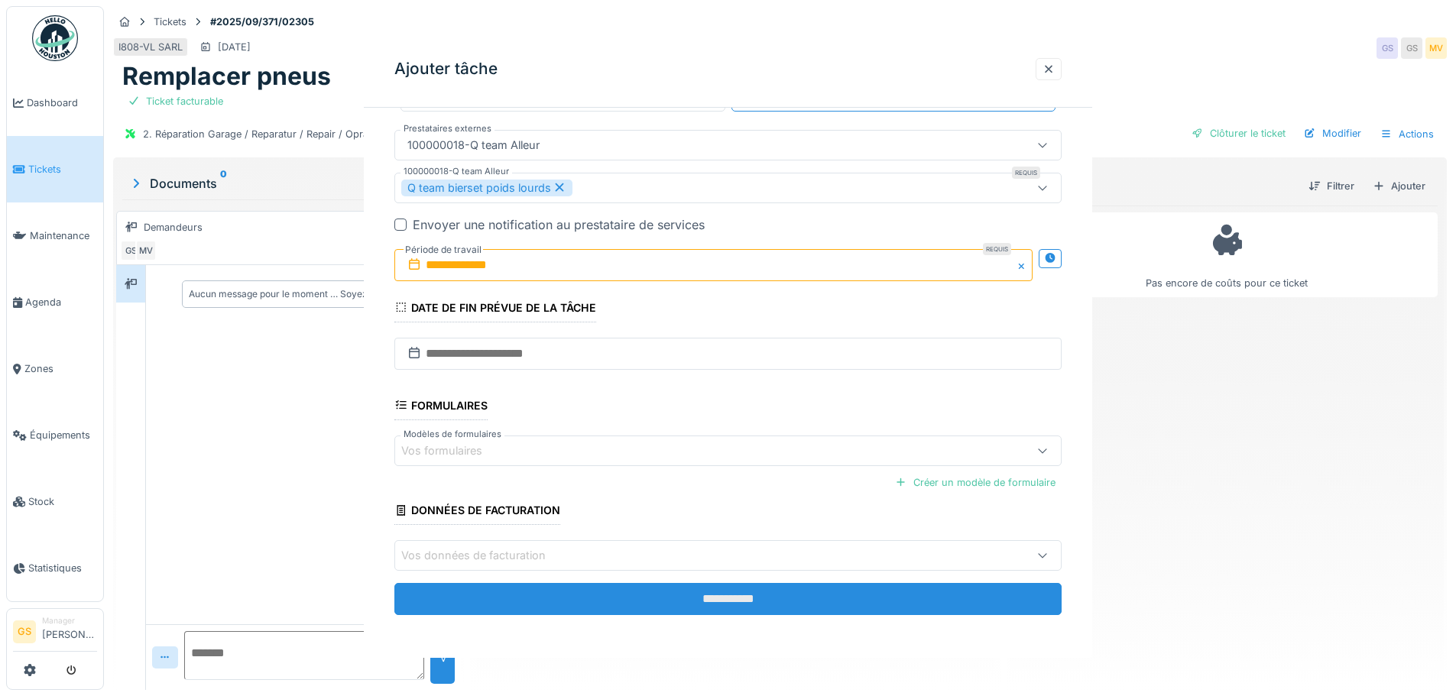
scroll to position [0, 0]
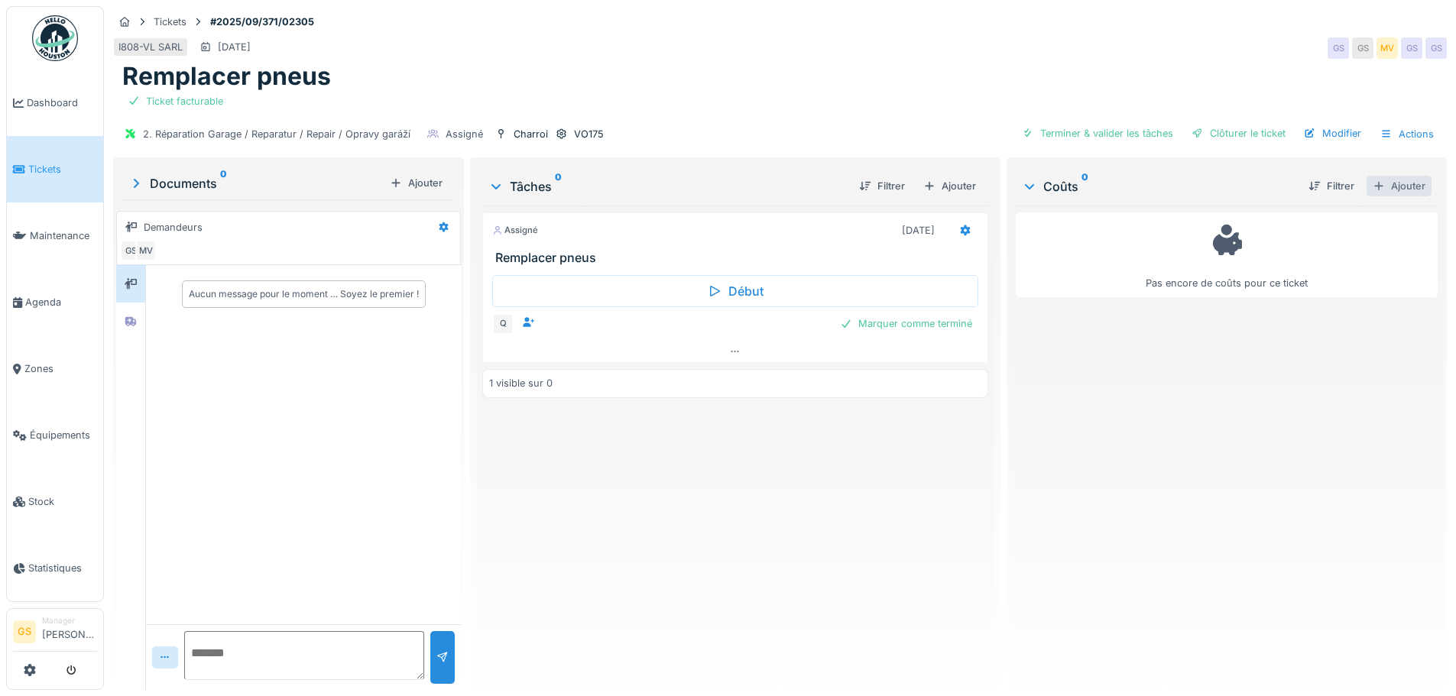
click at [1379, 176] on div "Ajouter" at bounding box center [1398, 186] width 65 height 21
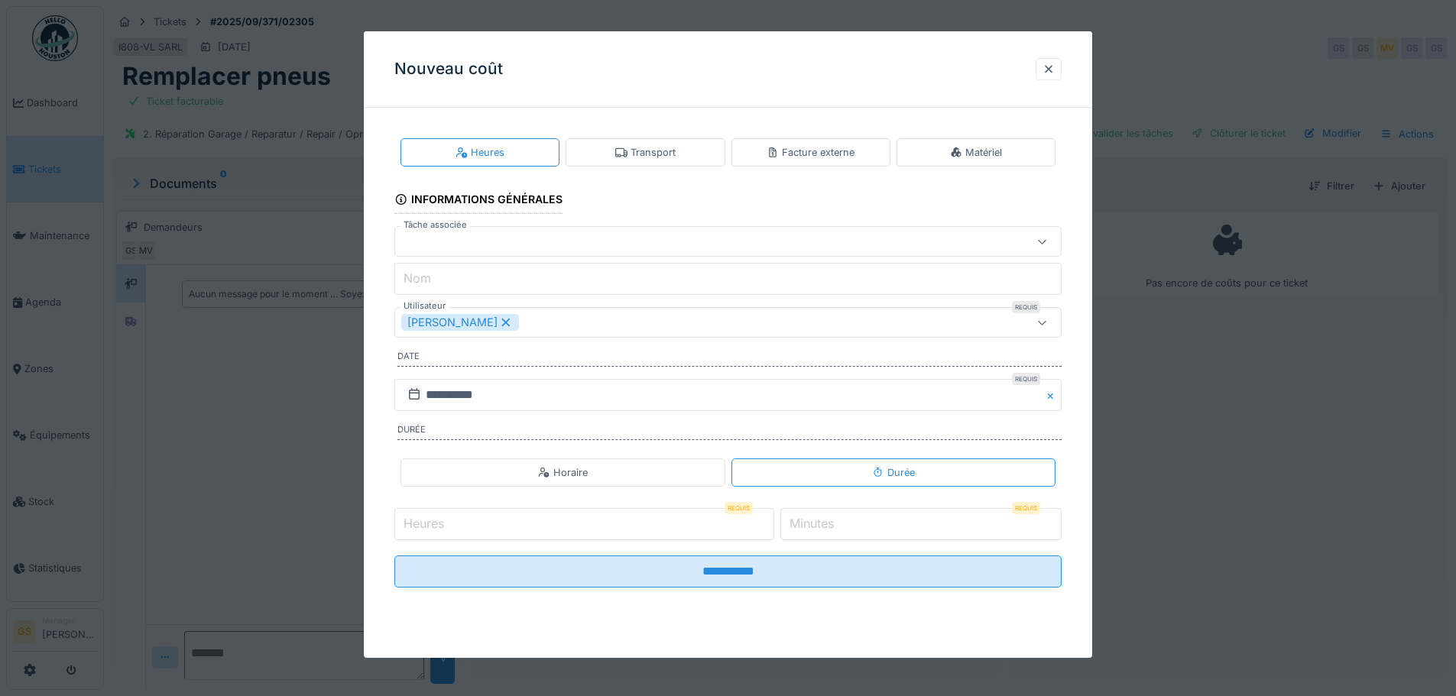
click at [825, 151] on div "Facture externe" at bounding box center [810, 152] width 88 height 15
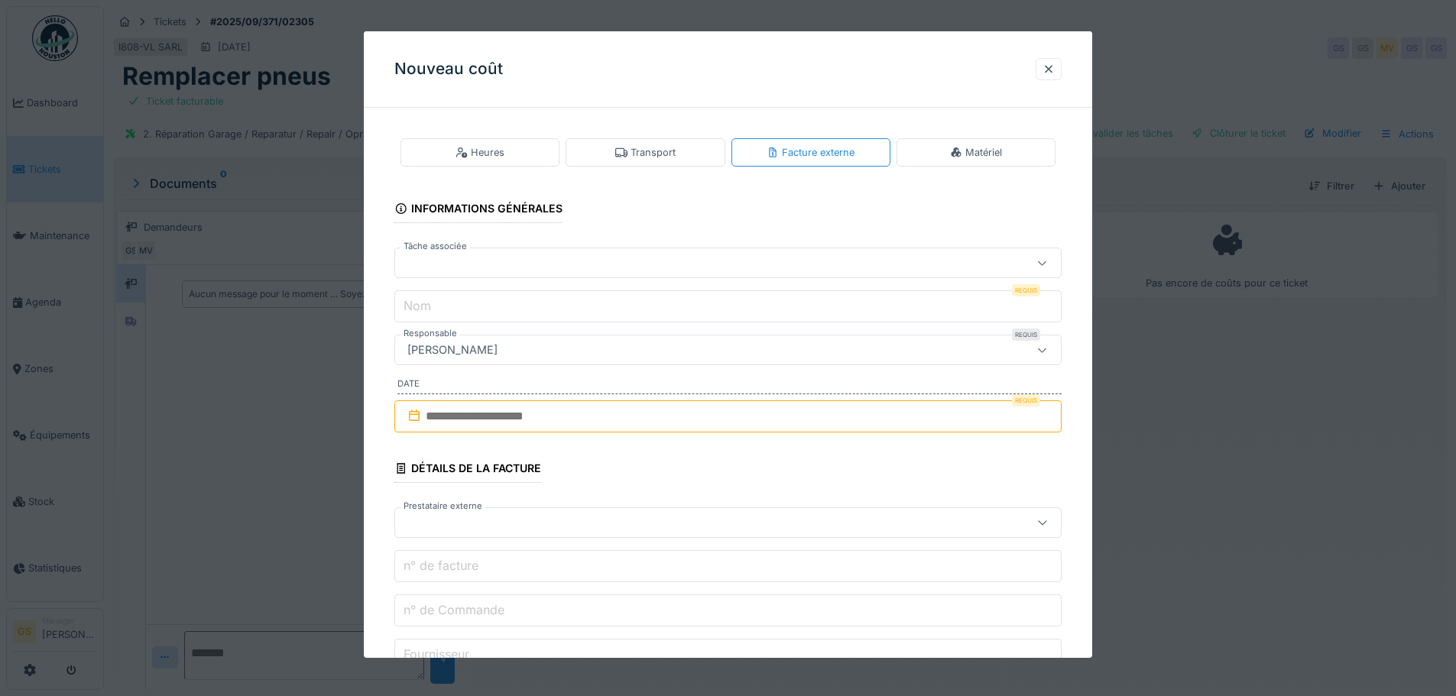
click at [432, 261] on div at bounding box center [688, 262] width 575 height 17
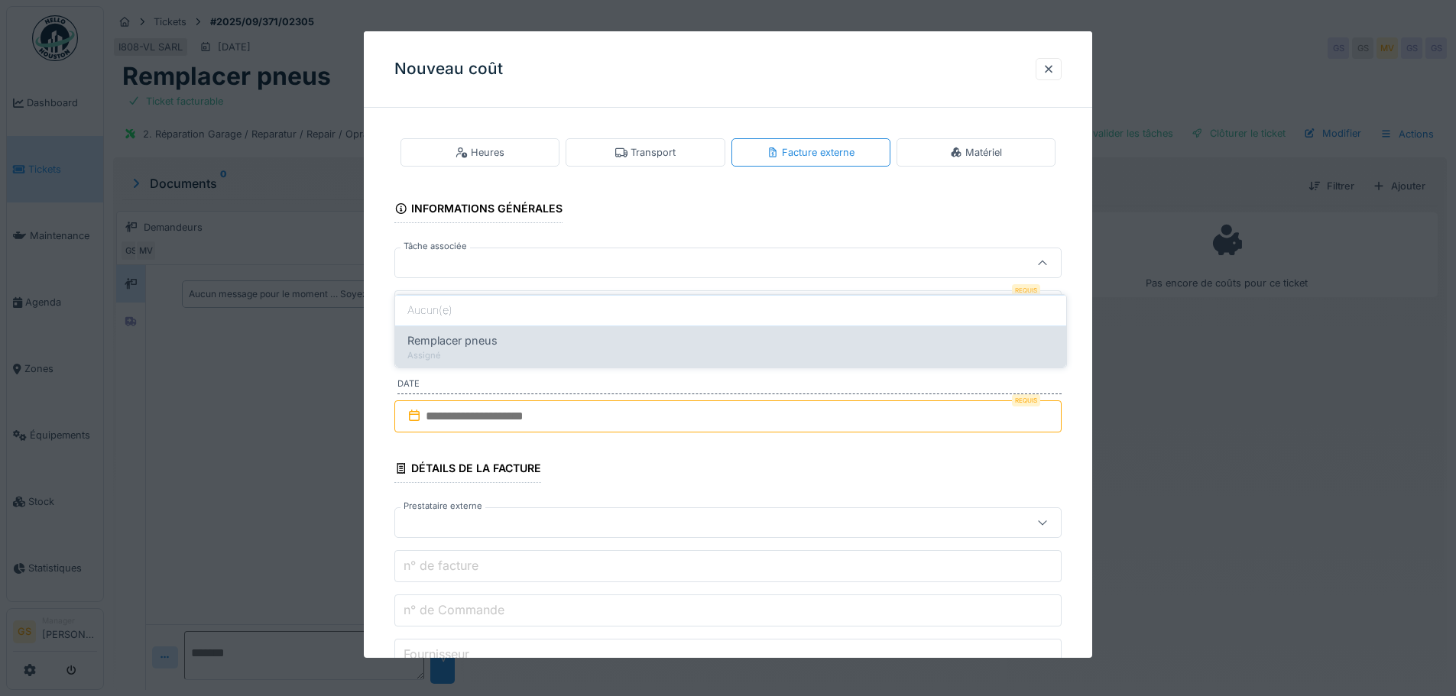
click at [449, 332] on span "Remplacer pneus" at bounding box center [452, 340] width 90 height 17
type input "******"
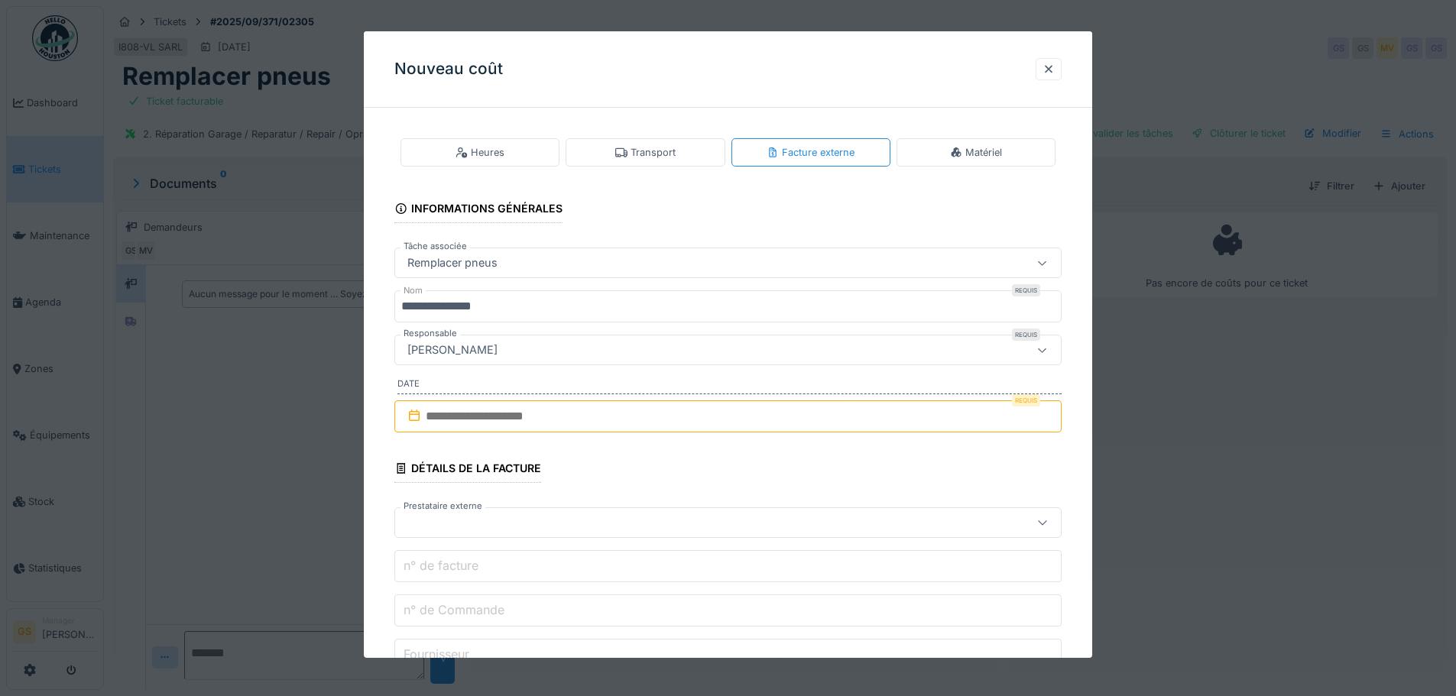
click at [510, 309] on input "**********" at bounding box center [727, 306] width 667 height 32
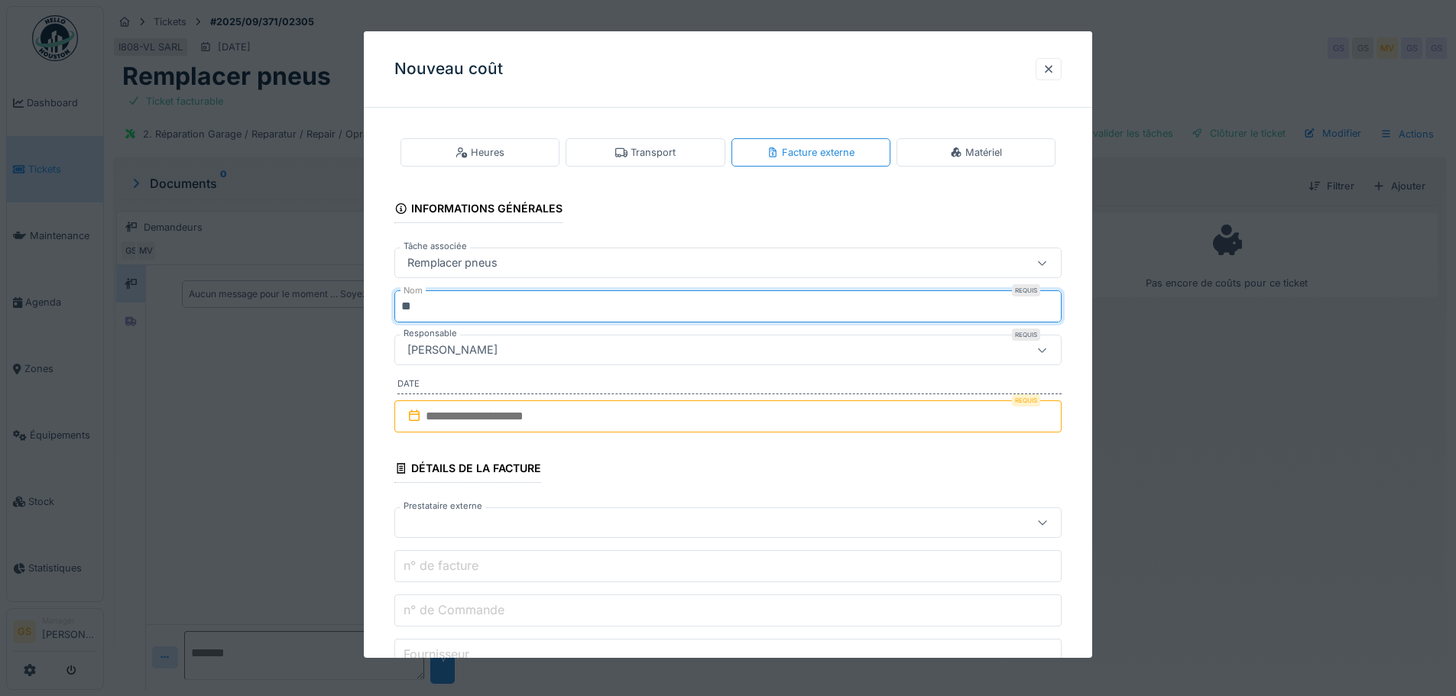
type input "*"
type input "**********"
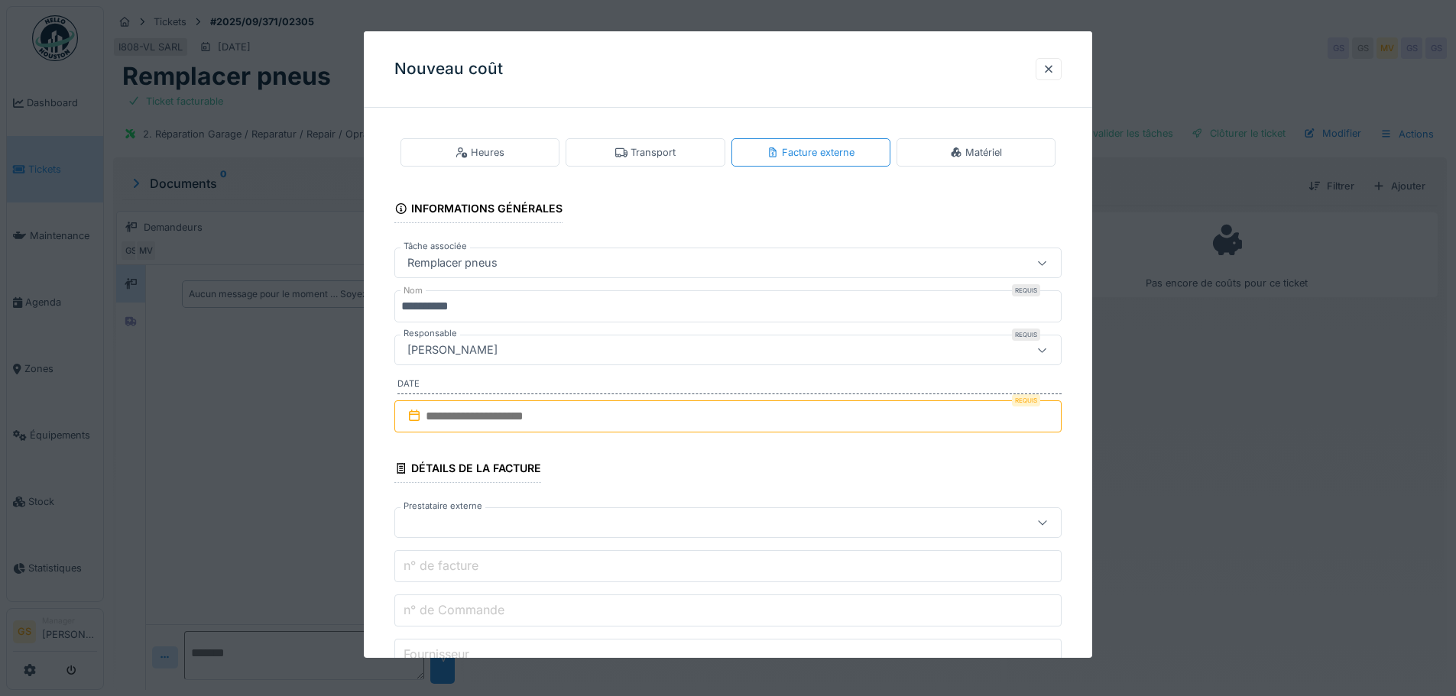
click at [415, 413] on icon at bounding box center [414, 416] width 15 height 12
click at [447, 416] on input "text" at bounding box center [727, 416] width 667 height 32
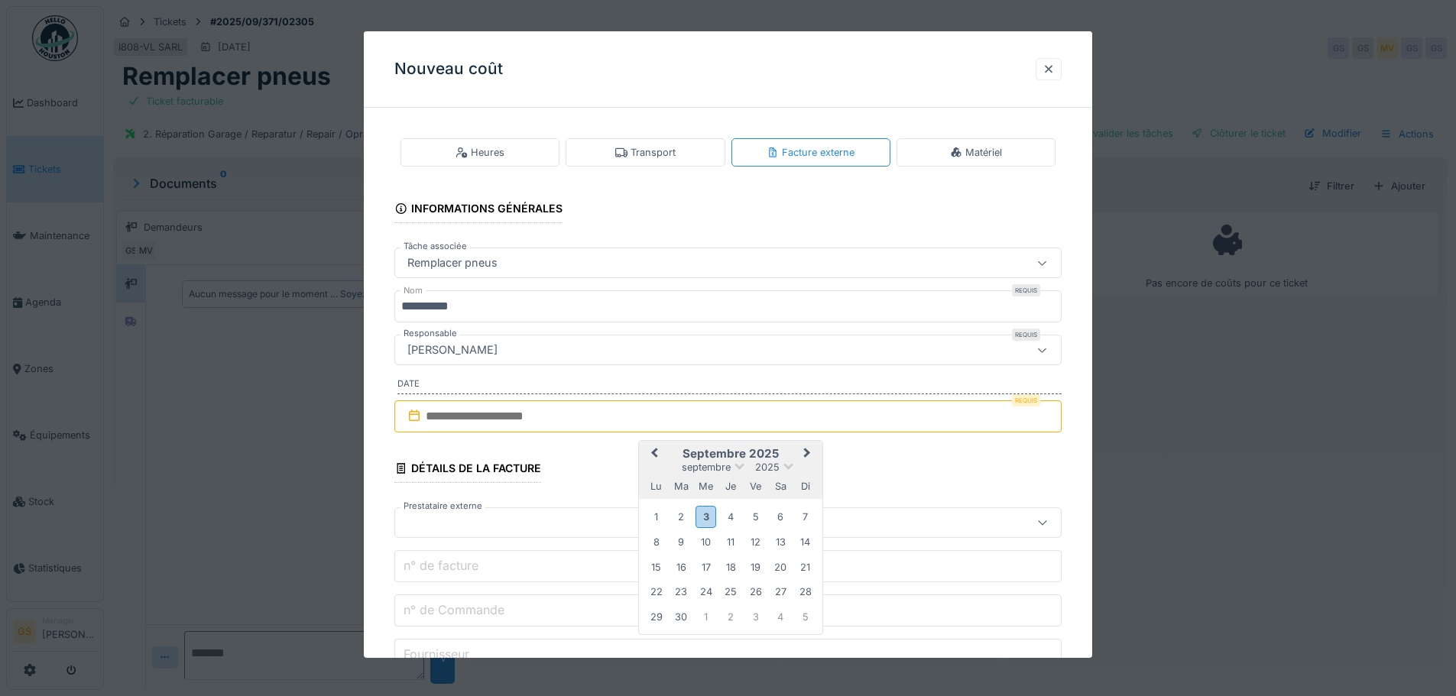
click at [654, 449] on span "Previous Month" at bounding box center [654, 454] width 0 height 18
click at [758, 613] on div "29" at bounding box center [755, 615] width 21 height 21
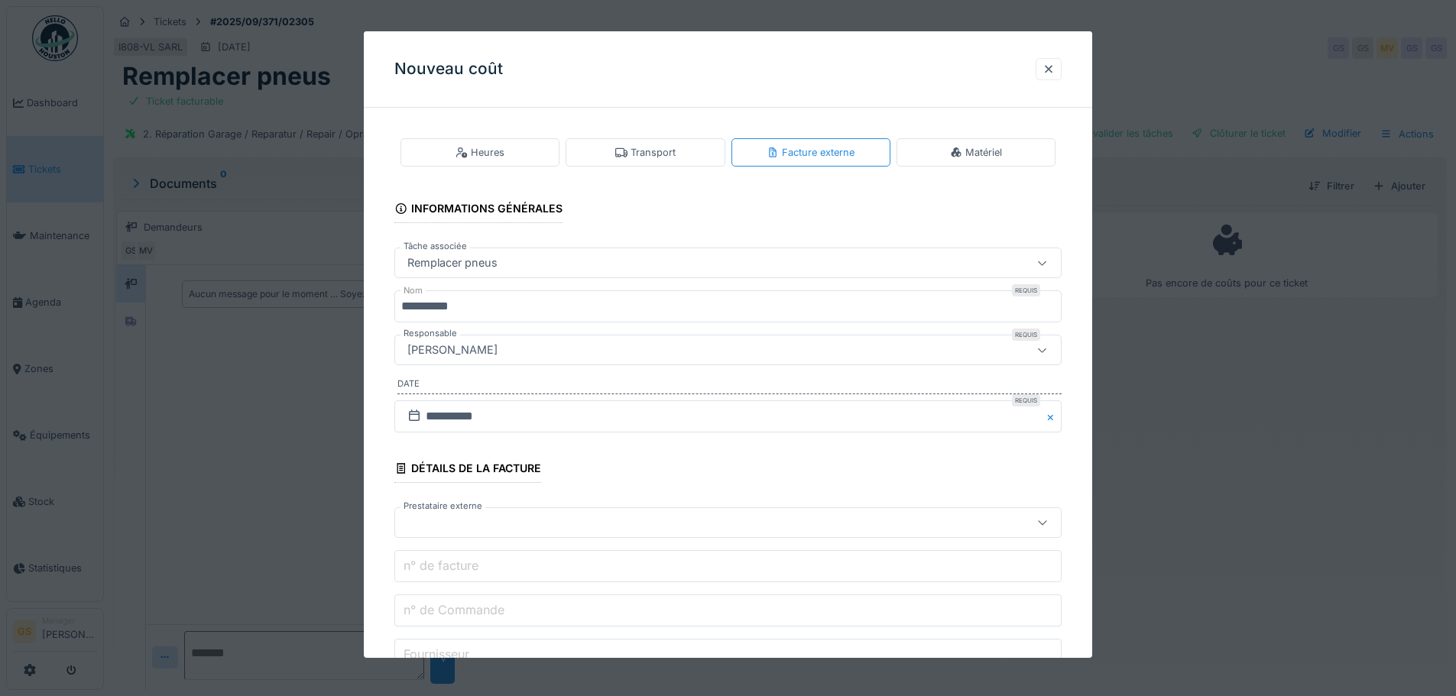
click at [451, 518] on div at bounding box center [688, 522] width 575 height 17
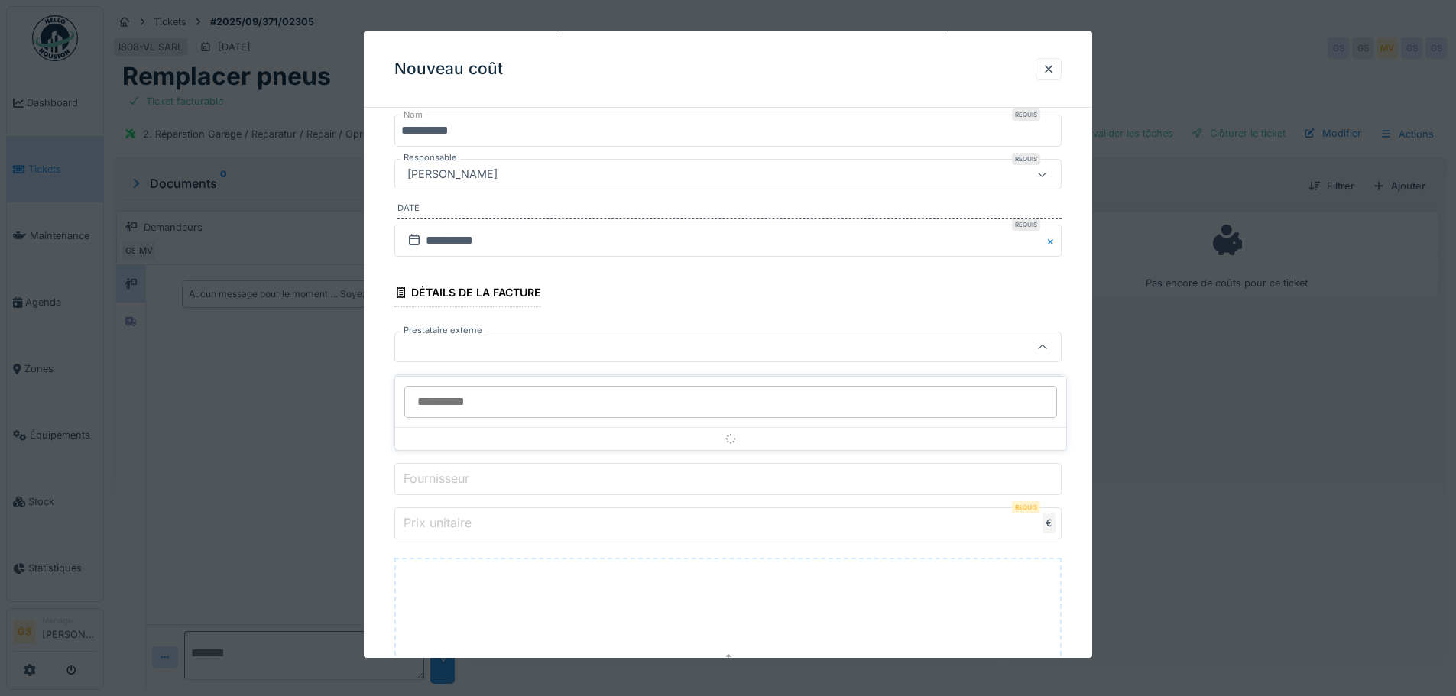
scroll to position [178, 0]
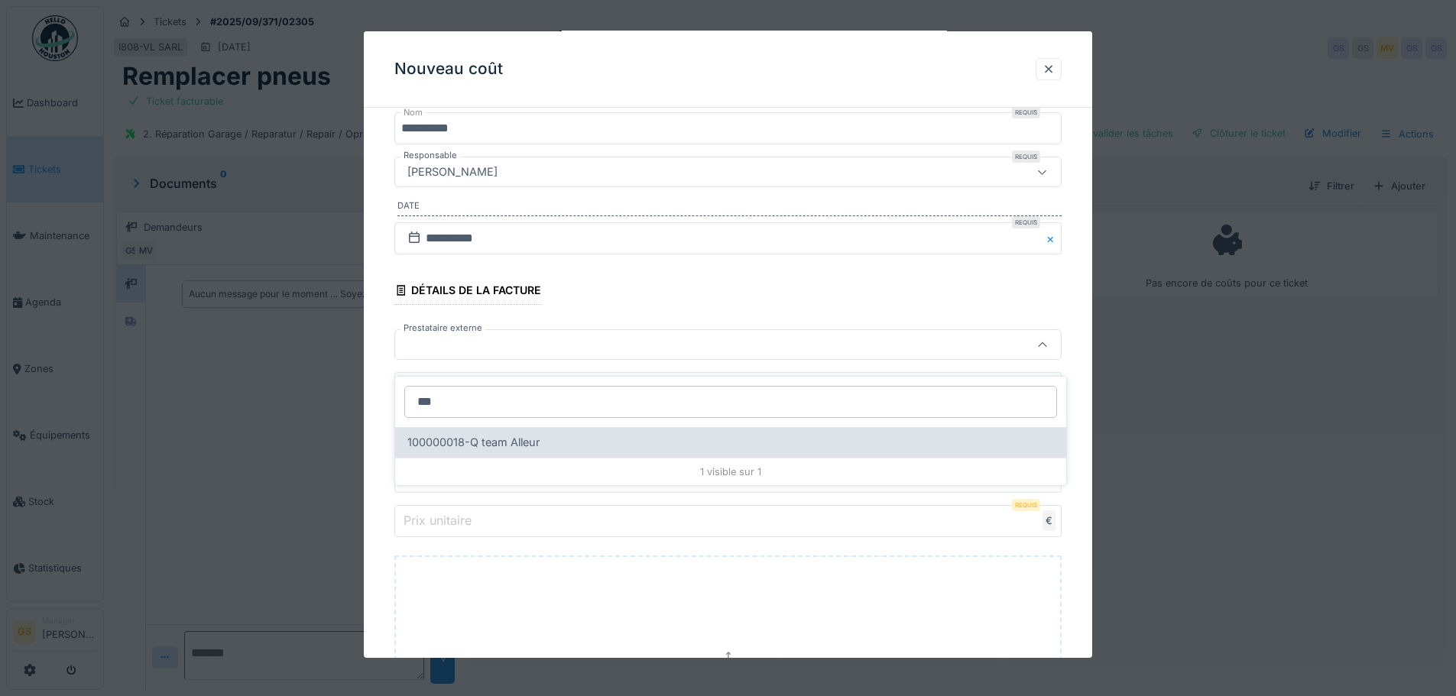
type input "***"
click at [489, 434] on span "100000018-Q team Alleur" at bounding box center [473, 442] width 132 height 17
type input "*****"
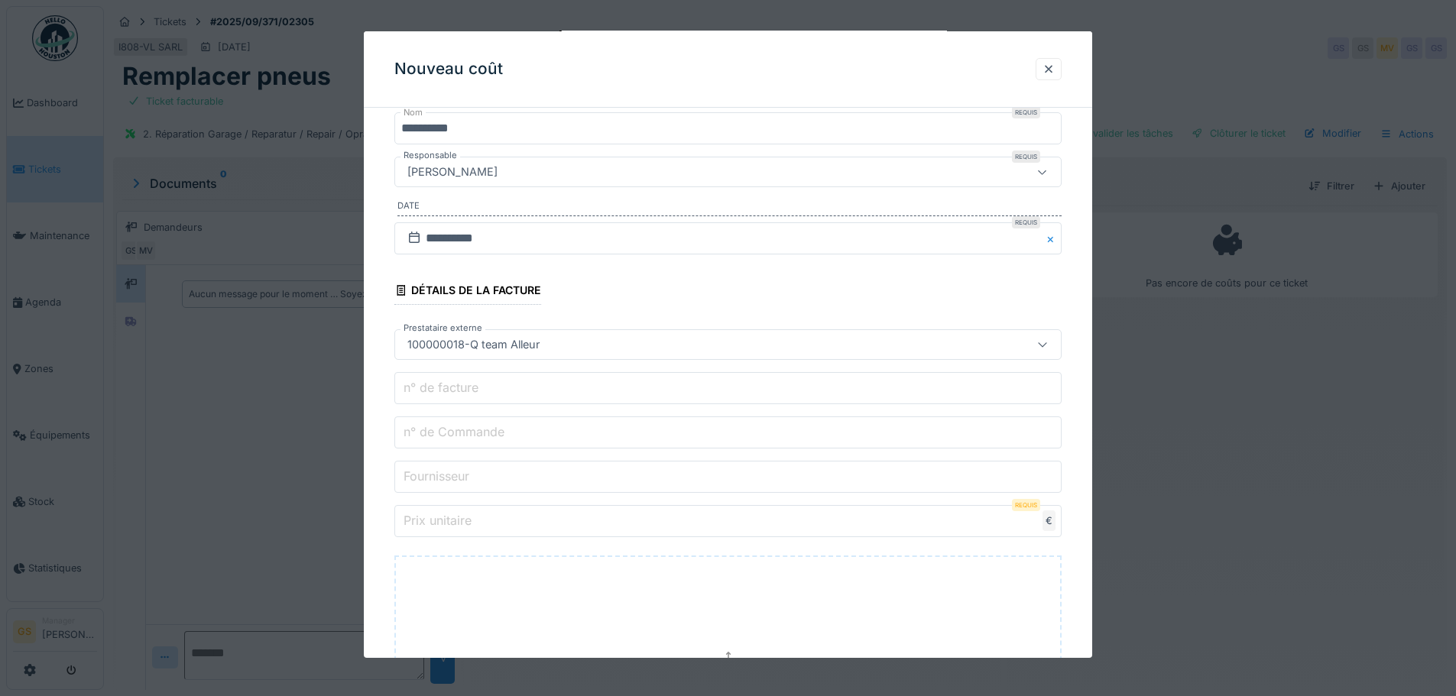
click at [453, 387] on label "n° de facture" at bounding box center [440, 387] width 81 height 18
click at [453, 387] on input "n° de facture" at bounding box center [727, 388] width 667 height 32
click at [497, 391] on input "n° de facture" at bounding box center [727, 388] width 667 height 32
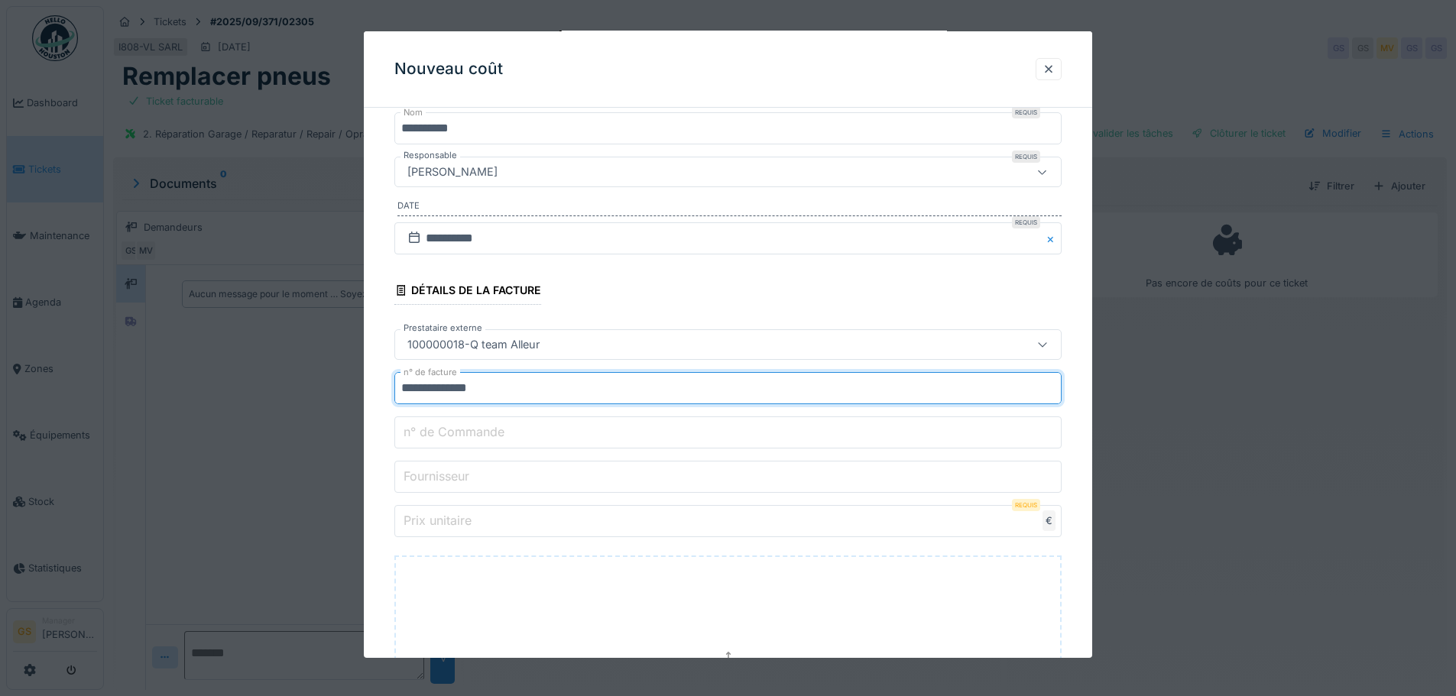
type input "**********"
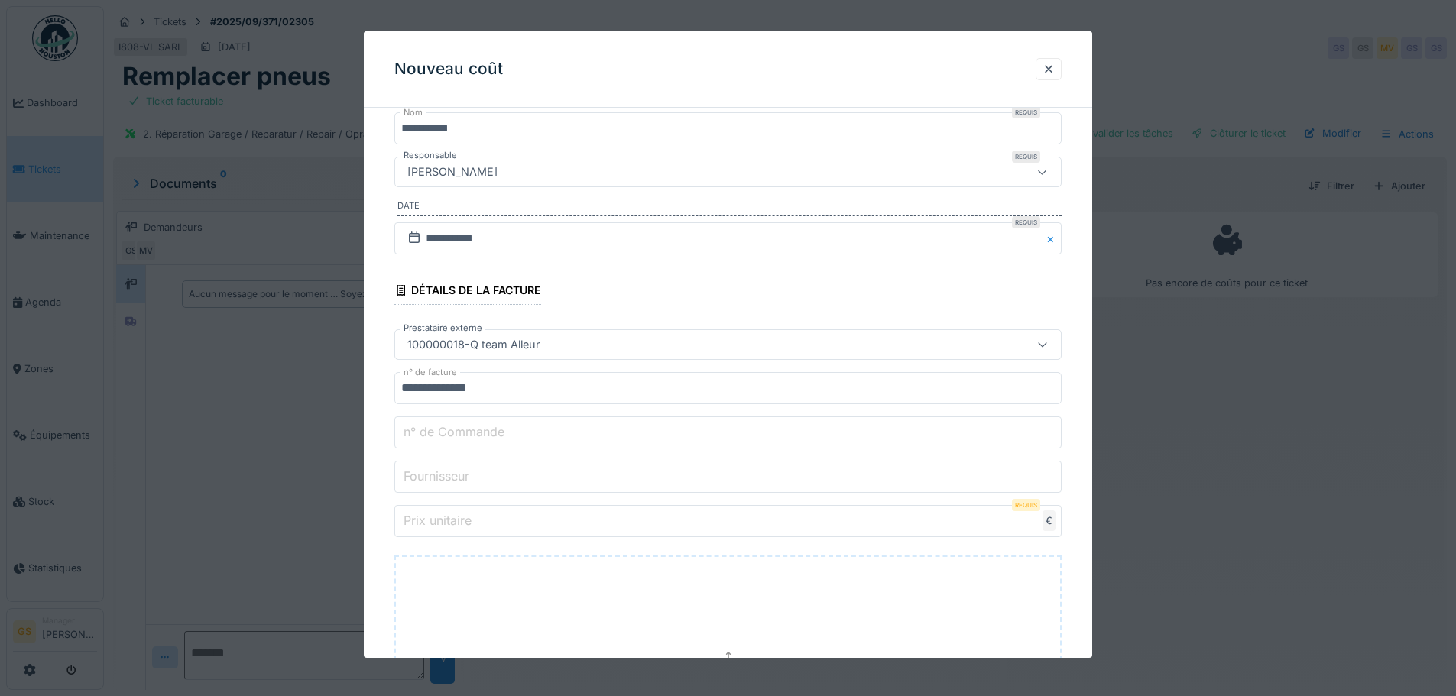
click at [461, 524] on label "Prix unitaire" at bounding box center [437, 520] width 74 height 18
click at [461, 524] on input "Prix unitaire" at bounding box center [727, 521] width 667 height 32
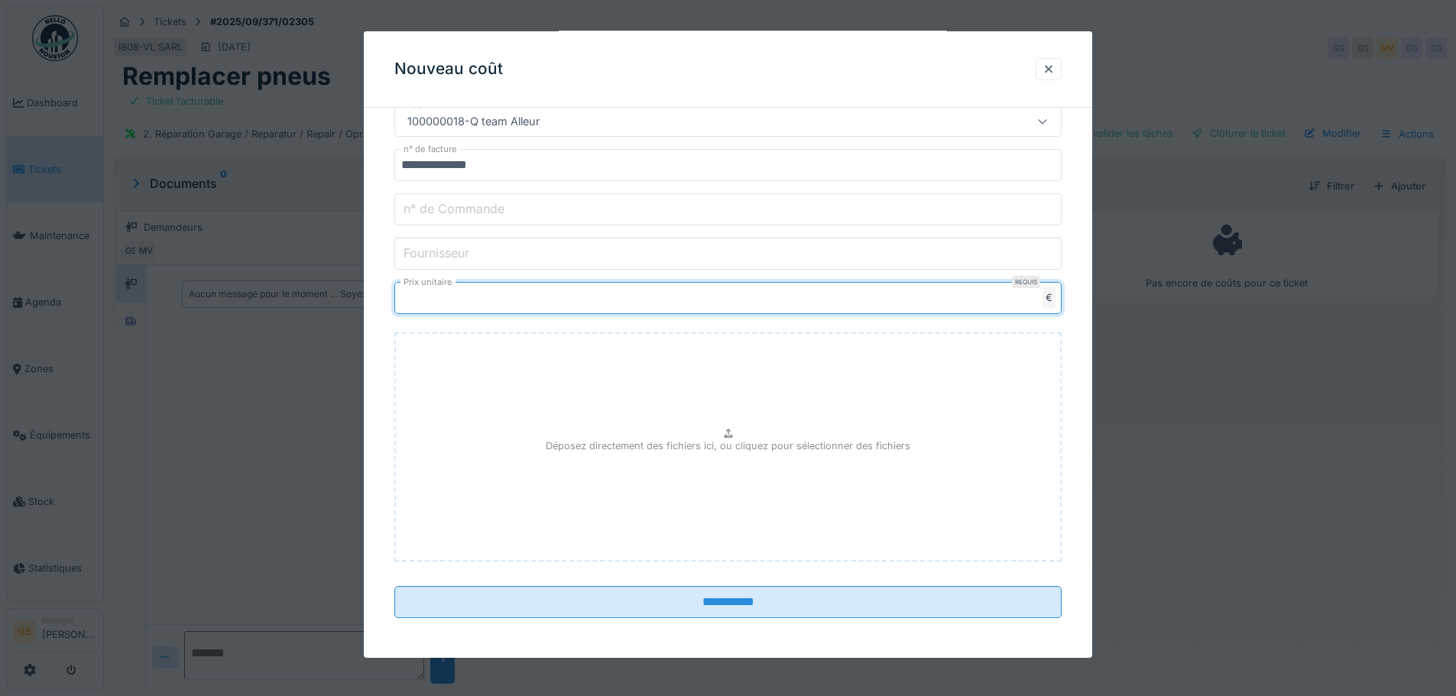
scroll to position [404, 0]
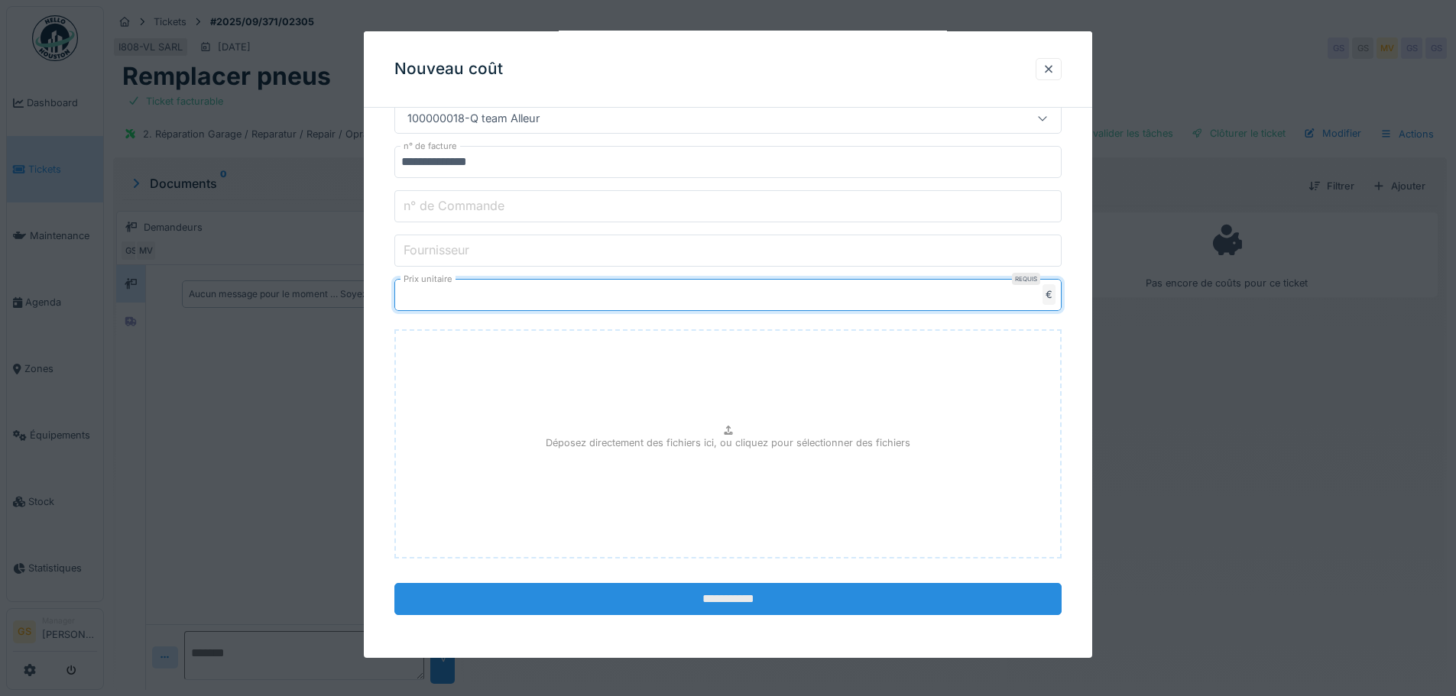
type input "******"
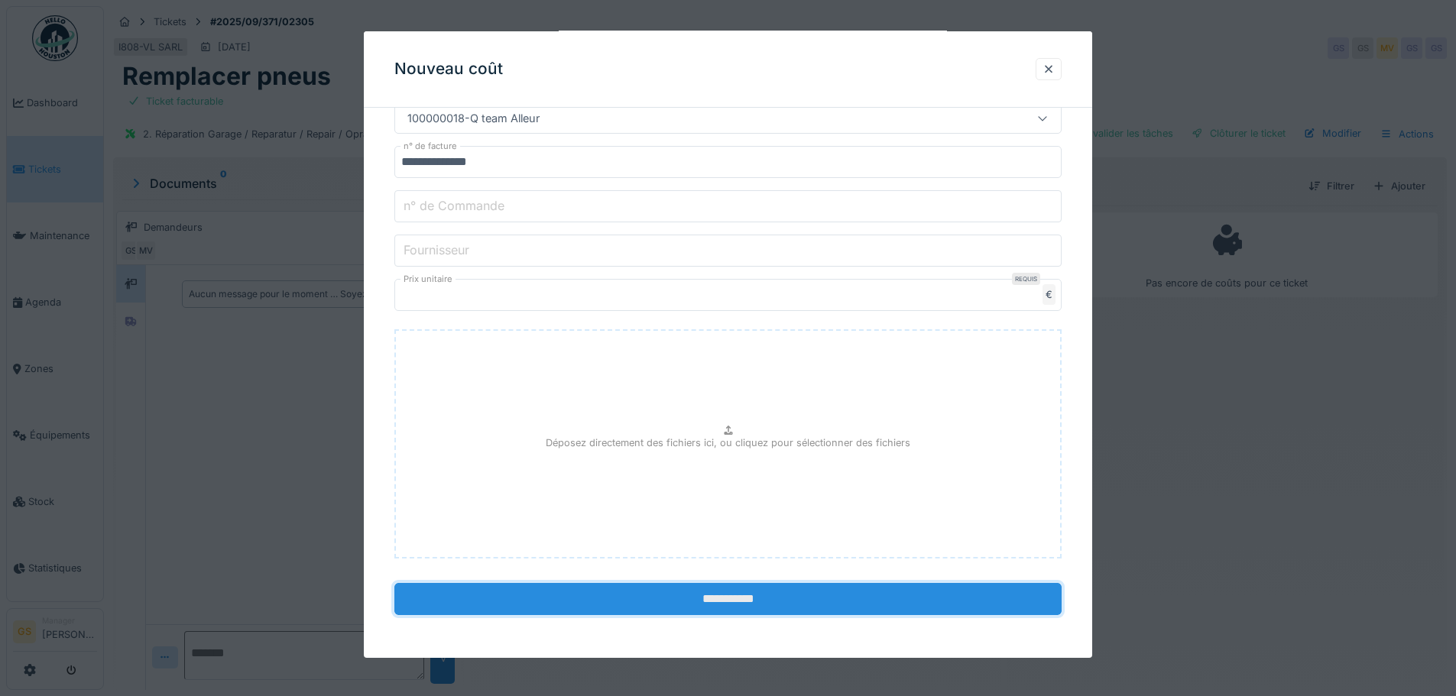
click at [619, 595] on input "**********" at bounding box center [727, 599] width 667 height 32
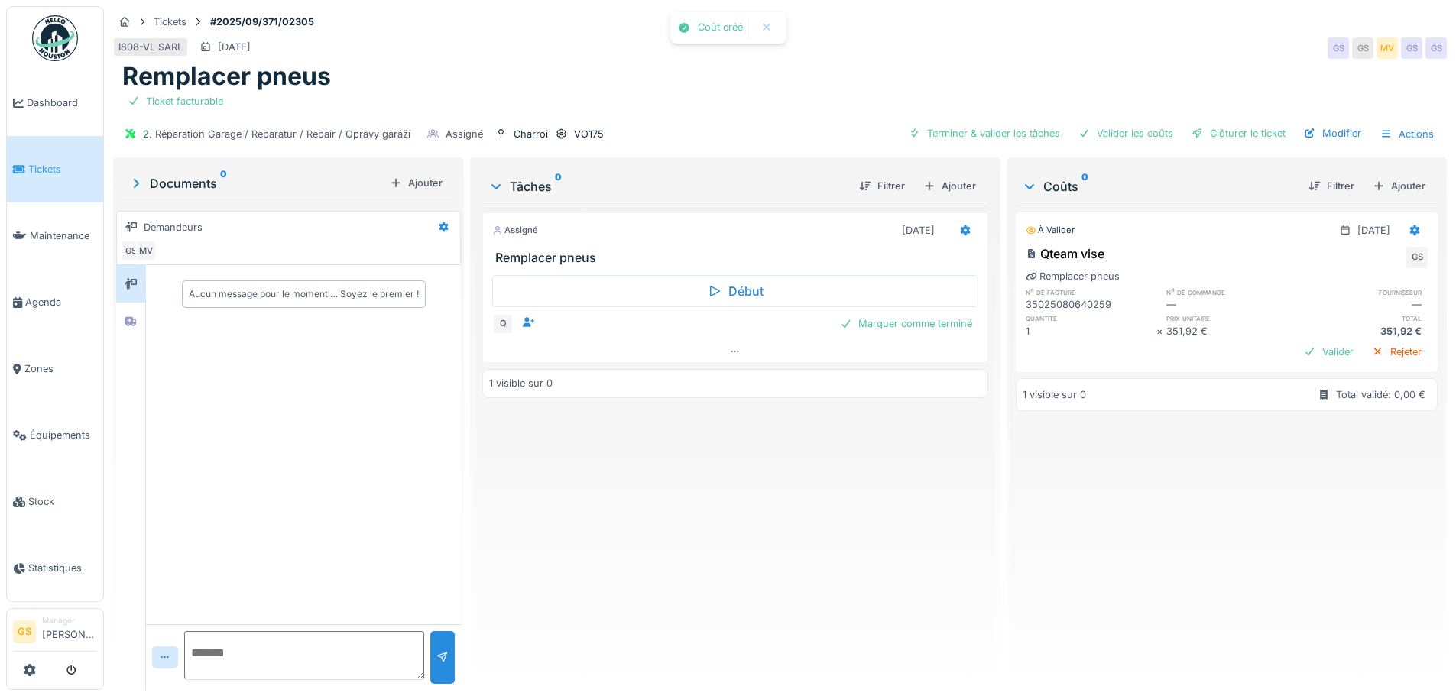
scroll to position [0, 0]
click at [1019, 123] on div "Terminer & valider les tâches" at bounding box center [984, 133] width 164 height 21
click at [1100, 123] on div "Valider les coûts" at bounding box center [1125, 133] width 107 height 21
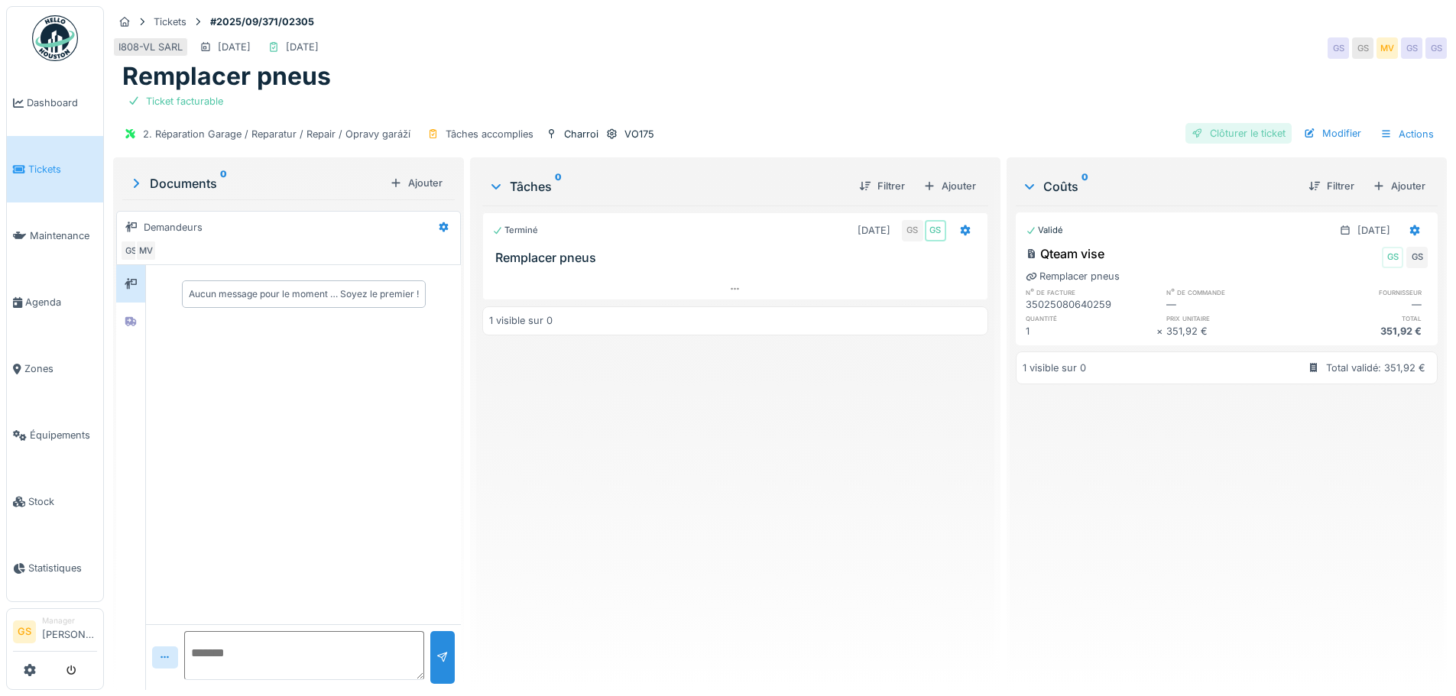
click at [1217, 123] on div "Clôturer le ticket" at bounding box center [1238, 133] width 106 height 21
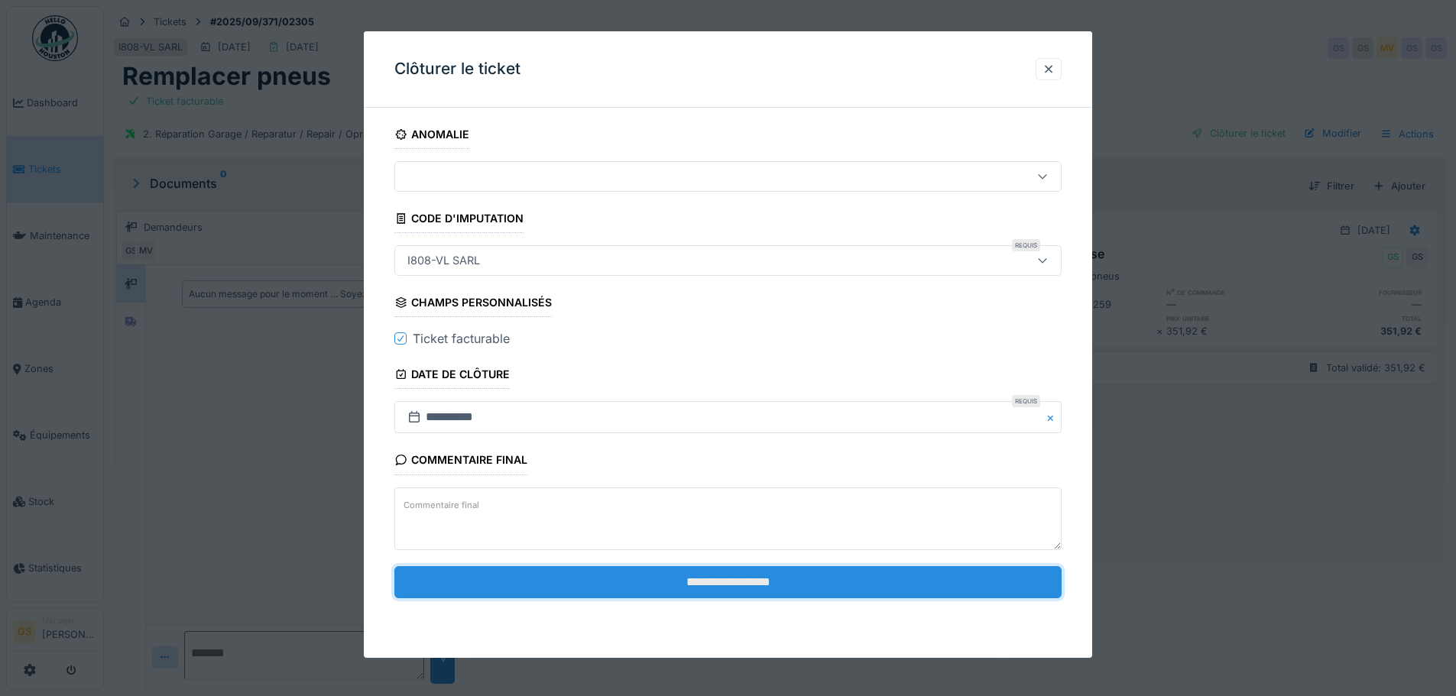
click at [714, 578] on input "**********" at bounding box center [727, 582] width 667 height 32
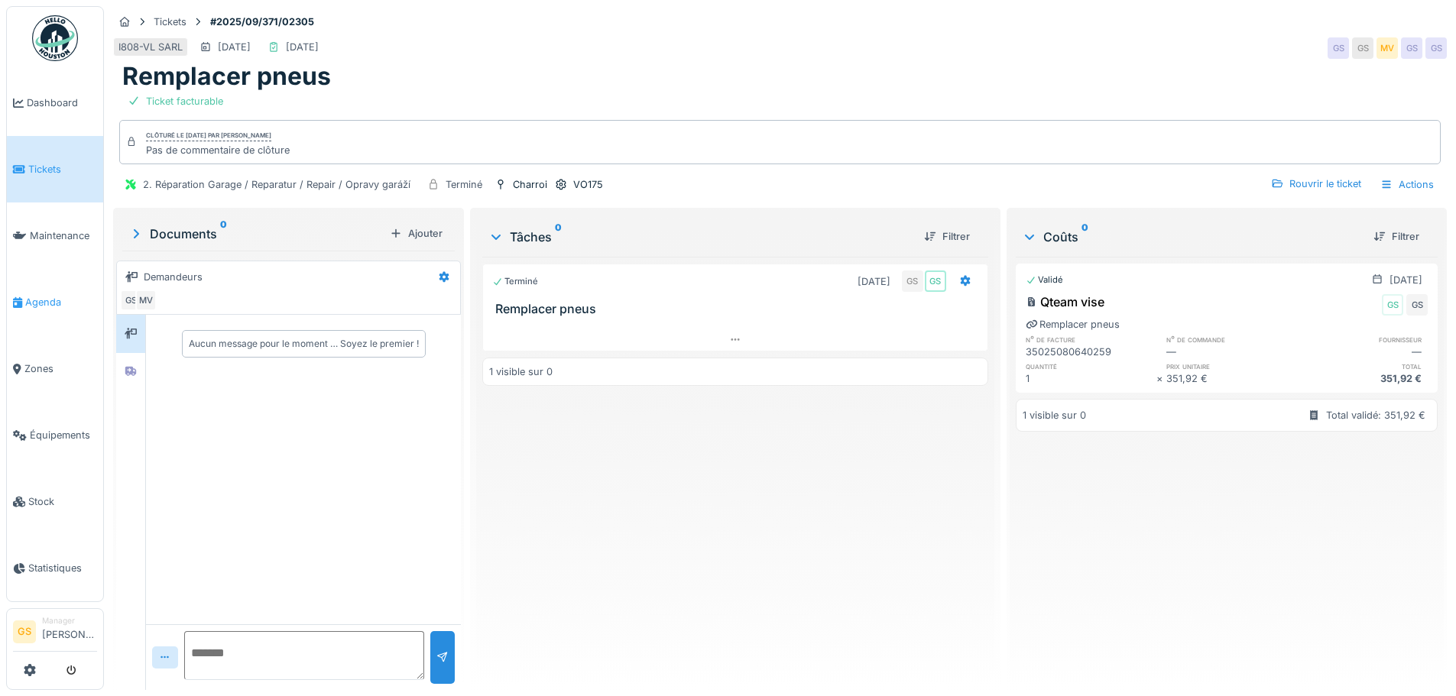
click at [34, 296] on span "Agenda" at bounding box center [61, 302] width 72 height 15
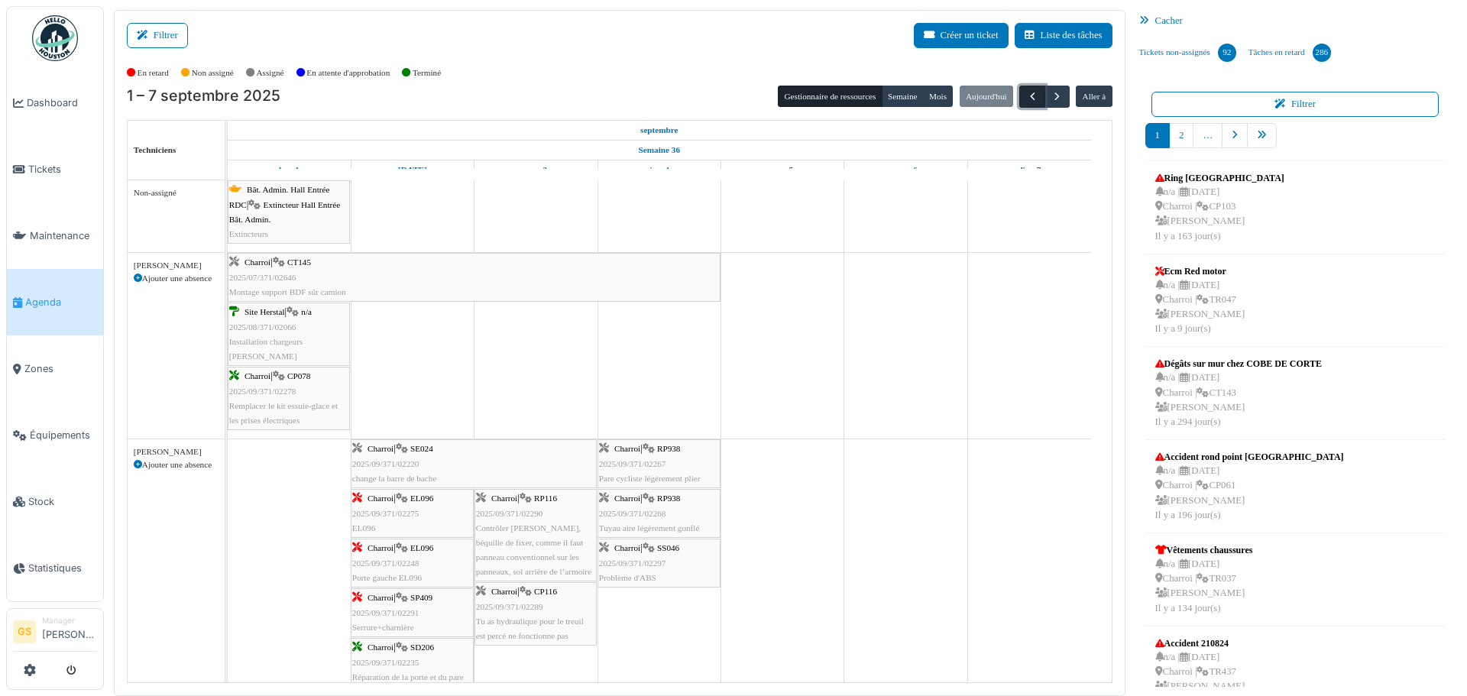
click at [1026, 92] on span "button" at bounding box center [1032, 96] width 13 height 13
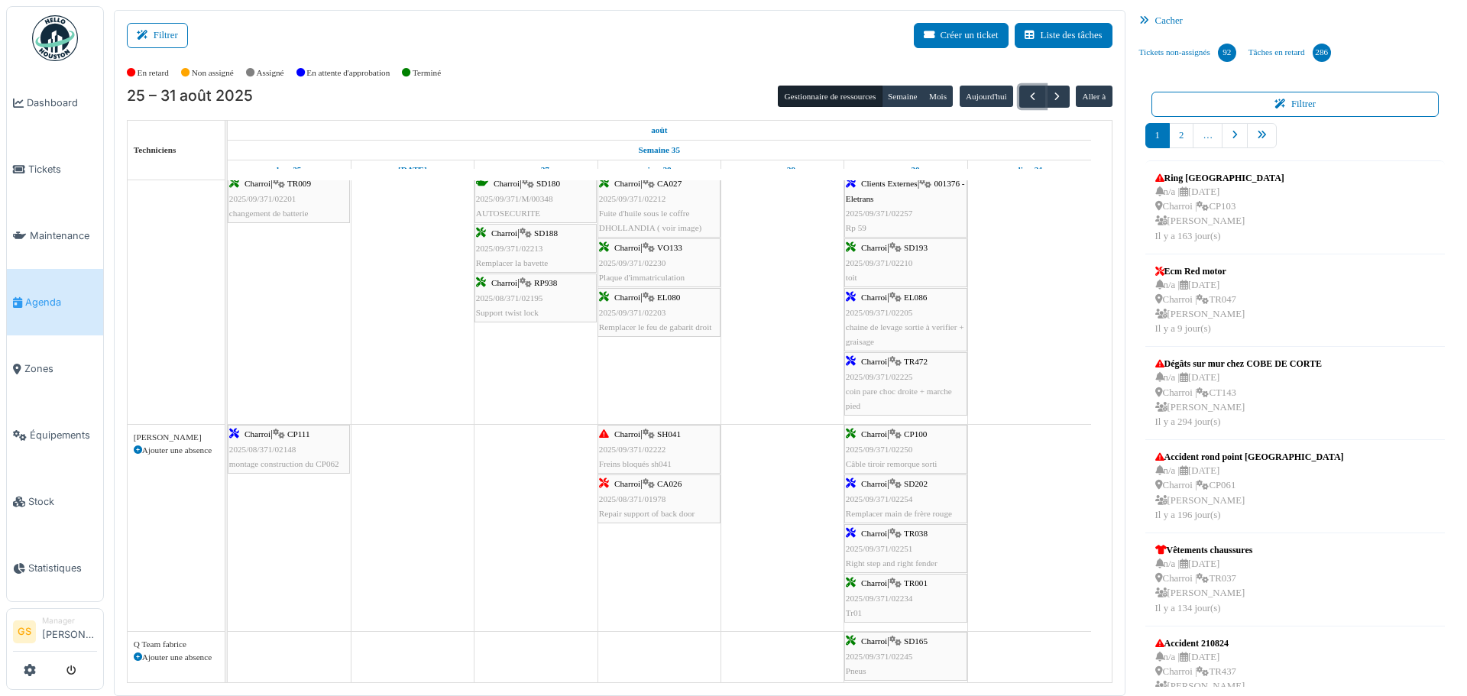
click at [894, 489] on icon at bounding box center [895, 484] width 12 height 10
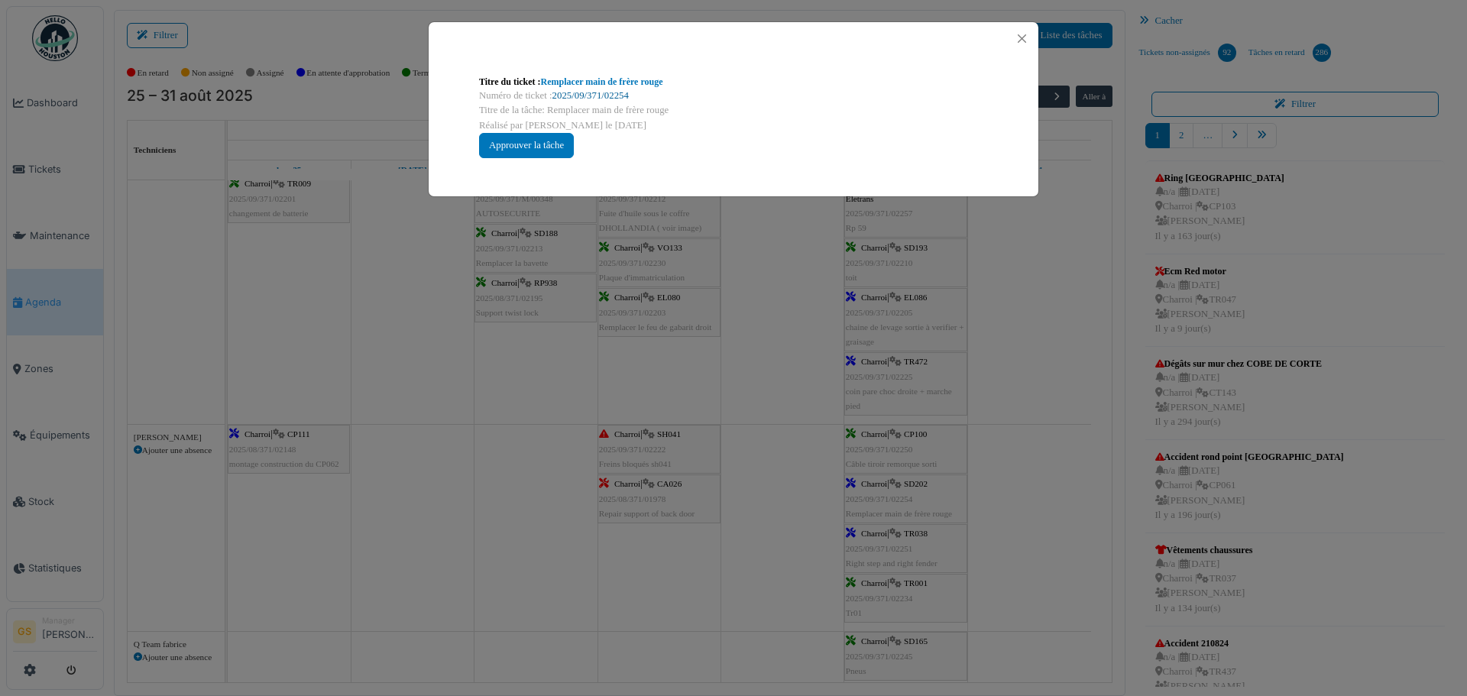
click at [561, 91] on link "2025/09/371/02254" at bounding box center [590, 95] width 76 height 11
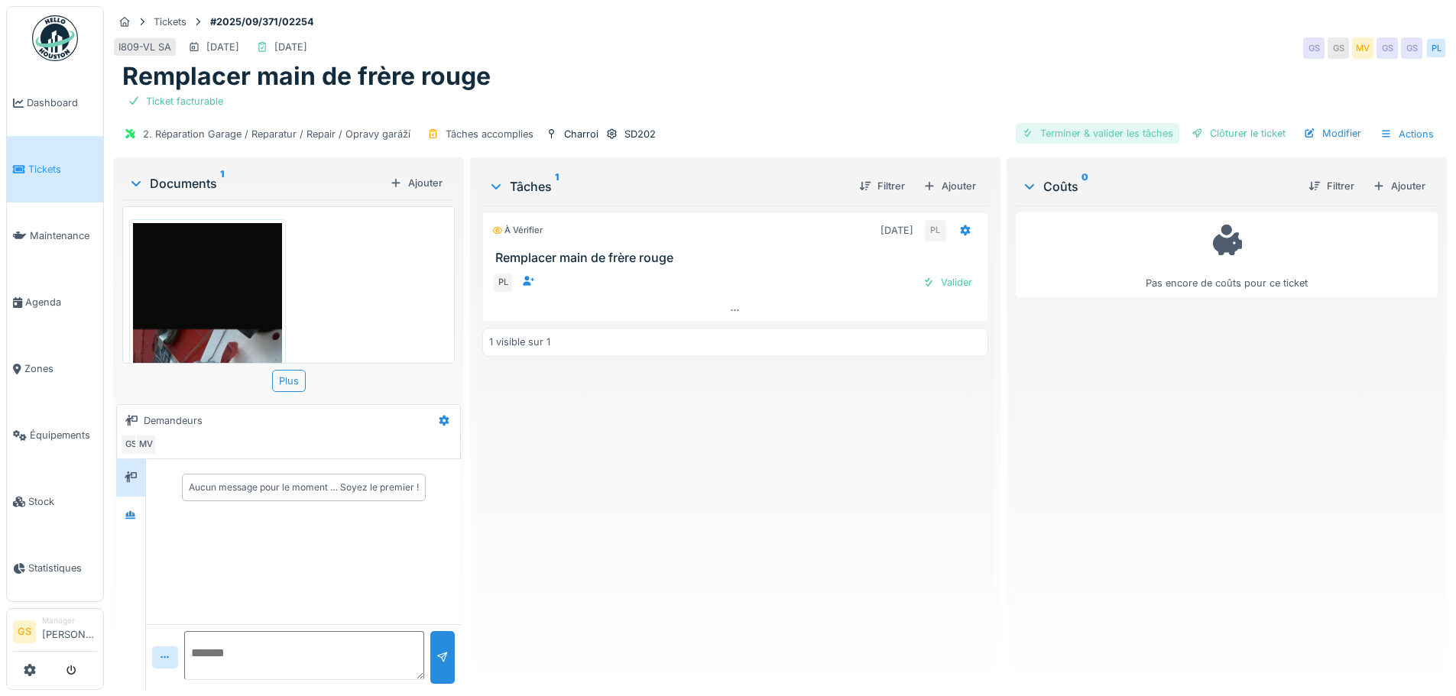
click at [1097, 131] on div "Terminer & valider les tâches" at bounding box center [1098, 133] width 164 height 21
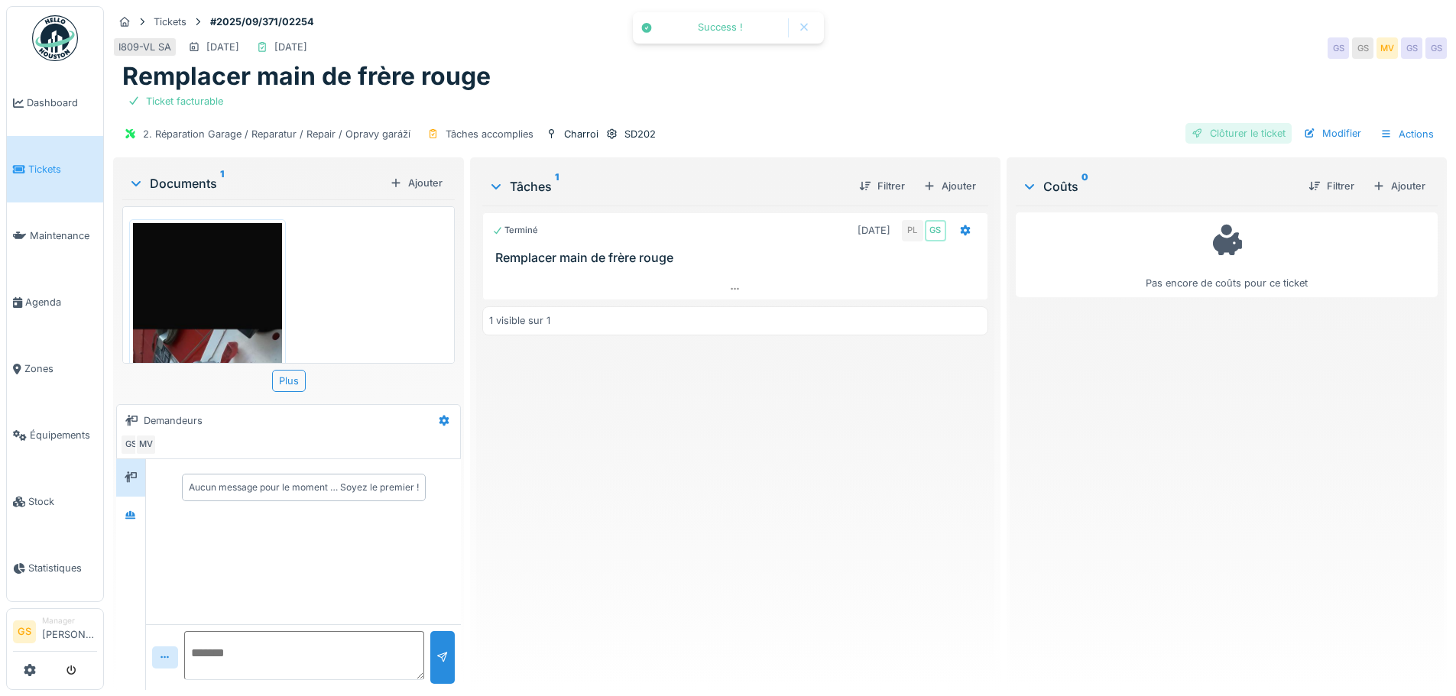
click at [1204, 126] on div "Clôturer le ticket" at bounding box center [1238, 133] width 106 height 21
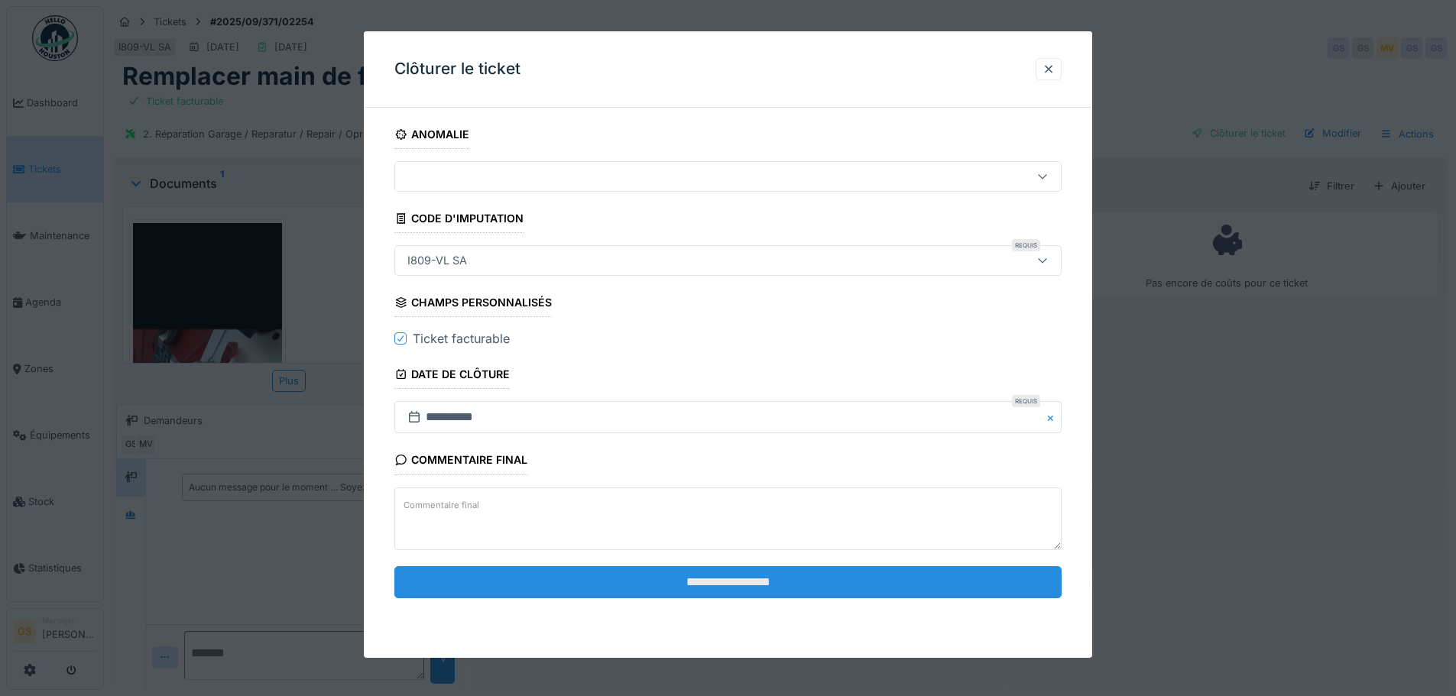
click at [646, 584] on input "**********" at bounding box center [727, 582] width 667 height 32
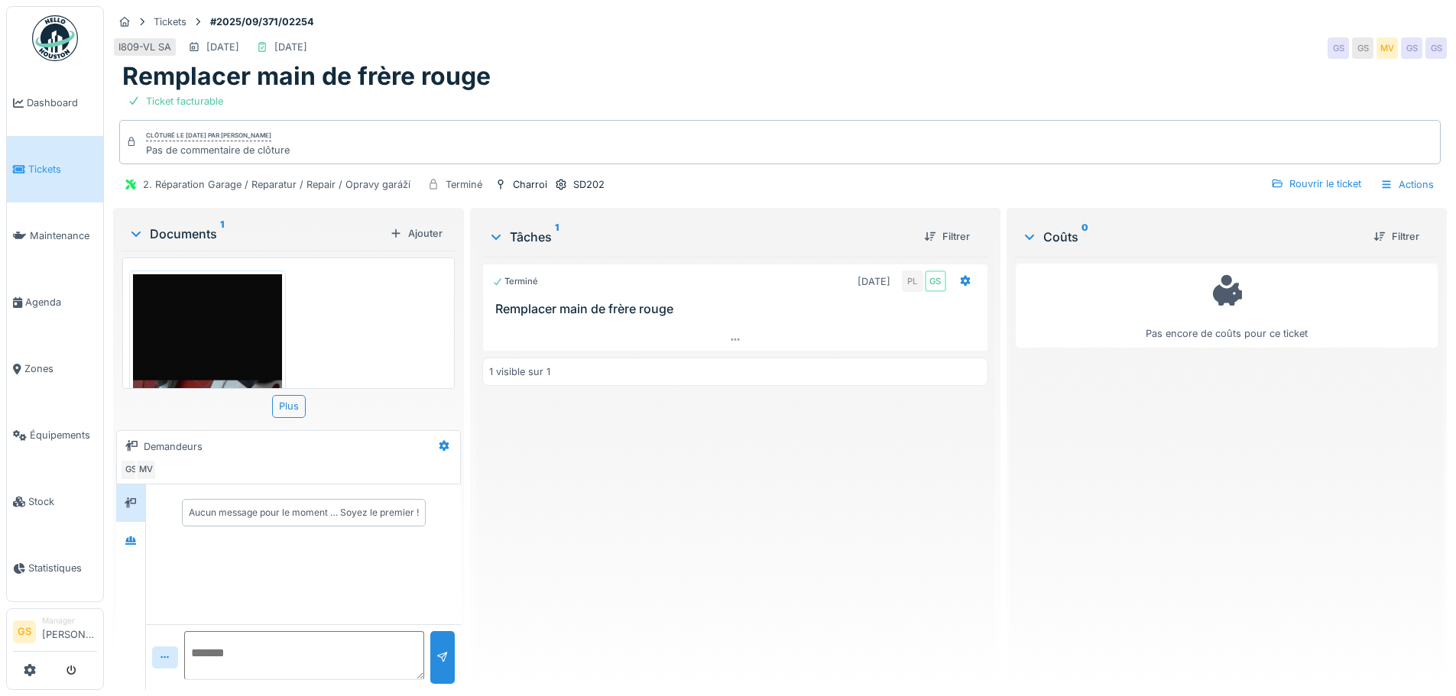
click at [44, 164] on span "Tickets" at bounding box center [62, 169] width 69 height 15
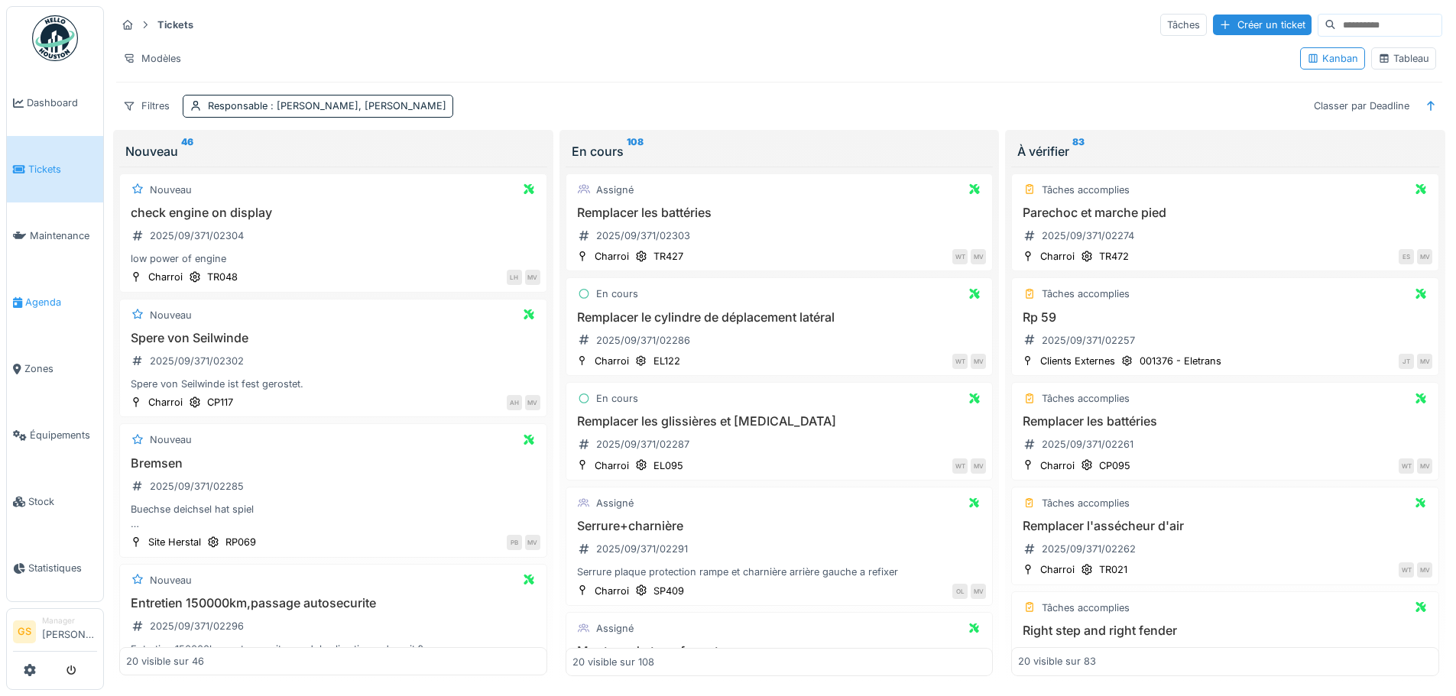
click at [31, 297] on span "Agenda" at bounding box center [61, 302] width 72 height 15
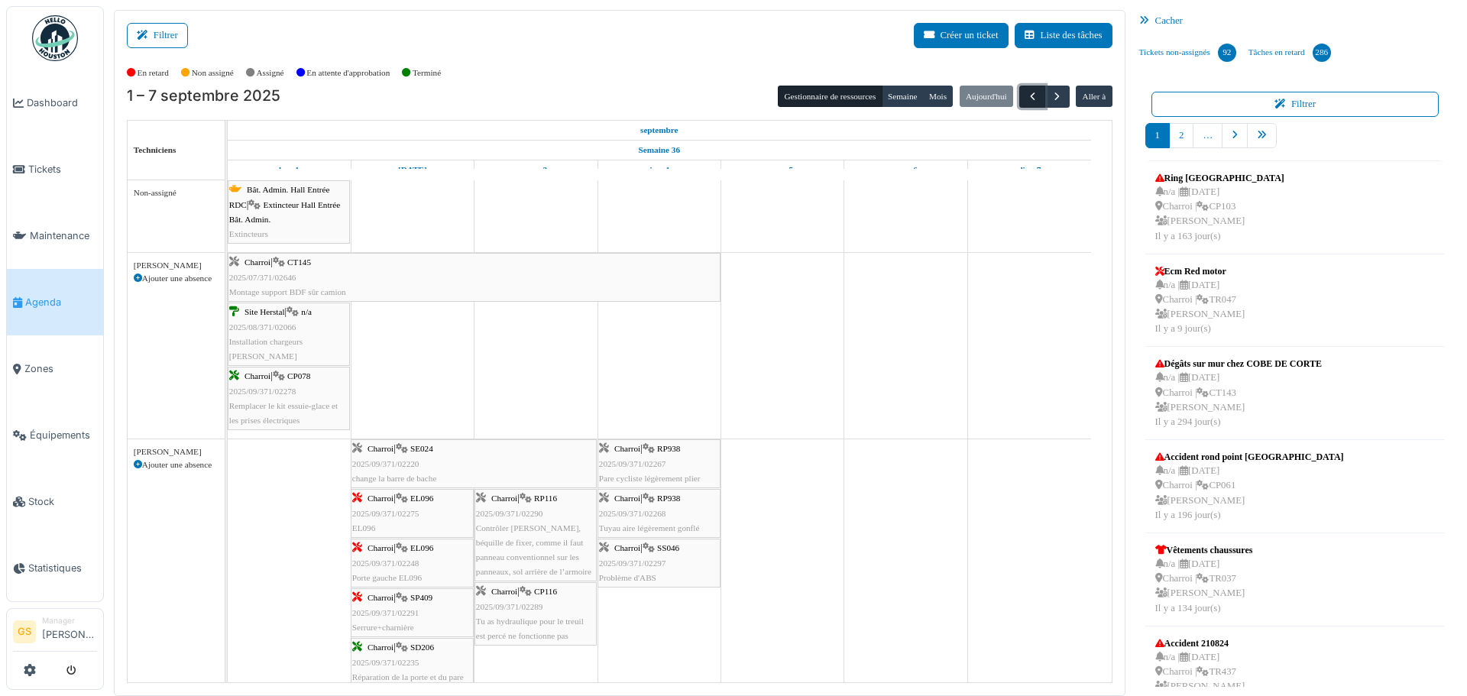
click at [1026, 90] on span "button" at bounding box center [1032, 96] width 13 height 13
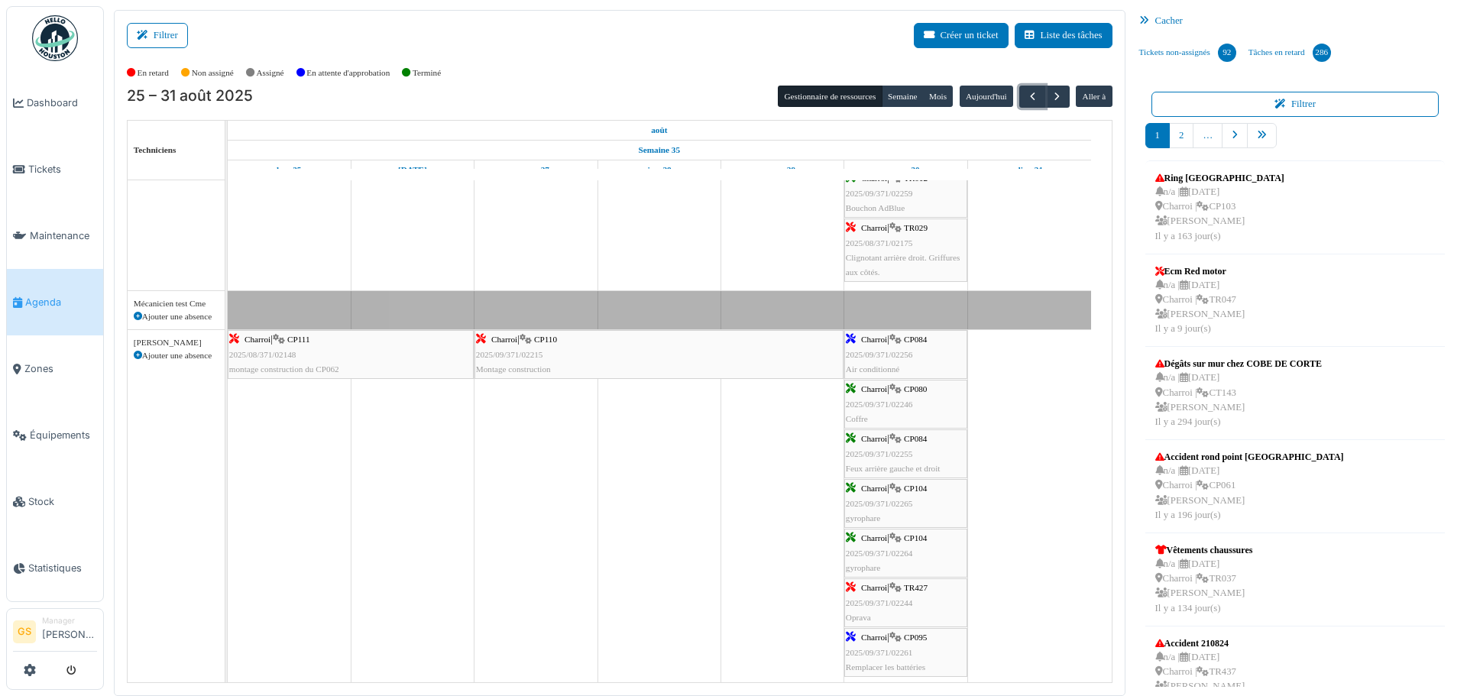
scroll to position [306, 0]
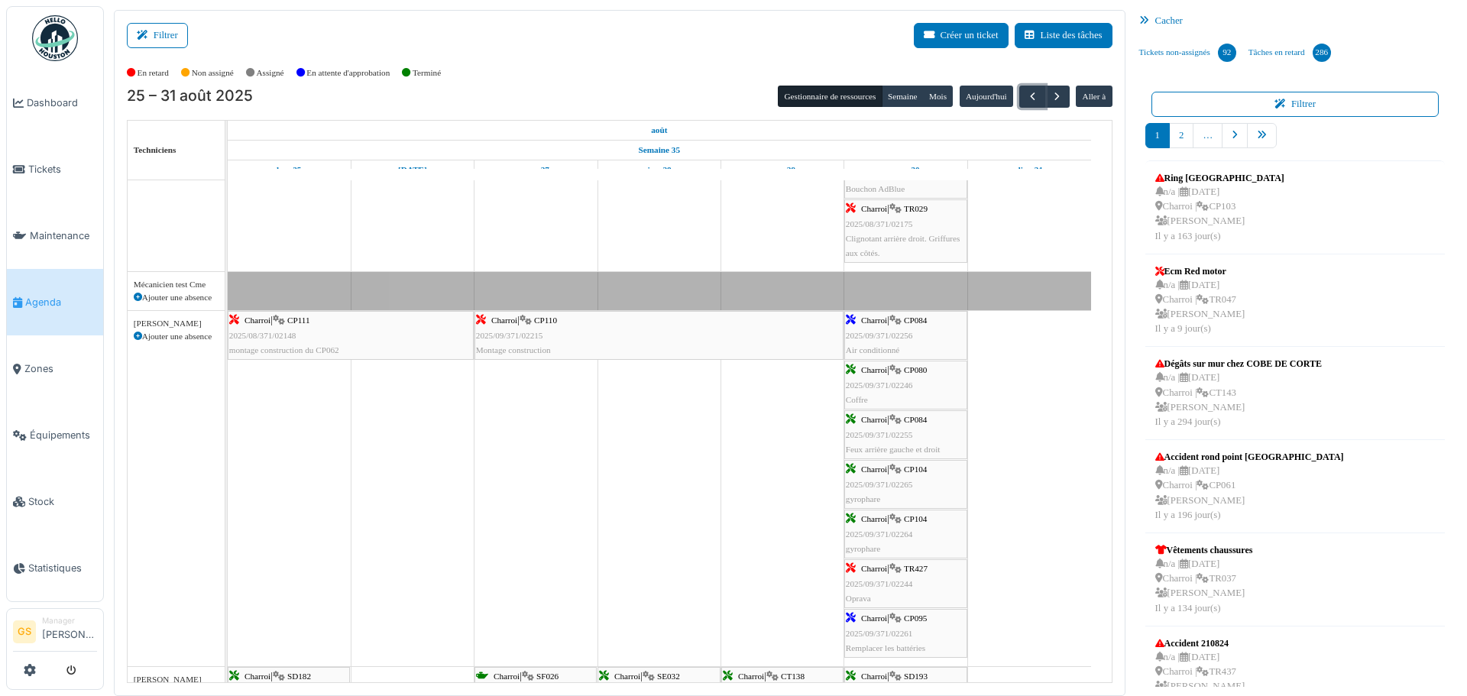
click at [882, 337] on span "2025/09/371/02256" at bounding box center [879, 335] width 67 height 9
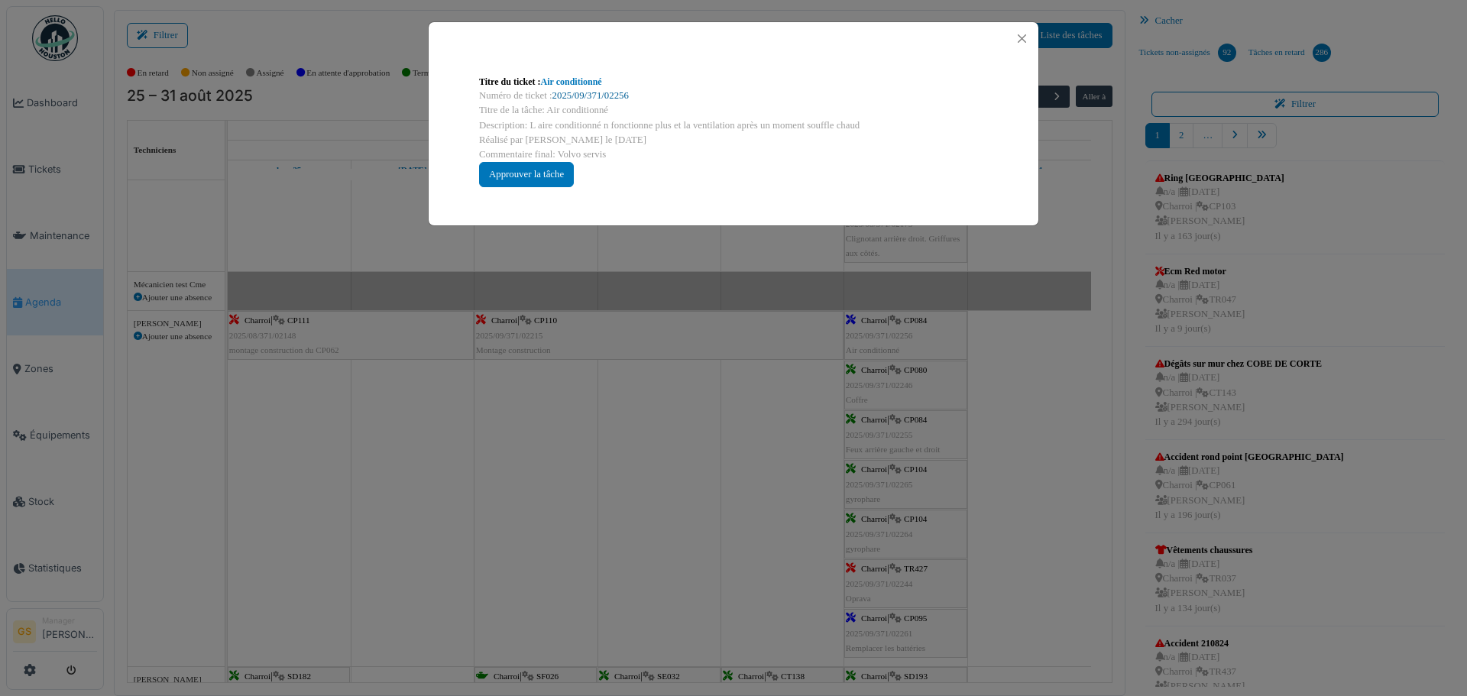
click at [582, 95] on link "2025/09/371/02256" at bounding box center [590, 95] width 76 height 11
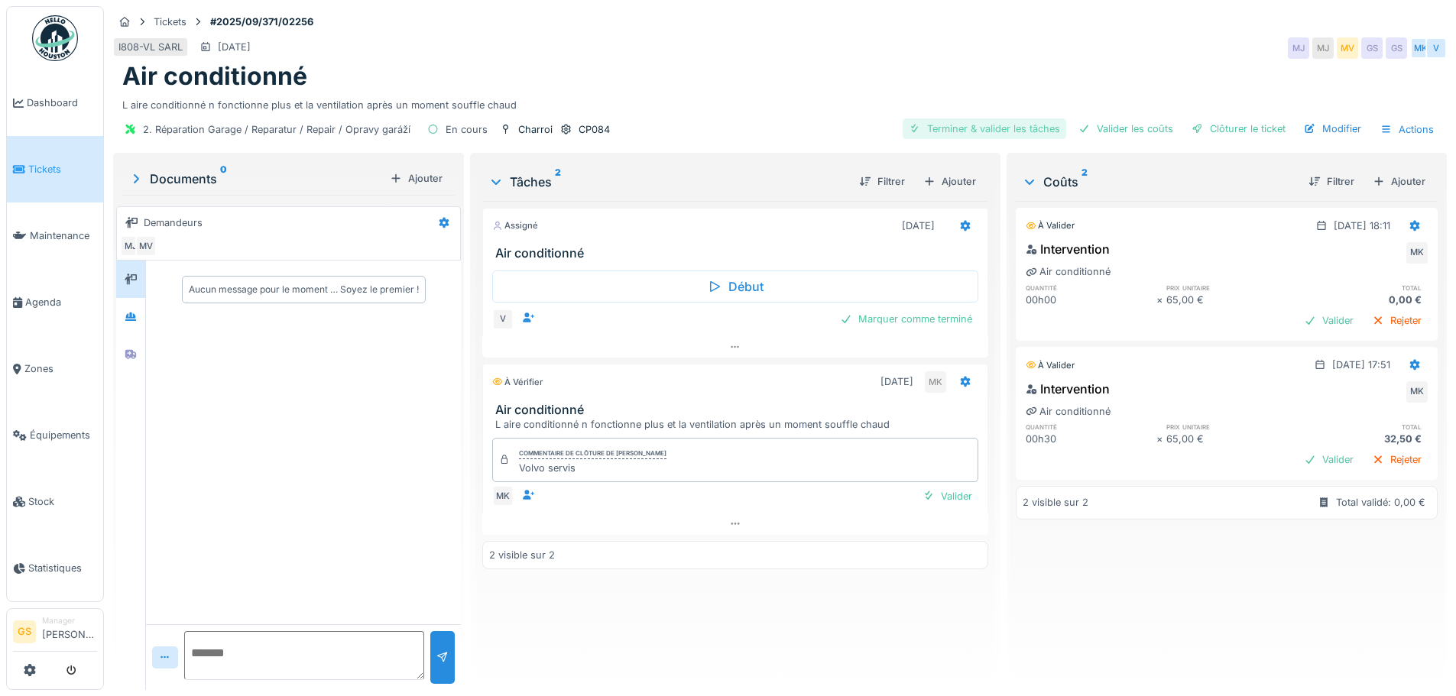
click at [966, 118] on div "Terminer & valider les tâches" at bounding box center [984, 128] width 164 height 21
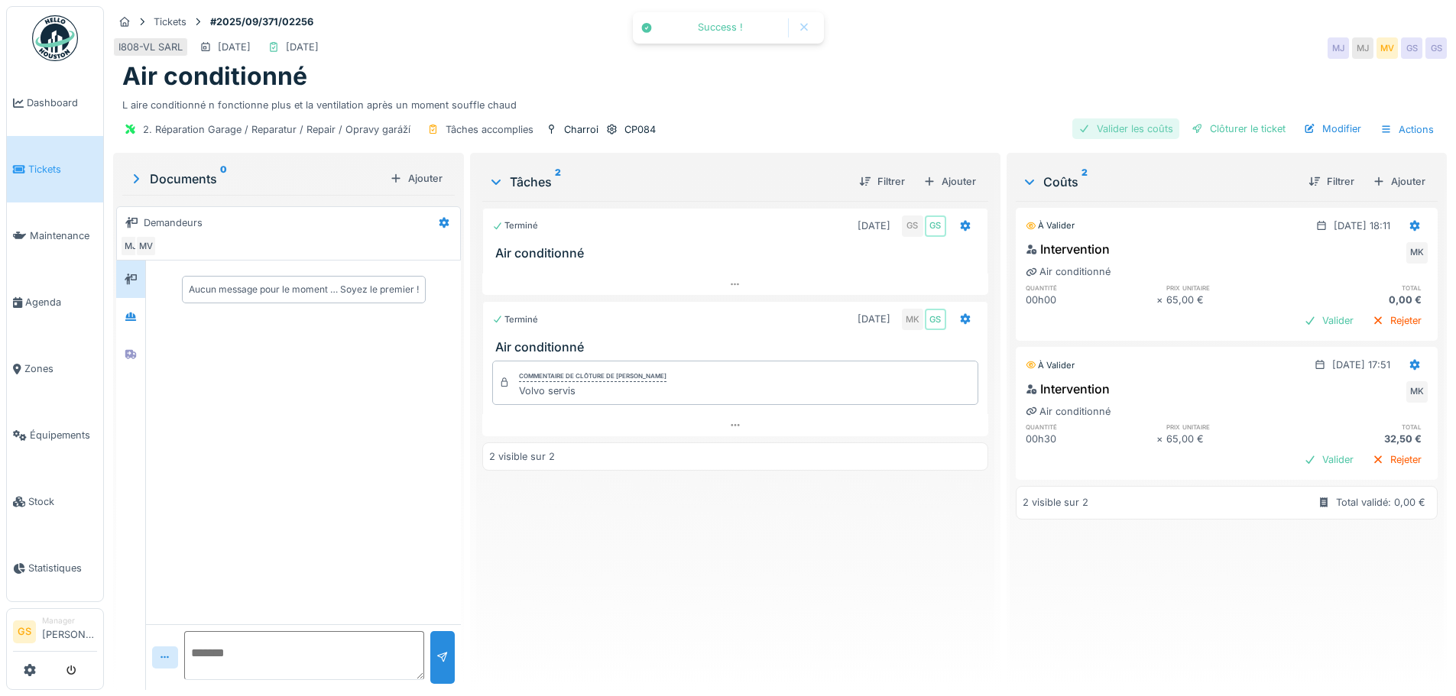
click at [1100, 127] on div "Valider les coûts" at bounding box center [1125, 128] width 107 height 21
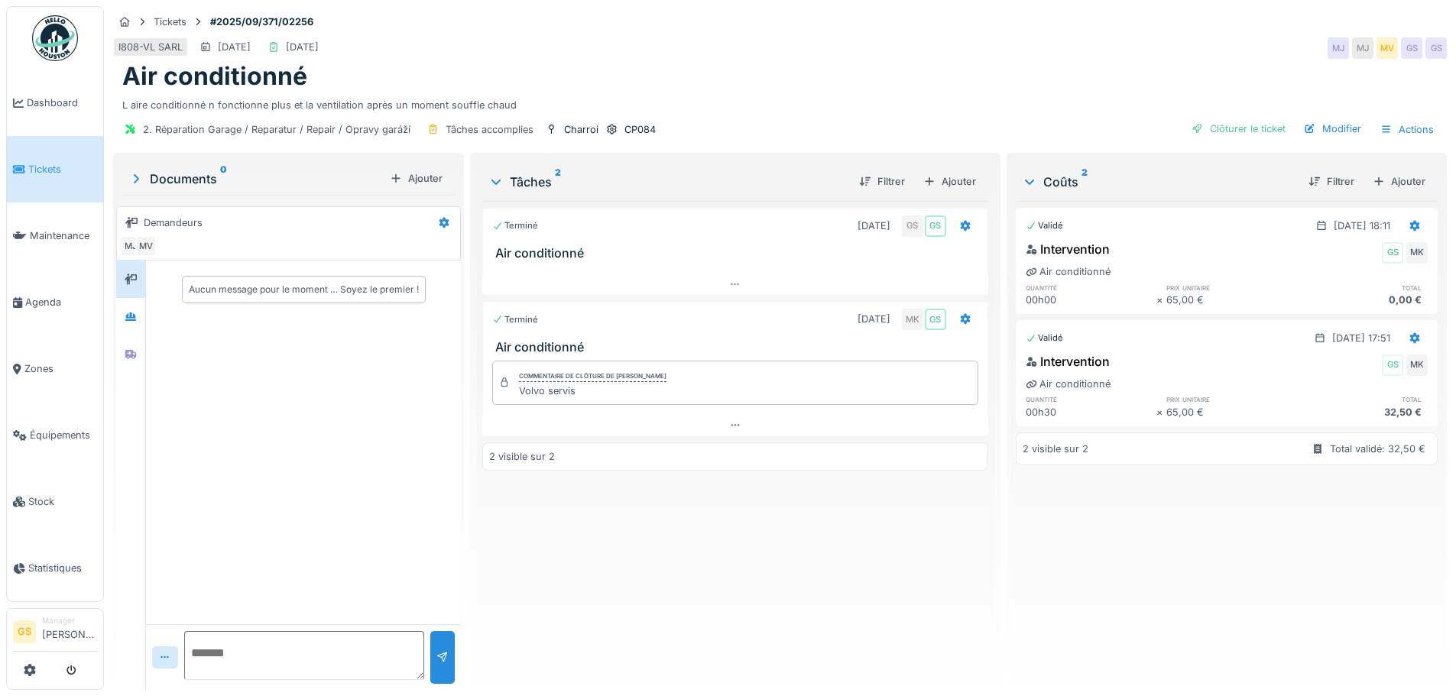
click at [30, 164] on span "Tickets" at bounding box center [62, 169] width 69 height 15
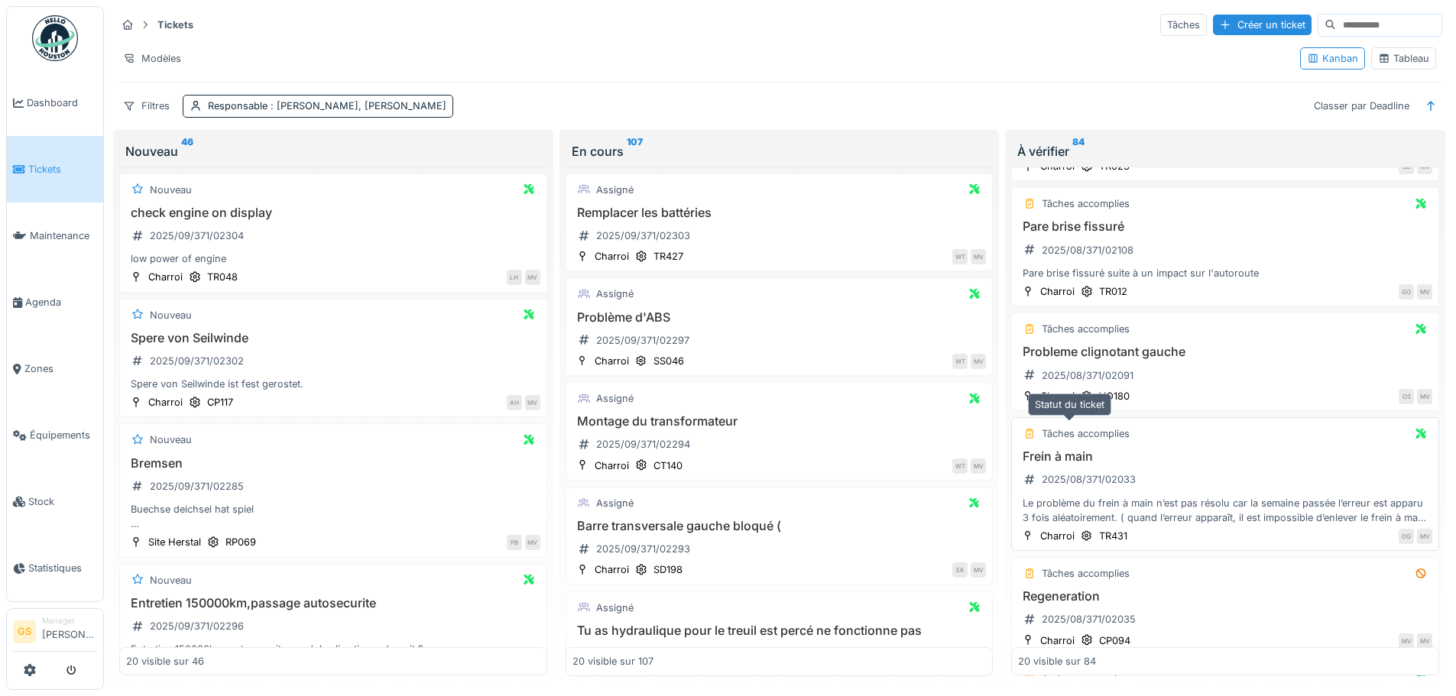
scroll to position [1452, 0]
click at [1102, 373] on div "2025/08/371/02091" at bounding box center [1088, 371] width 92 height 15
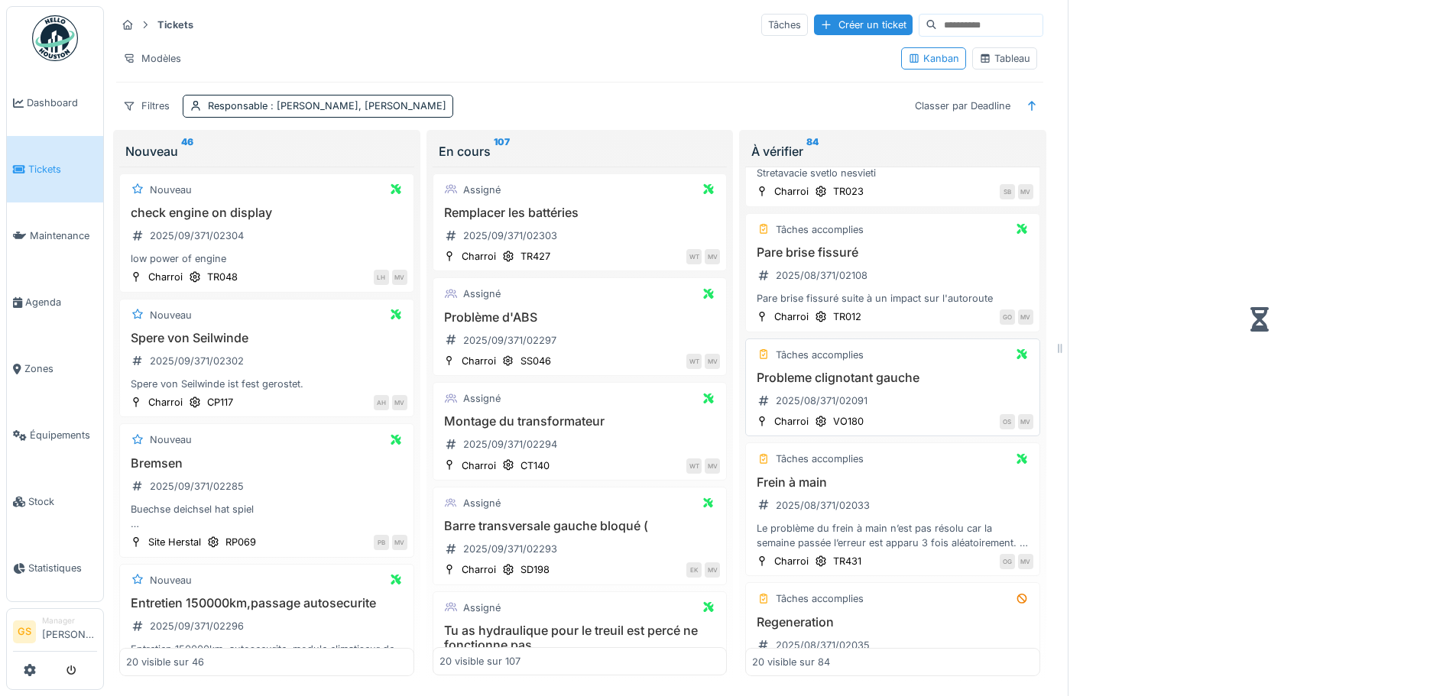
scroll to position [1496, 0]
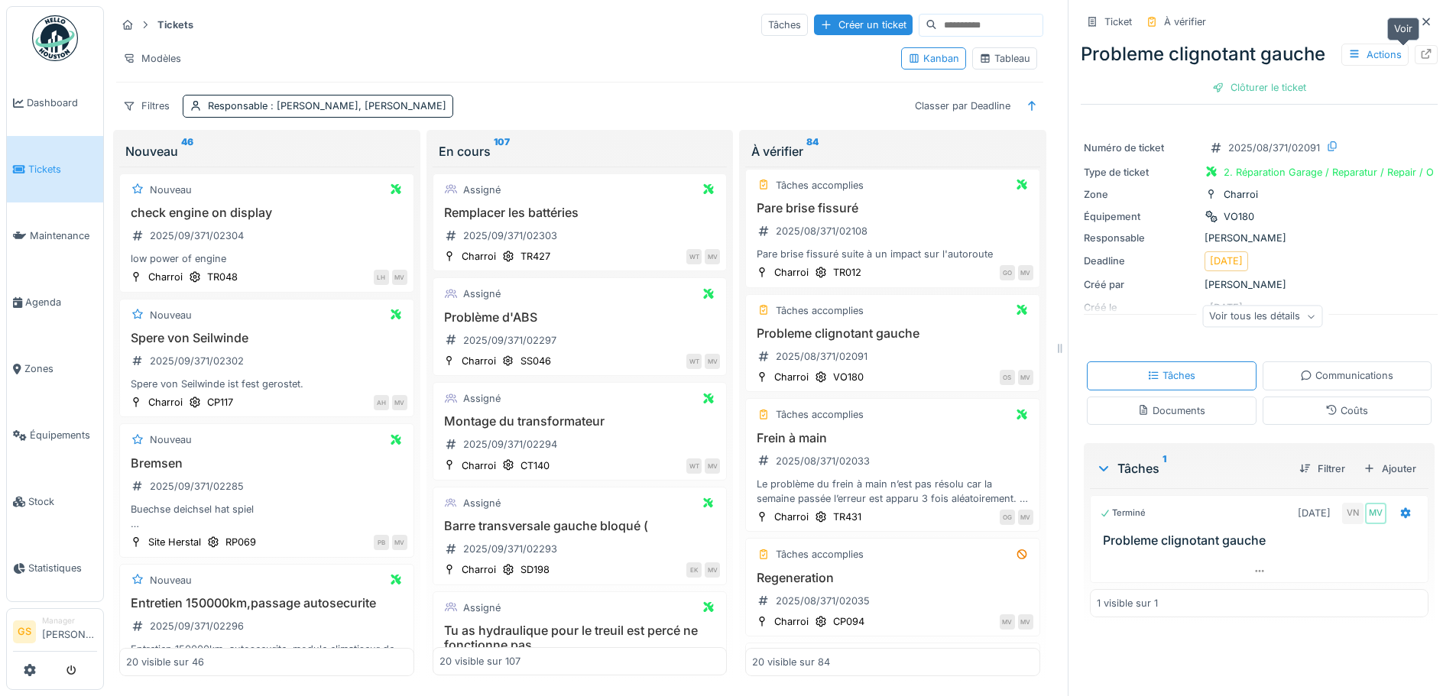
click at [1420, 54] on icon at bounding box center [1426, 54] width 12 height 10
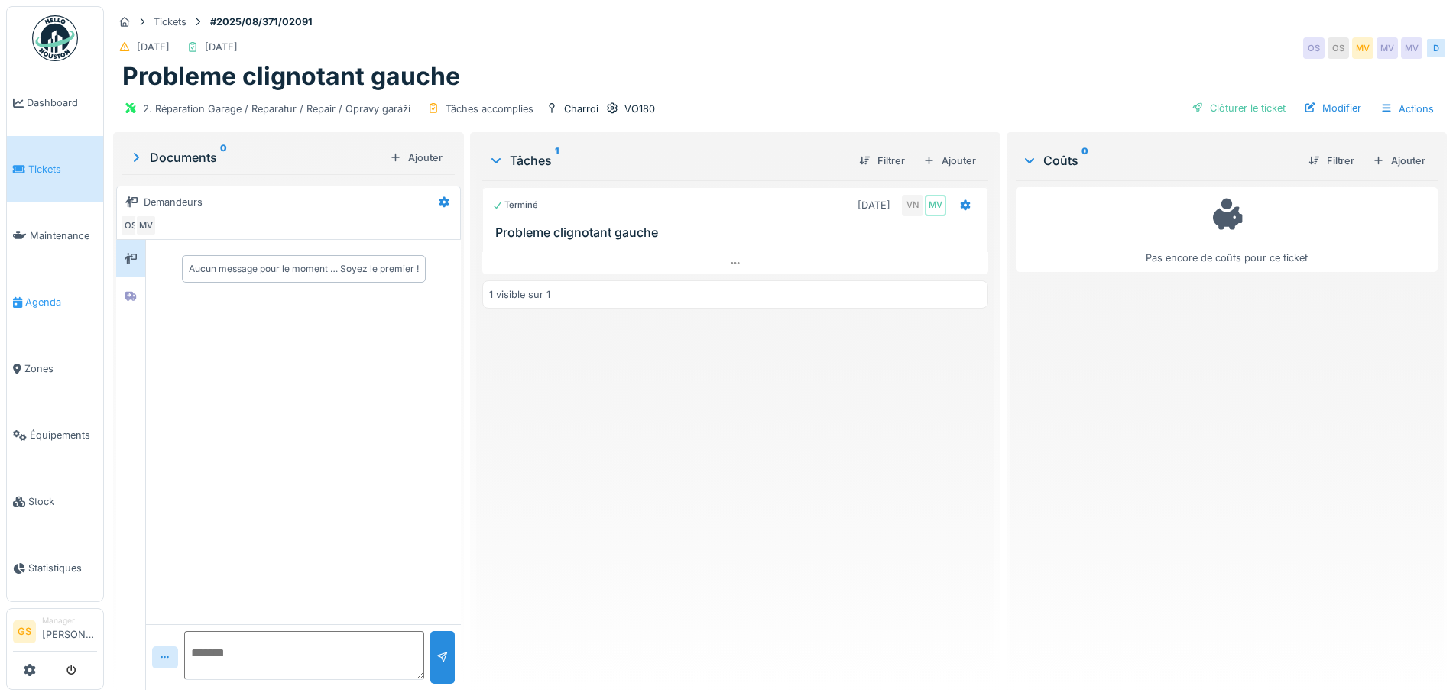
click at [54, 295] on span "Agenda" at bounding box center [61, 302] width 72 height 15
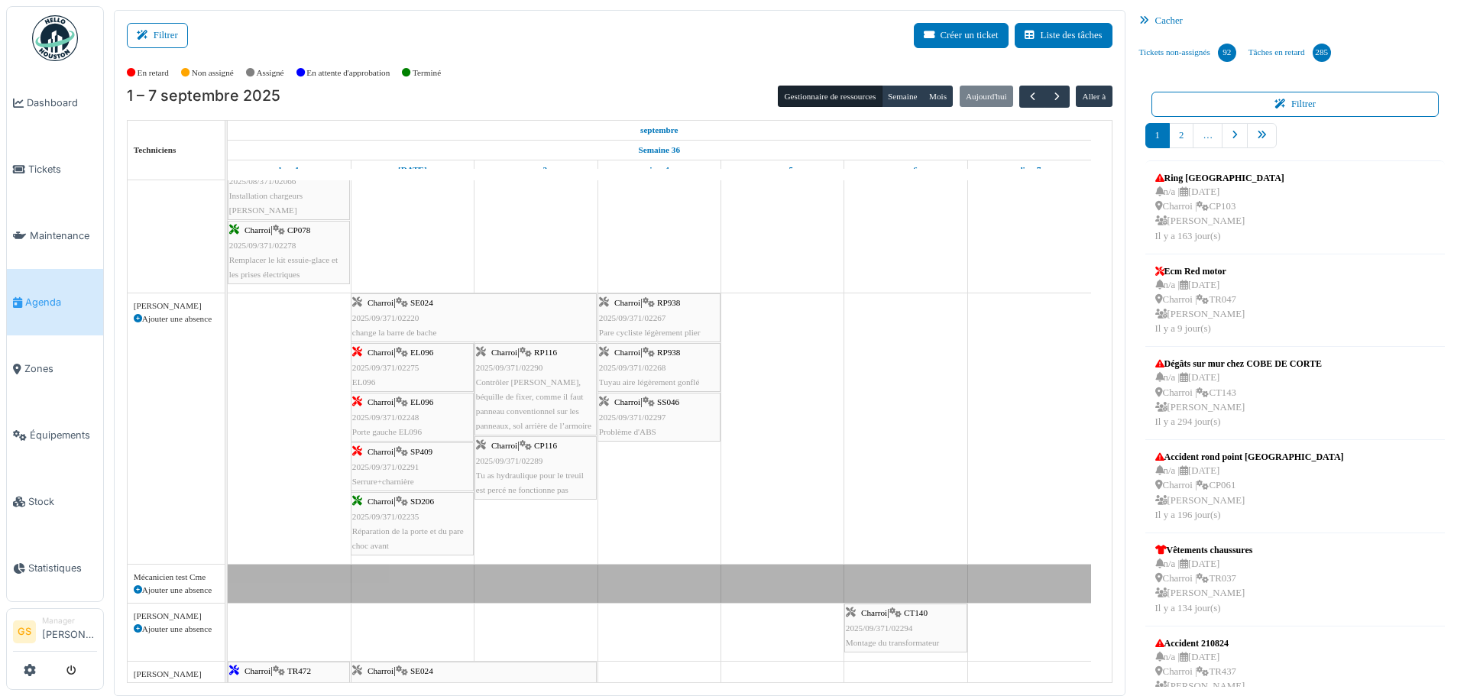
scroll to position [153, 0]
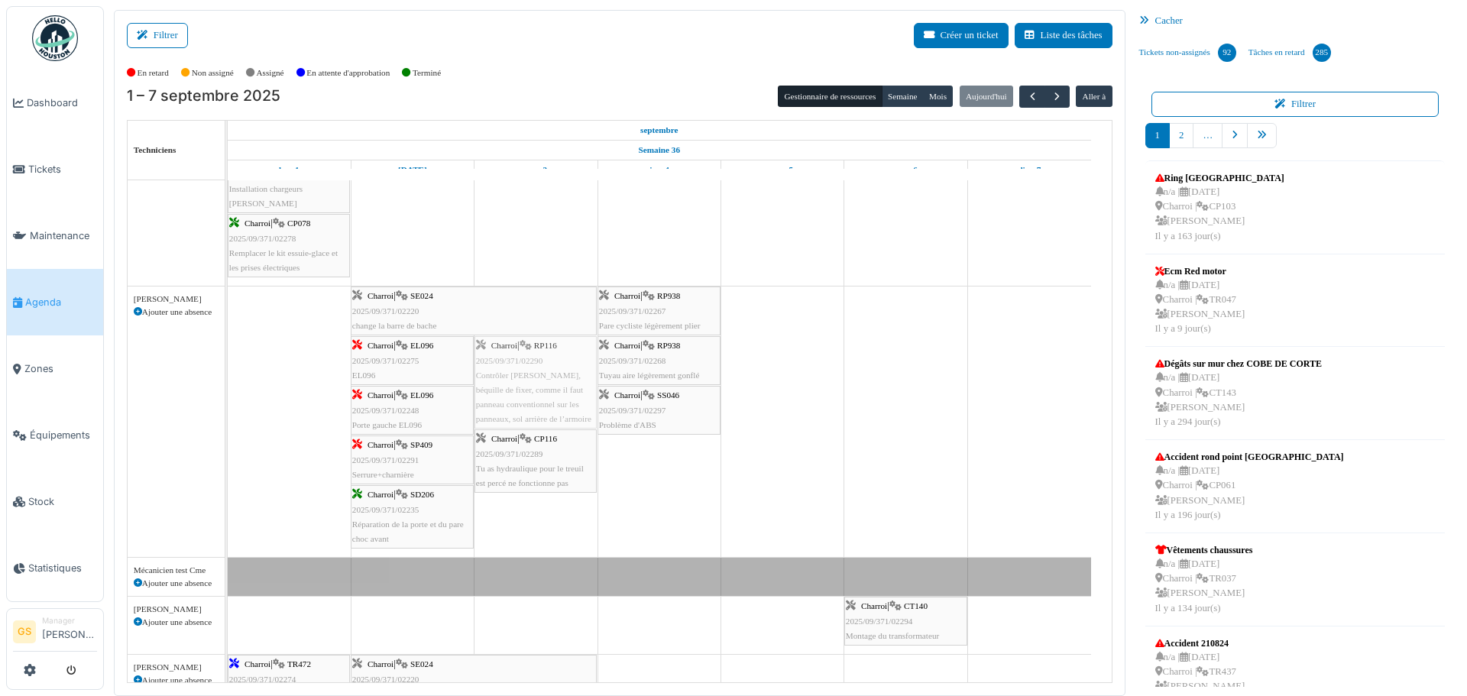
drag, startPoint x: 500, startPoint y: 371, endPoint x: 518, endPoint y: 368, distance: 18.5
click at [228, 368] on div "Charroi | SE024 2025/09/371/02220 change la barre de bache [GEOGRAPHIC_DATA] | …" at bounding box center [228, 422] width 0 height 271
drag, startPoint x: 651, startPoint y: 399, endPoint x: 739, endPoint y: 377, distance: 90.6
click at [739, 377] on div "Bât. Admin. Hall Entrée RDC | Extincteur Hall Entrée Bât. Admin. Extincteurs [G…" at bounding box center [670, 667] width 884 height 1279
drag, startPoint x: 657, startPoint y: 310, endPoint x: 719, endPoint y: 306, distance: 62.0
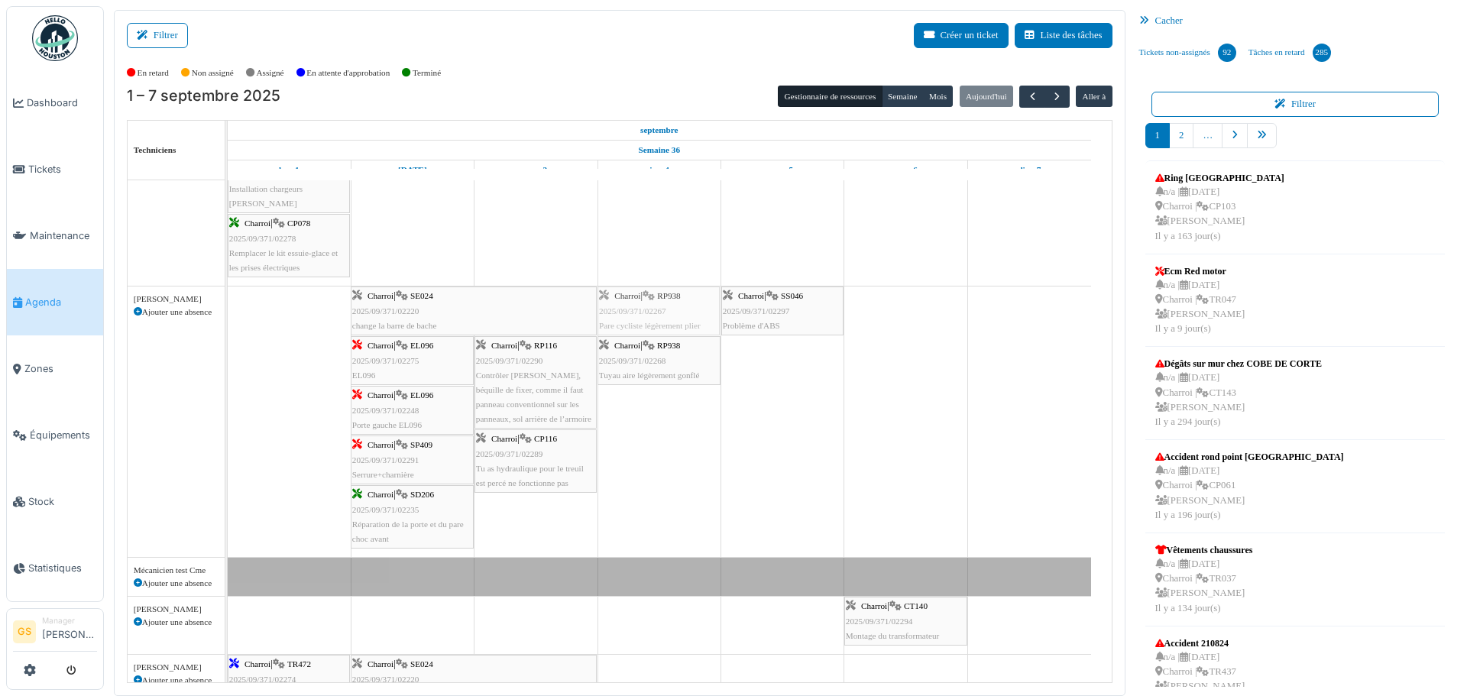
click at [228, 306] on div "Charroi | SE024 2025/09/371/02220 change la barre de bache [GEOGRAPHIC_DATA] | …" at bounding box center [228, 422] width 0 height 271
drag, startPoint x: 672, startPoint y: 361, endPoint x: 735, endPoint y: 359, distance: 63.4
click at [228, 359] on div "Charroi | SE024 2025/09/371/02220 change la barre de bache [GEOGRAPHIC_DATA] | …" at bounding box center [228, 422] width 0 height 271
drag, startPoint x: 655, startPoint y: 305, endPoint x: 740, endPoint y: 307, distance: 84.9
click at [228, 307] on div "Charroi | SE024 2025/09/371/02220 change la barre de bache [GEOGRAPHIC_DATA] | …" at bounding box center [228, 422] width 0 height 271
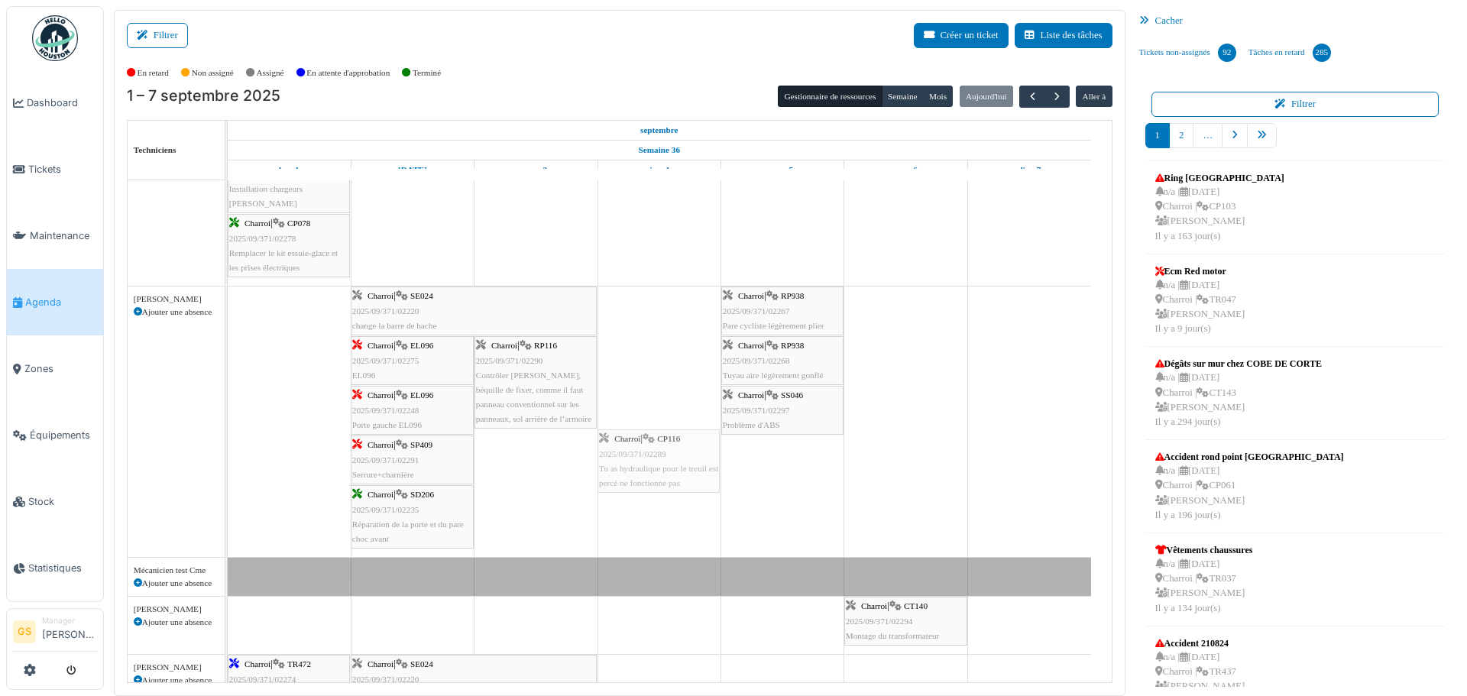
drag, startPoint x: 526, startPoint y: 458, endPoint x: 607, endPoint y: 343, distance: 139.9
click at [607, 343] on div "Bât. Admin. Hall Entrée RDC | Extincteur Hall Entrée Bât. Admin. Extincteurs [G…" at bounding box center [670, 667] width 884 height 1279
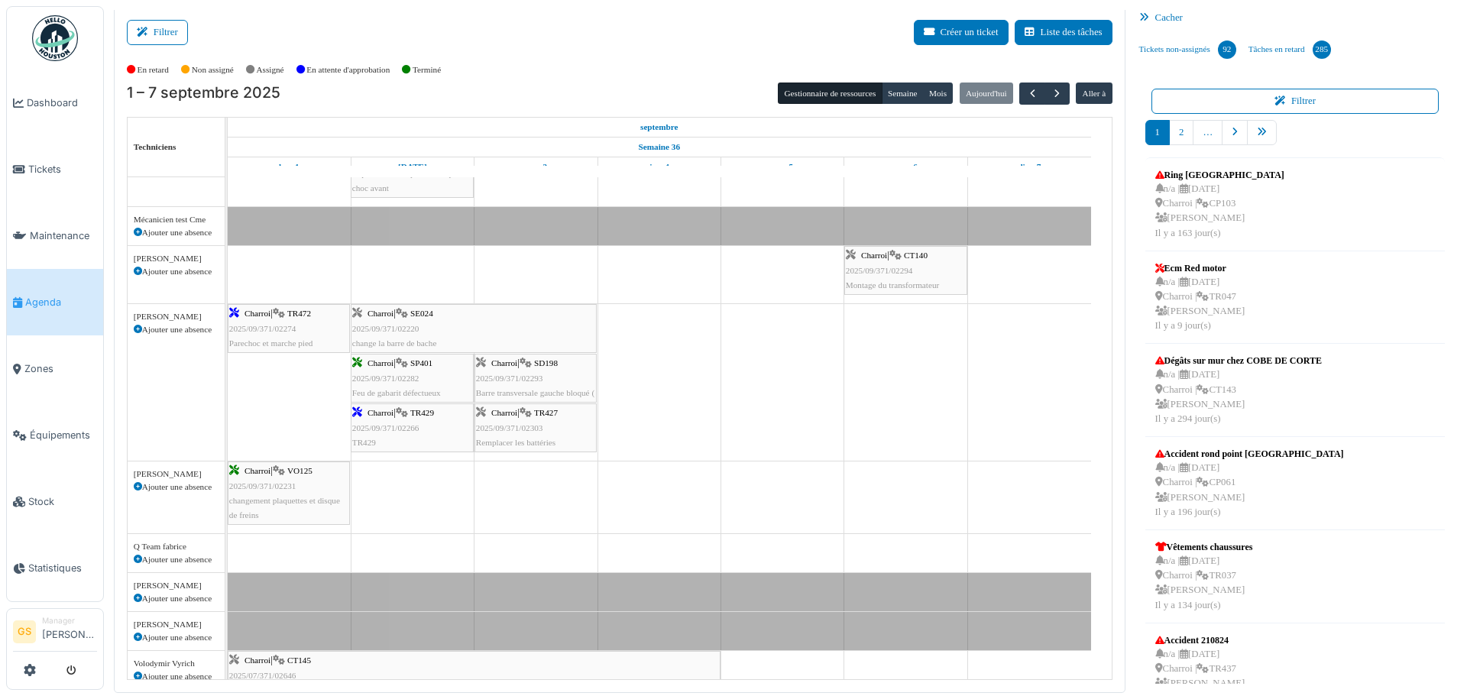
scroll to position [535, 0]
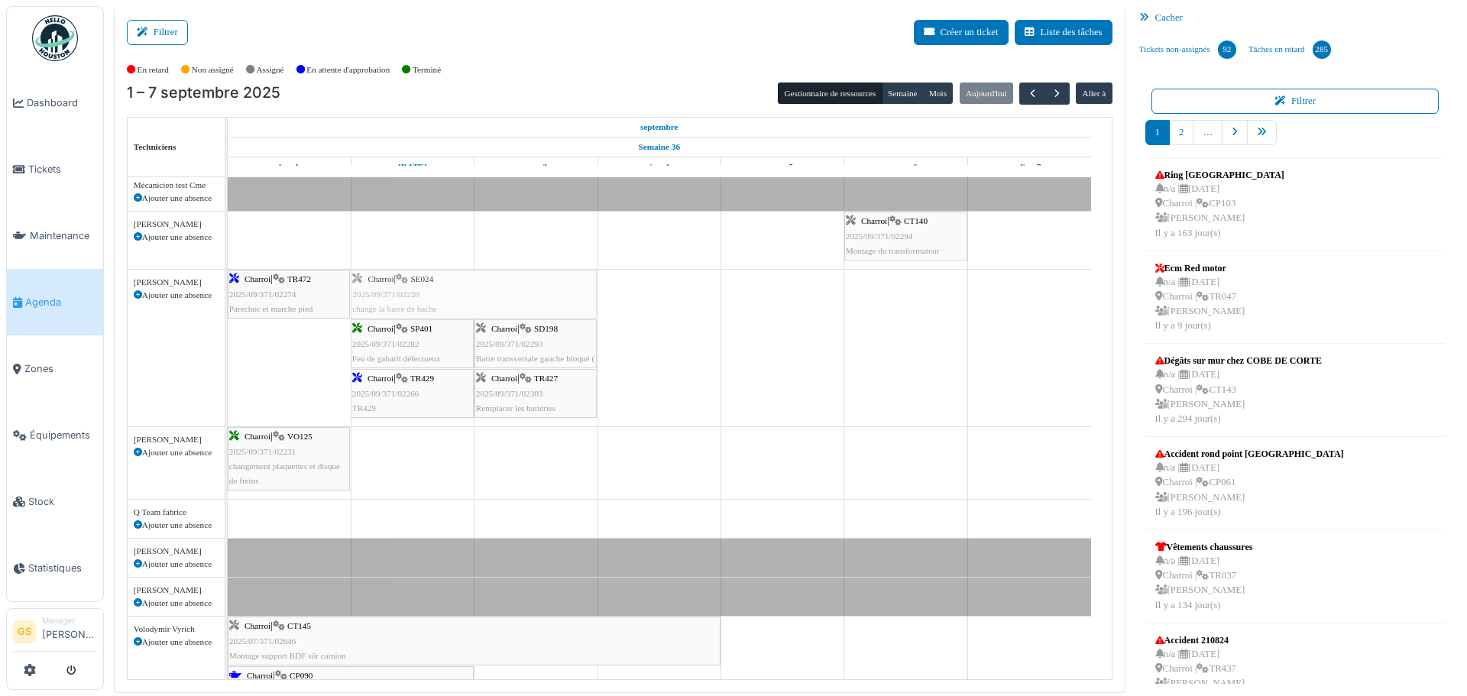
drag, startPoint x: 382, startPoint y: 299, endPoint x: 371, endPoint y: 296, distance: 11.1
click at [228, 296] on div "Charroi | TR472 2025/09/371/02274 [GEOGRAPHIC_DATA] et marche pied [GEOGRAPHIC_…" at bounding box center [228, 348] width 0 height 157
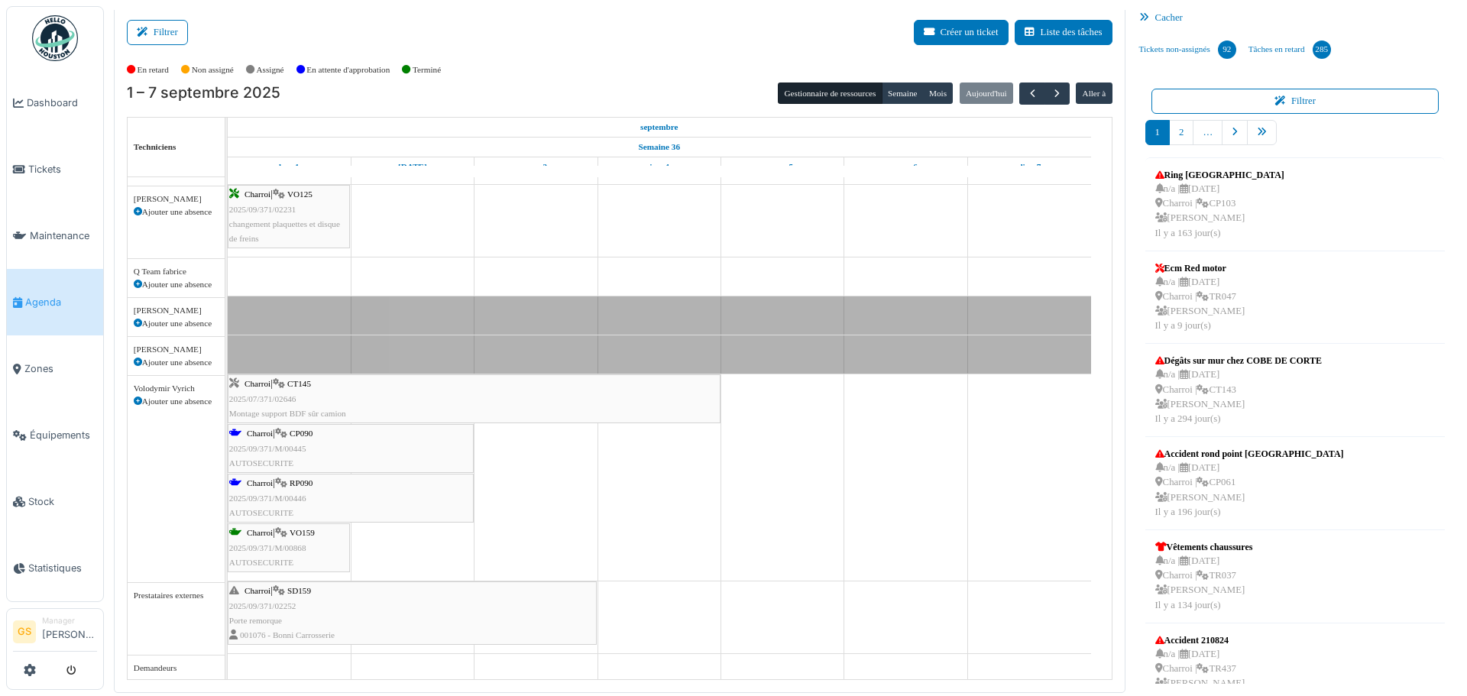
scroll to position [777, 0]
click at [263, 448] on span "2025/09/371/M/00445" at bounding box center [267, 448] width 77 height 9
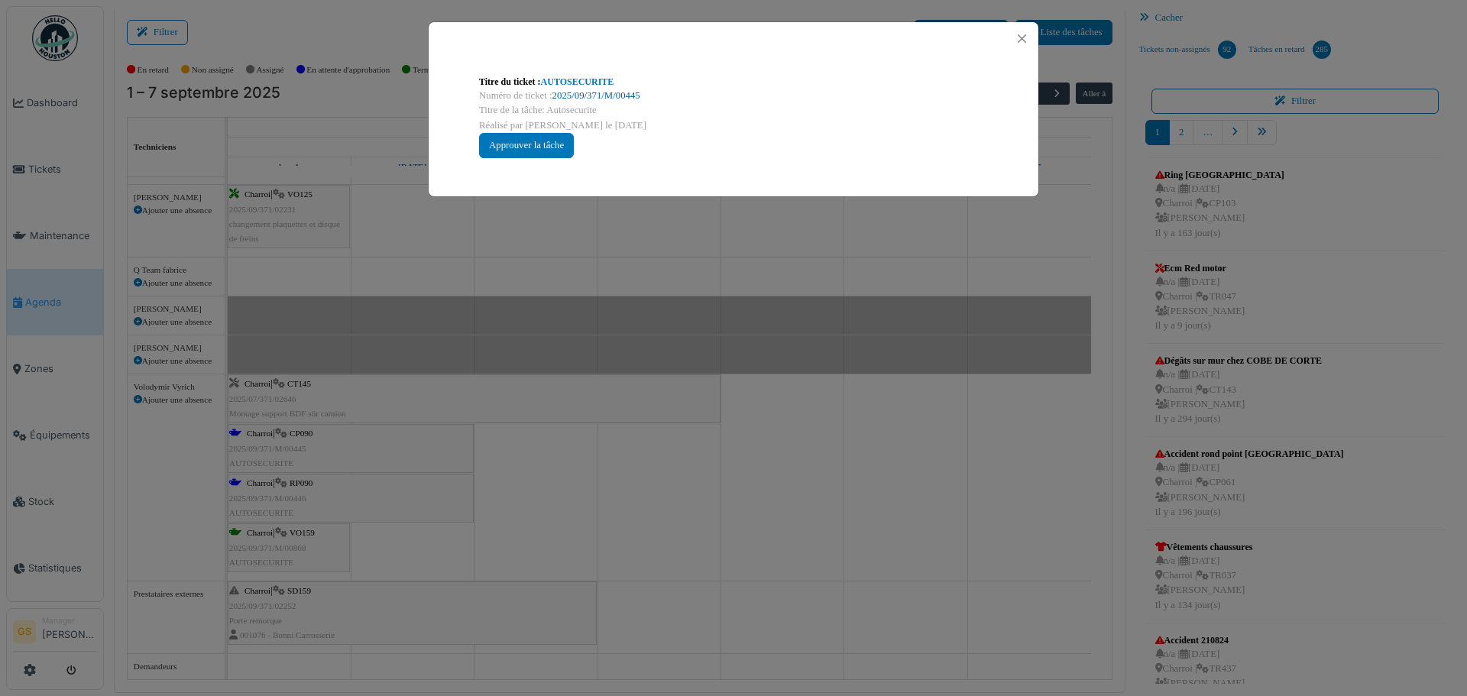
click at [593, 92] on link "2025/09/371/M/00445" at bounding box center [596, 95] width 88 height 11
